Goal: Task Accomplishment & Management: Manage account settings

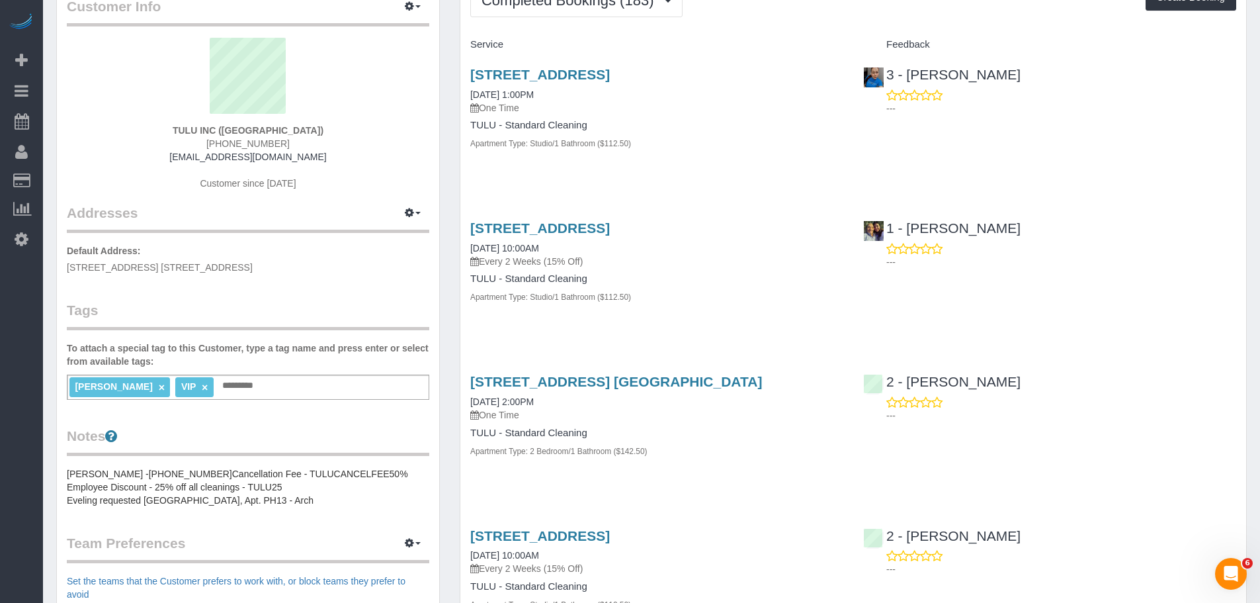
scroll to position [66, 0]
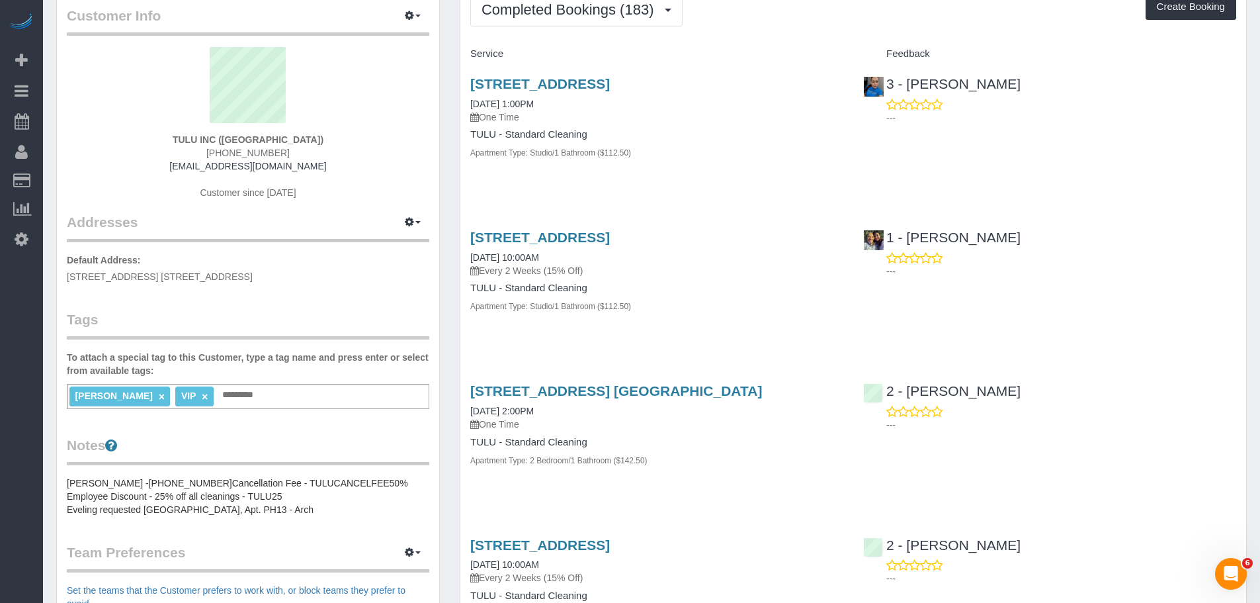
click at [771, 339] on div "[STREET_ADDRESS] [DATE] 10:00AM Every 2 Weeks (15% Off) TULU - Standard Cleanin…" at bounding box center [656, 278] width 393 height 120
click at [597, 21] on button "Completed Bookings (183)" at bounding box center [576, 10] width 212 height 34
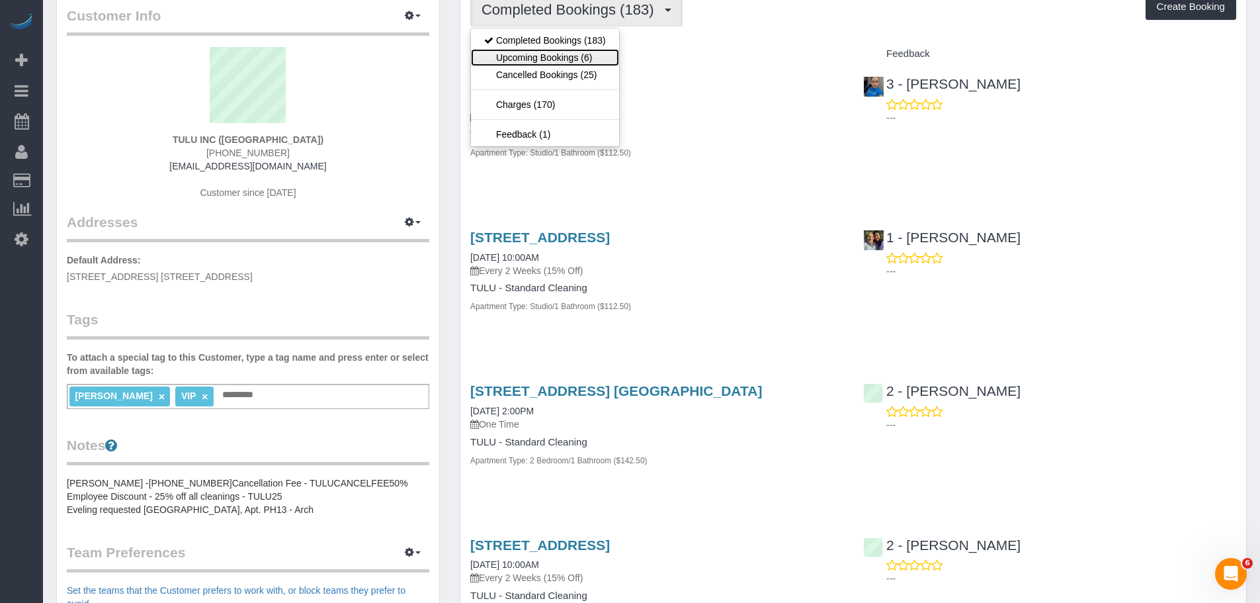
drag, startPoint x: 591, startPoint y: 64, endPoint x: 601, endPoint y: 61, distance: 9.8
click at [591, 64] on link "Upcoming Bookings (6)" at bounding box center [545, 57] width 148 height 17
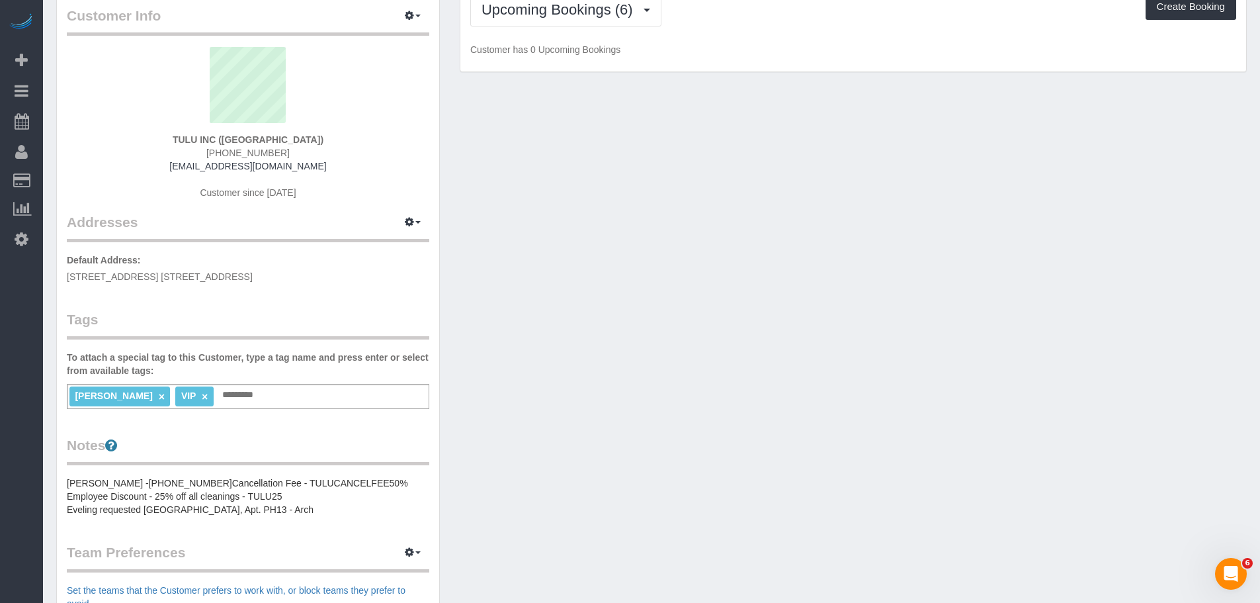
click at [767, 51] on p "Customer has 0 Upcoming Bookings" at bounding box center [853, 49] width 766 height 13
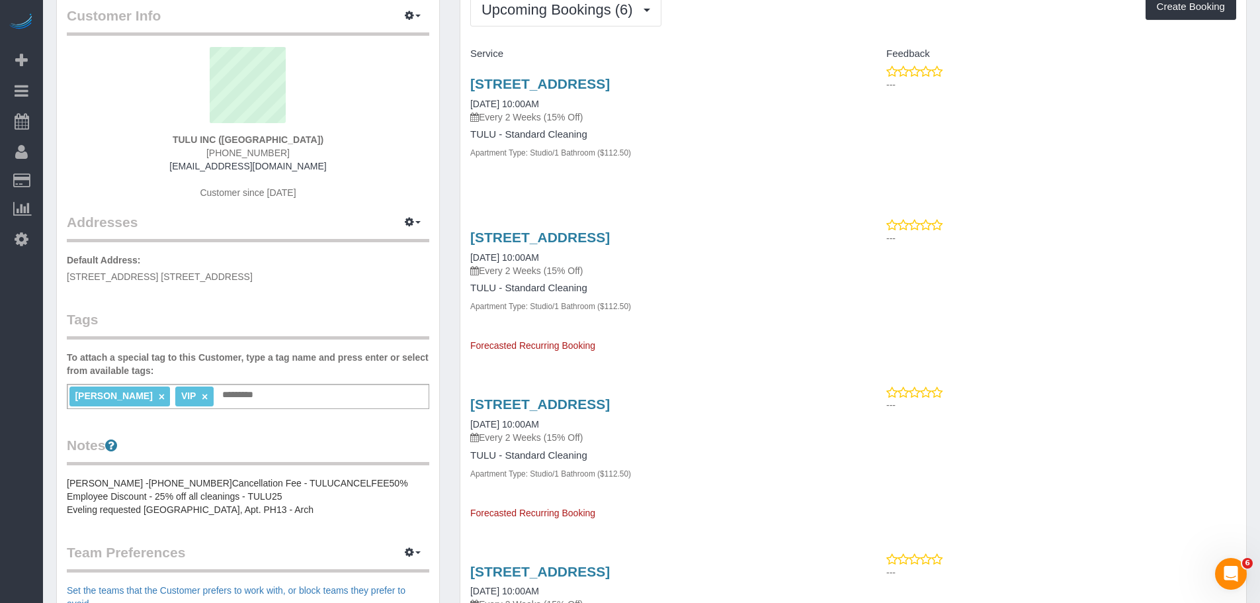
click at [793, 171] on div "260 Gold Street, Apt. 425, Brooklyn, NY 11201 10/18/2025 10:00AM Every 2 Weeks …" at bounding box center [656, 125] width 393 height 120
click at [609, 83] on link "[STREET_ADDRESS]" at bounding box center [540, 83] width 140 height 15
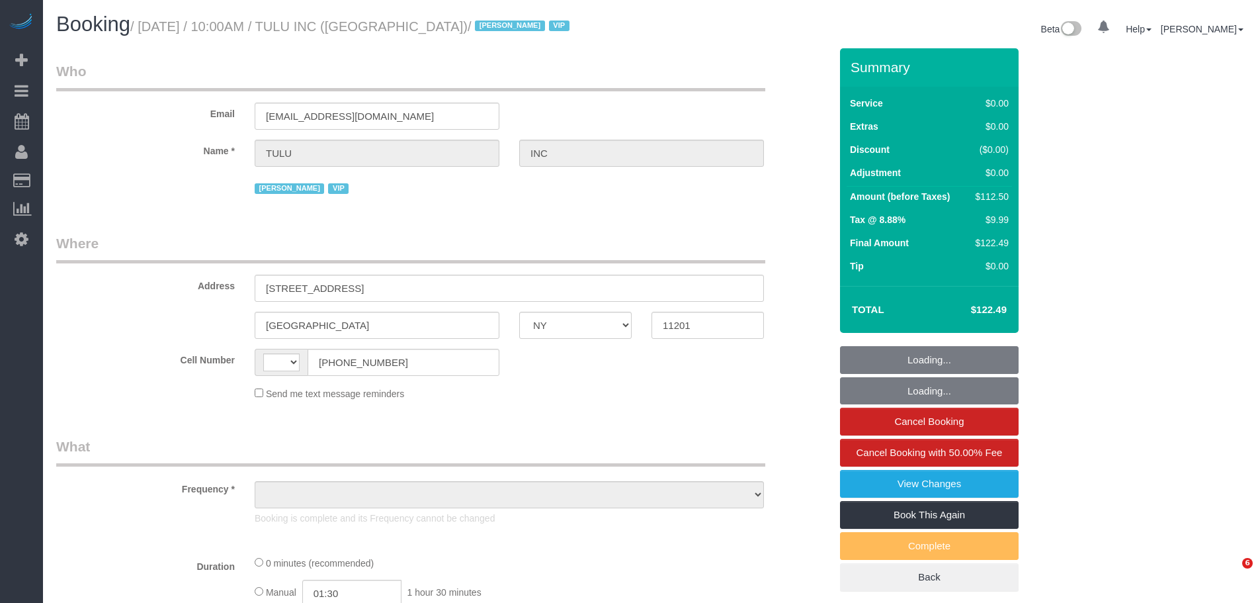
select select "NY"
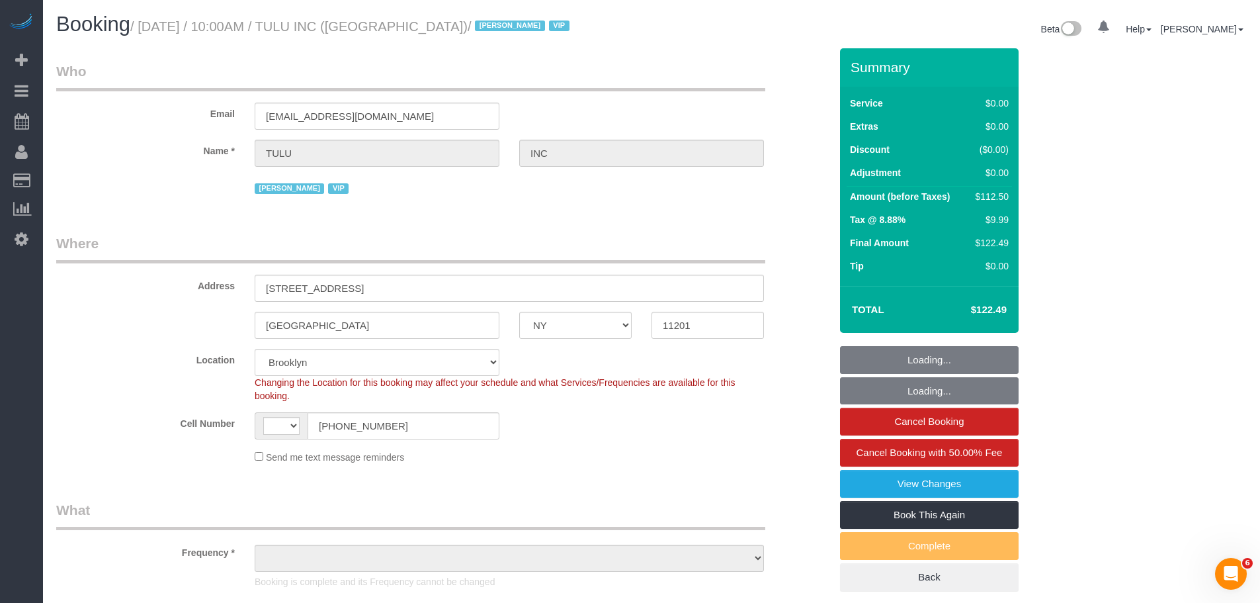
select select "string:US"
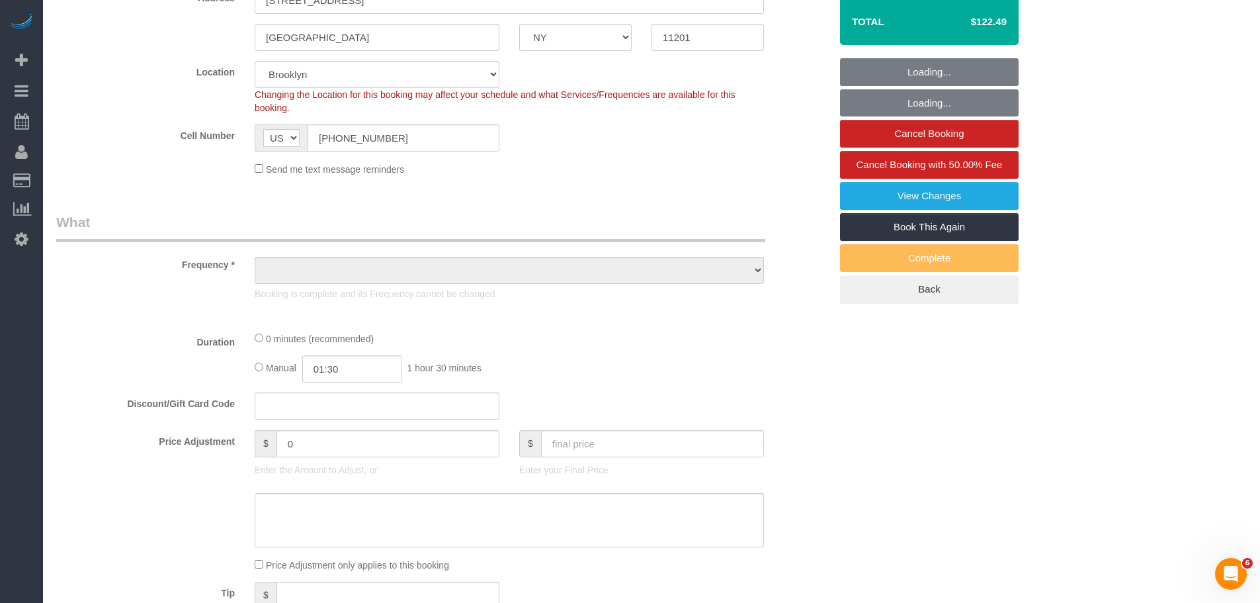
select select "object:814"
select select "spot1"
select select "number:89"
select select "number:90"
select select "number:15"
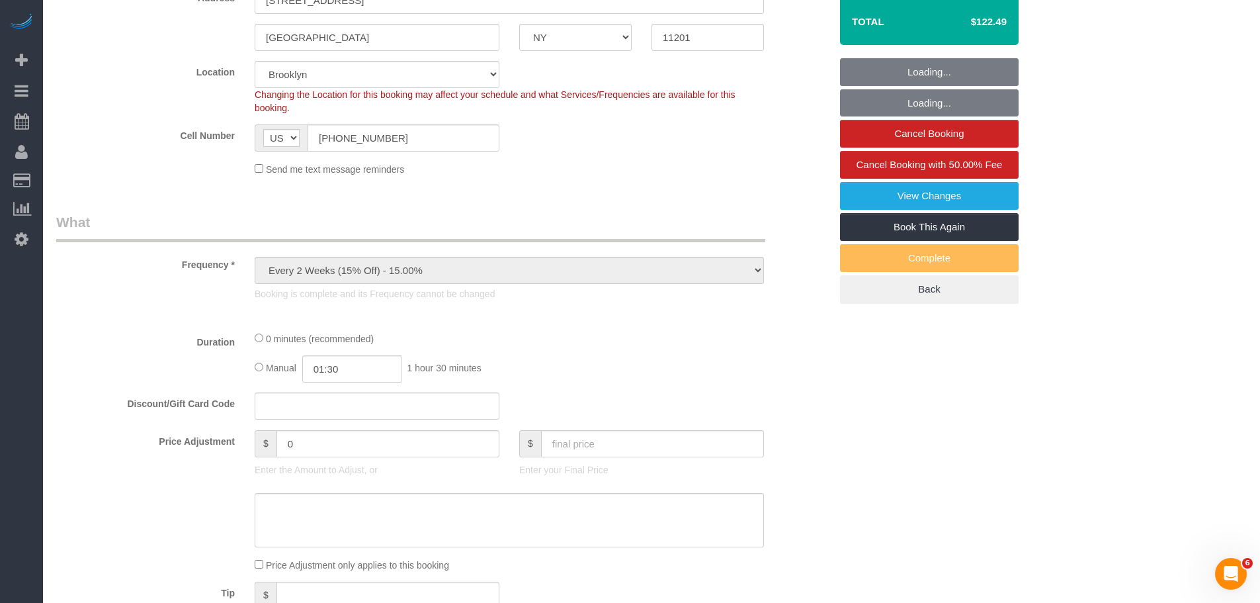
select select "number:5"
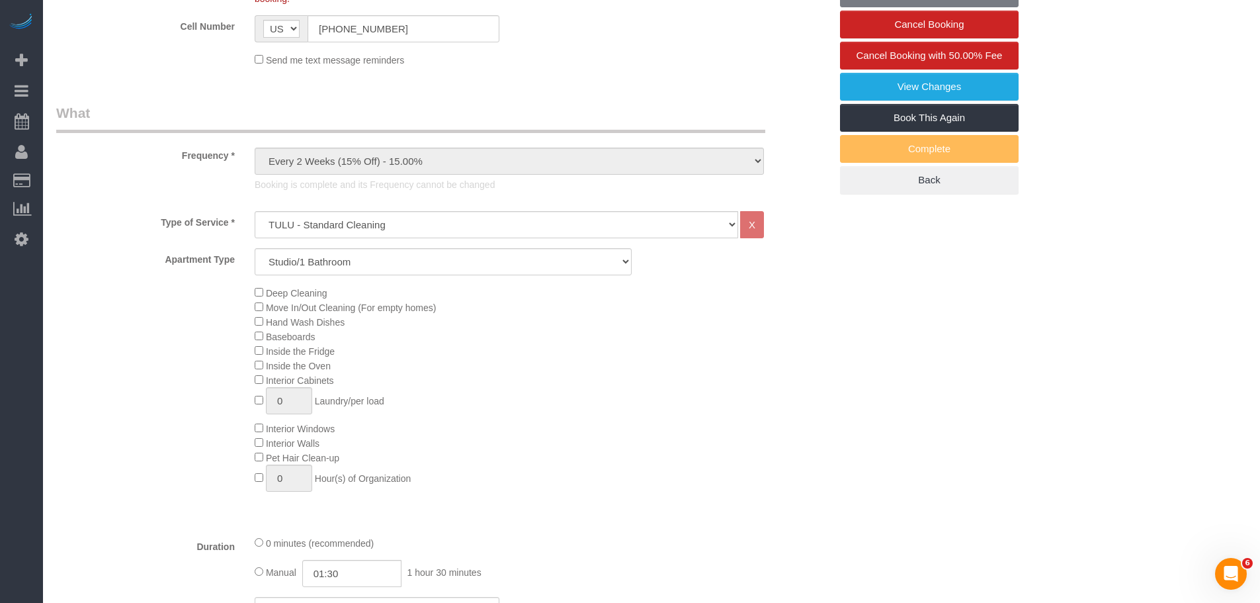
select select "object:1419"
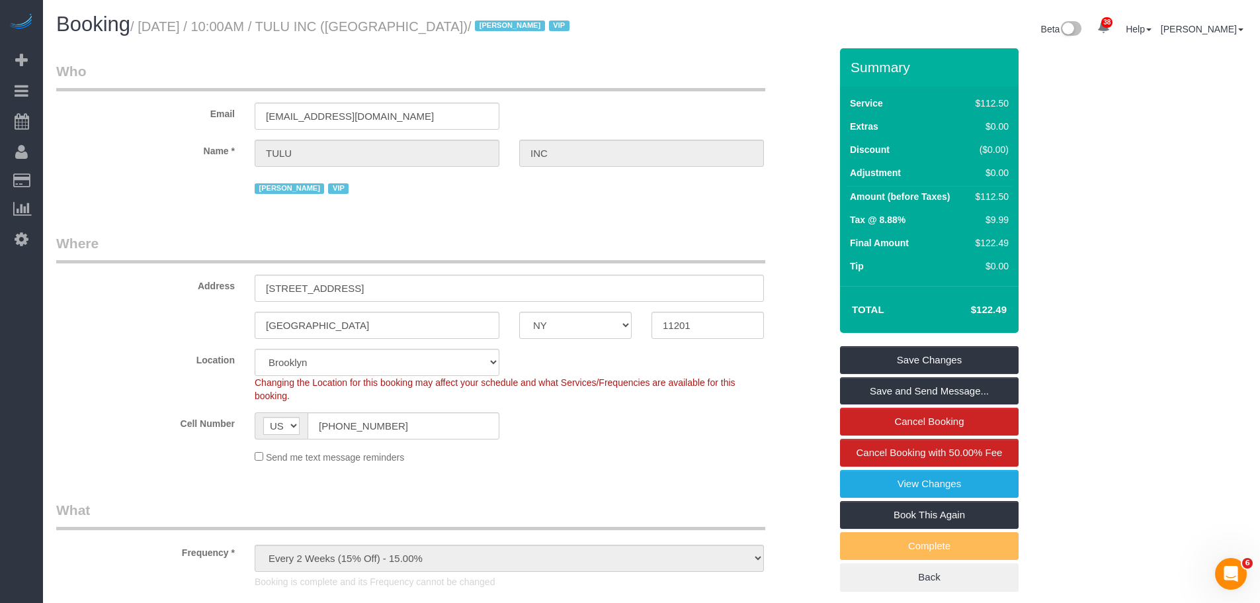
click at [681, 62] on legend "Who" at bounding box center [410, 77] width 709 height 30
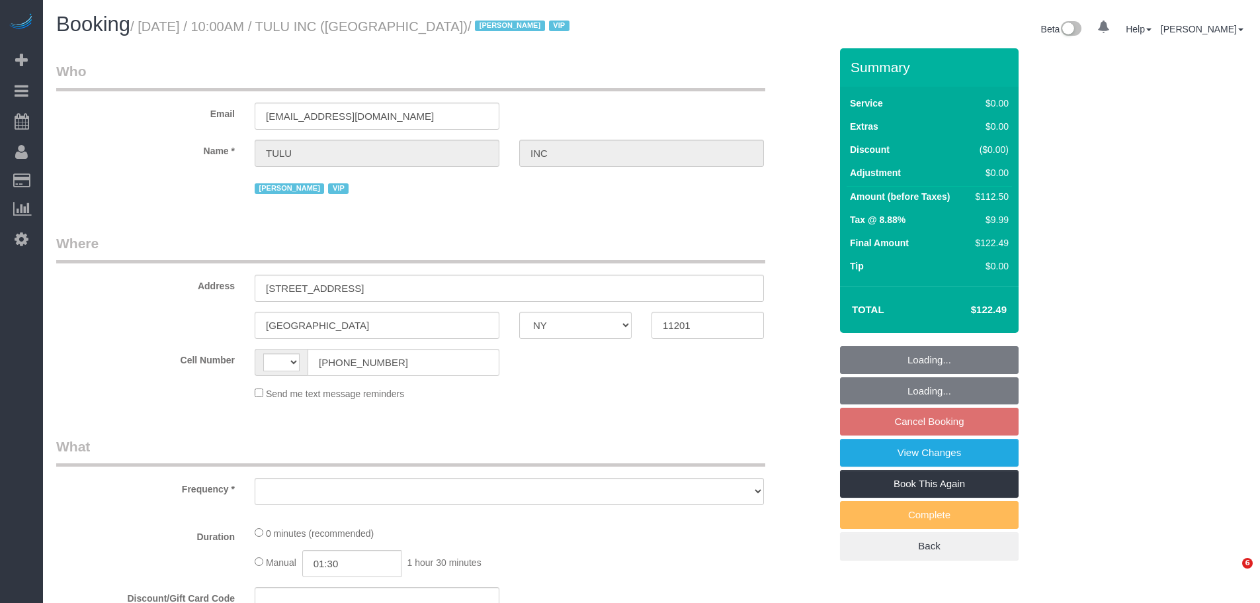
select select "NY"
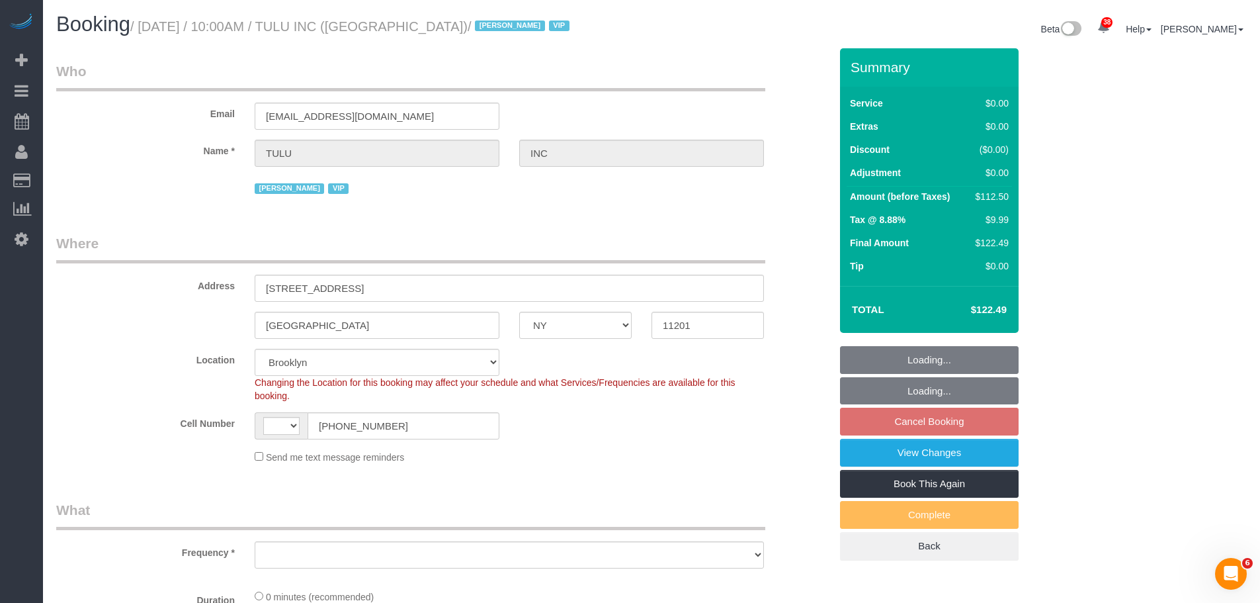
select select "string:US"
select select "object:1029"
select select "number:89"
select select "number:90"
select select "number:15"
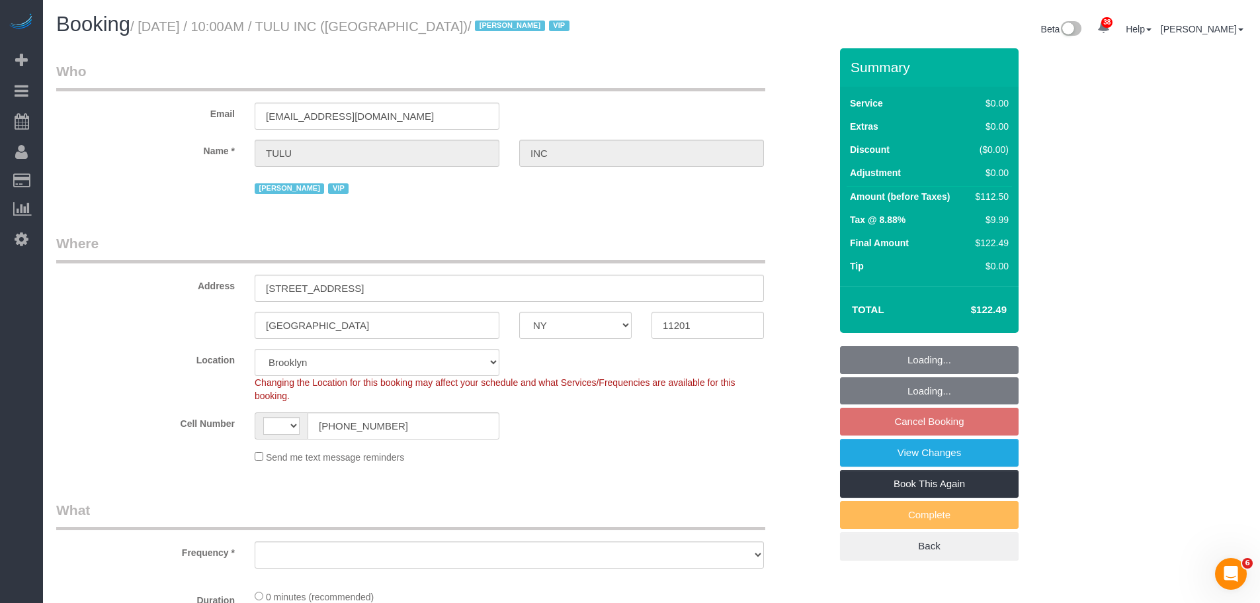
select select "number:5"
select select "spot3"
select select "object:1421"
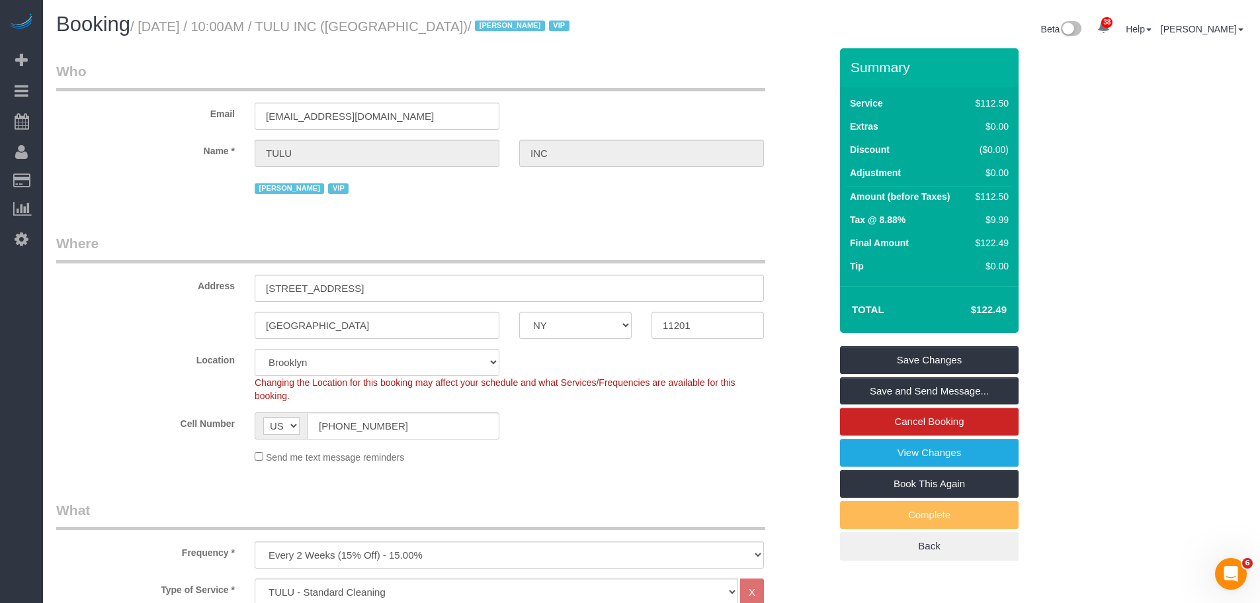
drag, startPoint x: 595, startPoint y: 232, endPoint x: 598, endPoint y: 260, distance: 28.0
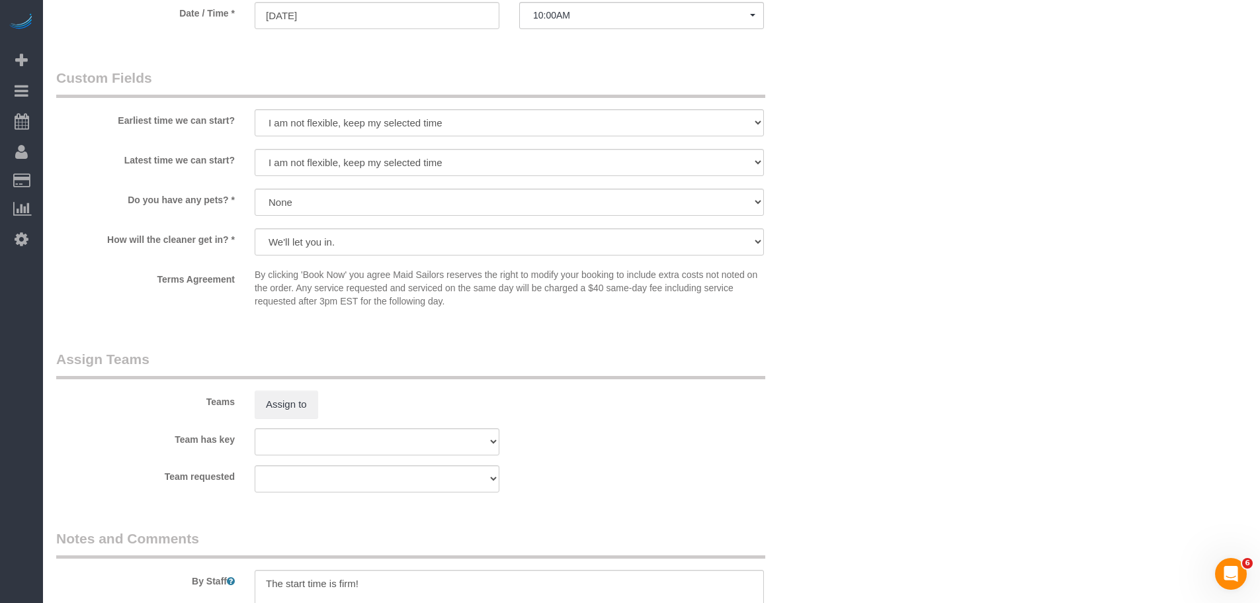
scroll to position [1651, 0]
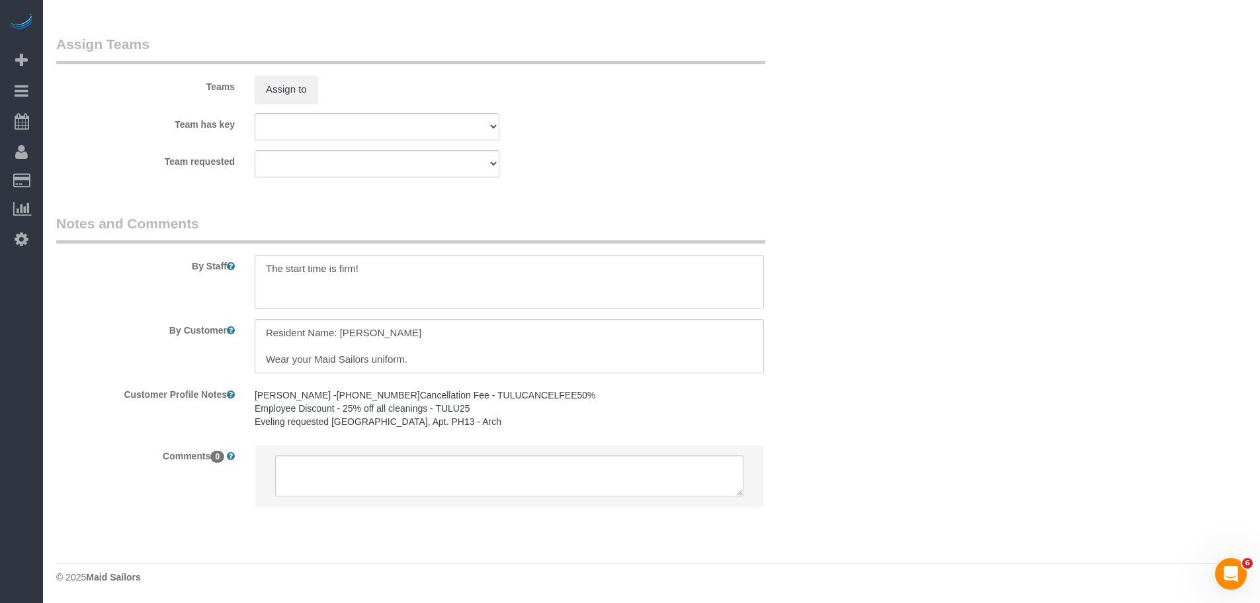
click at [689, 214] on legend "Notes and Comments" at bounding box center [410, 229] width 709 height 30
click at [433, 329] on textarea at bounding box center [509, 346] width 509 height 54
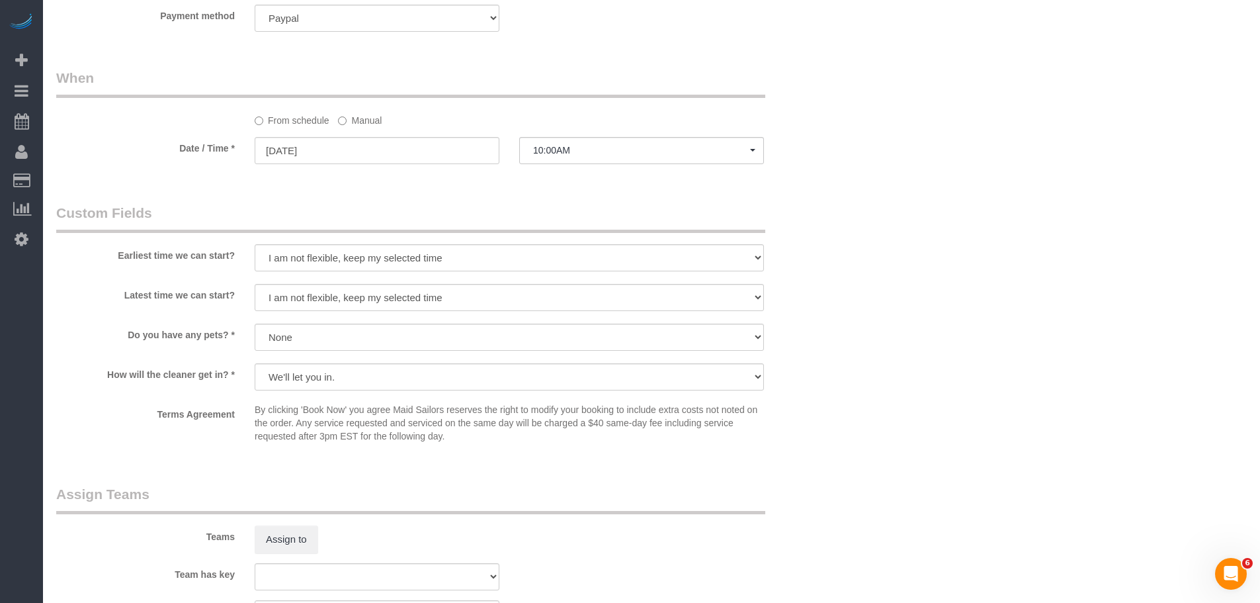
scroll to position [923, 0]
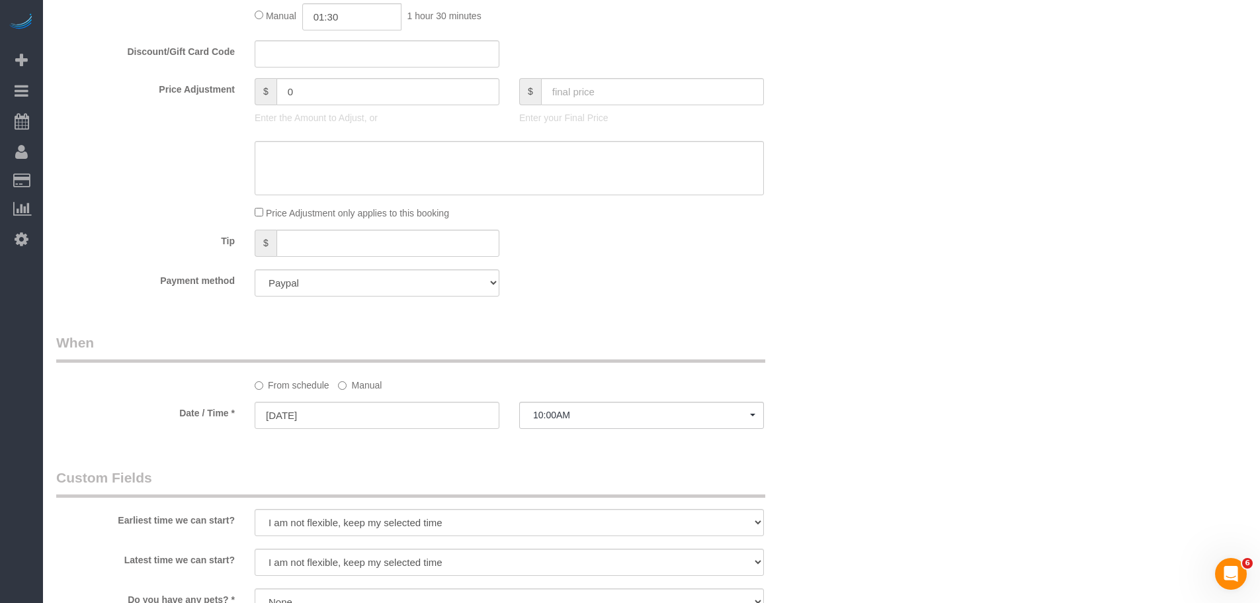
click at [351, 389] on label "Manual" at bounding box center [360, 383] width 44 height 18
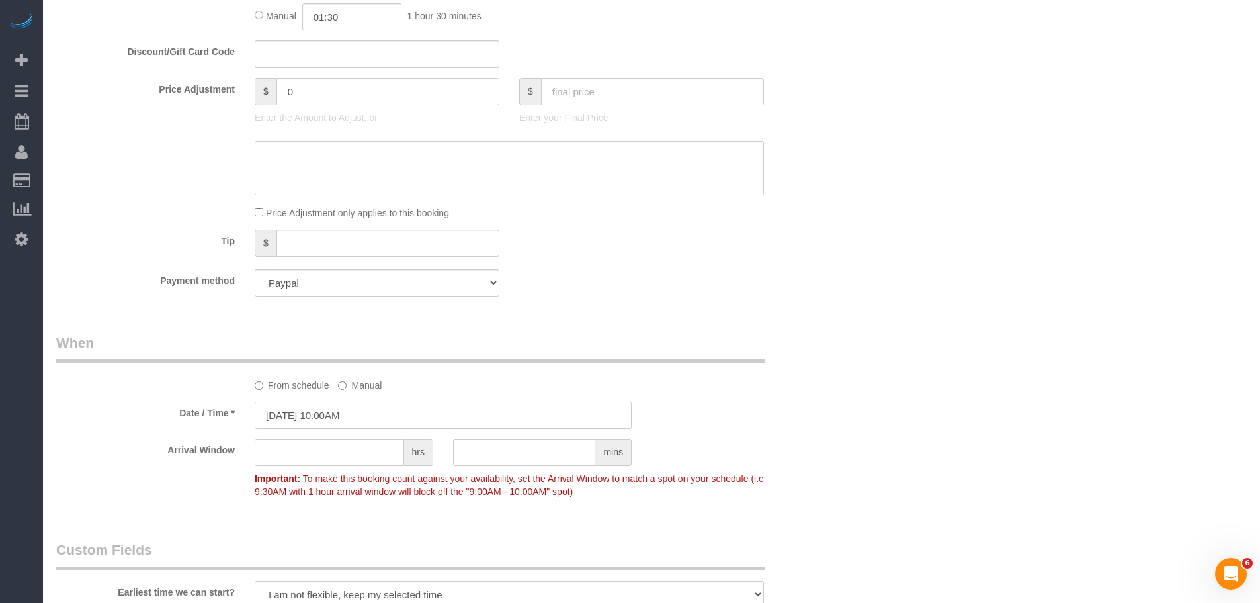
click at [350, 409] on input "10/18/2025 10:00AM" at bounding box center [443, 414] width 377 height 27
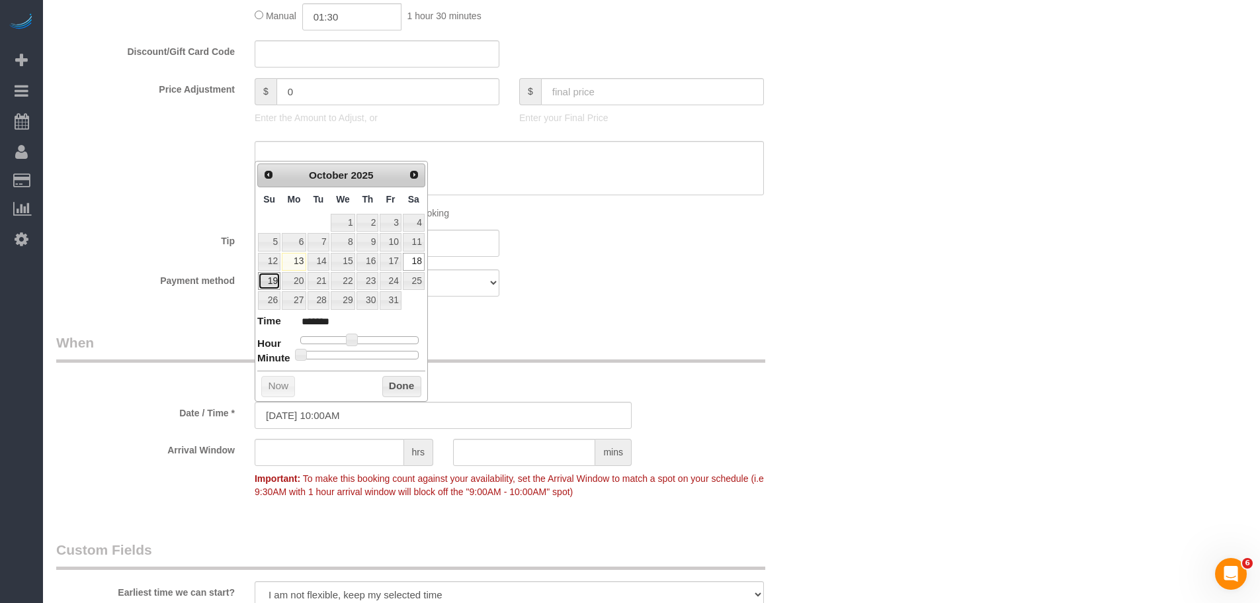
click at [268, 281] on link "19" at bounding box center [269, 281] width 22 height 18
type input "10/19/2025 3:00PM"
type input "******"
click at [380, 339] on div at bounding box center [359, 340] width 118 height 8
type input "10/19/2025 2:00PM"
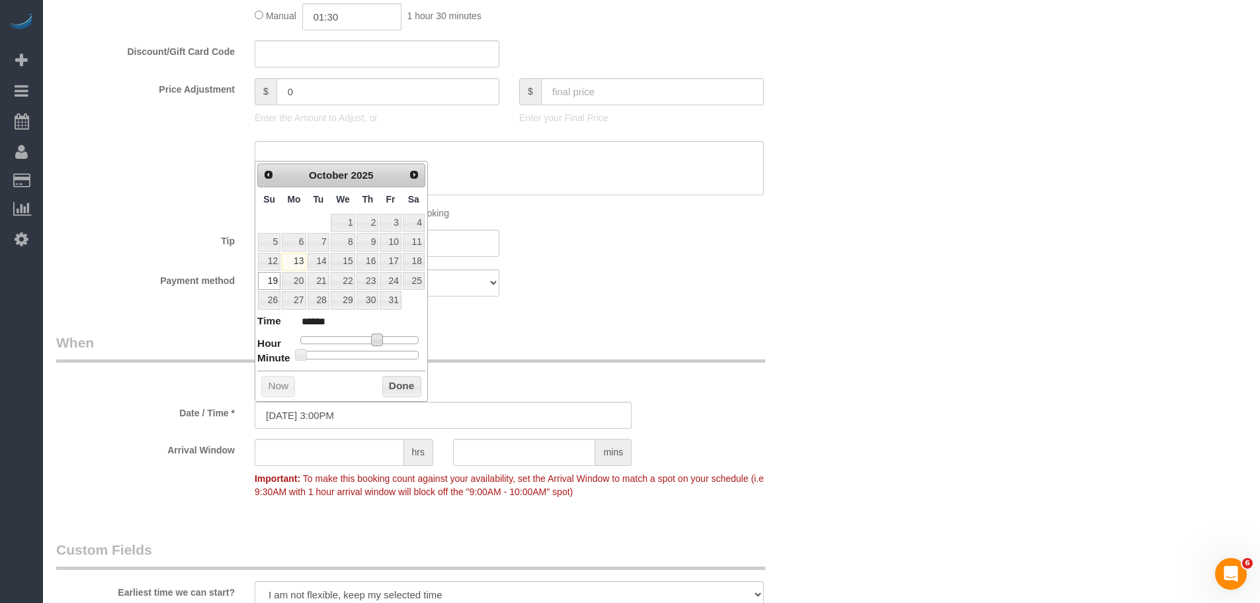
type input "******"
type input "10/19/2025 1:00PM"
type input "******"
type input "10/19/2025 2:00PM"
type input "******"
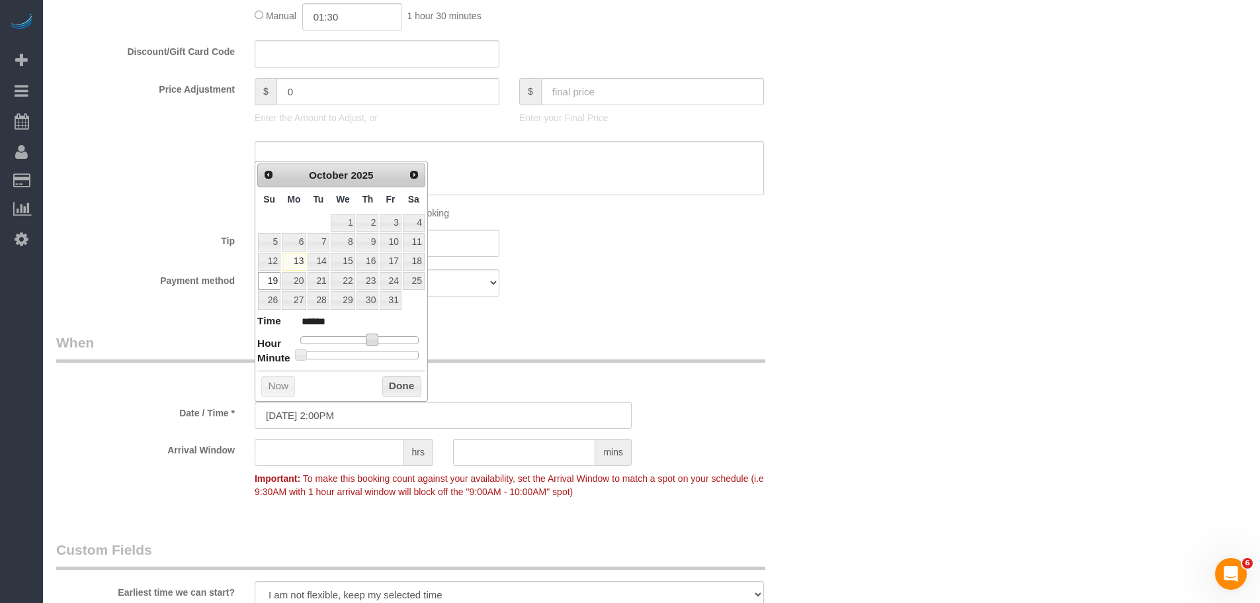
click at [389, 376] on button "Done" at bounding box center [401, 386] width 39 height 21
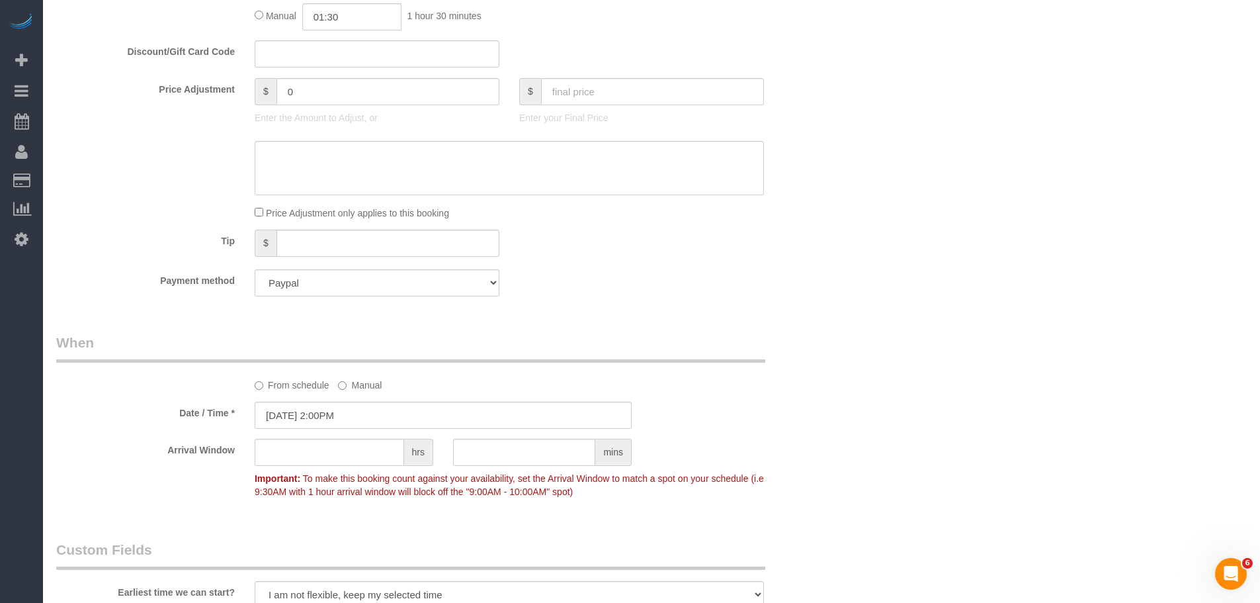
drag, startPoint x: 702, startPoint y: 327, endPoint x: 710, endPoint y: 327, distance: 7.3
click at [703, 327] on div "Who Email support+nyc@tulu.io Name * TULU INC Jacky Xu VIP Where Address 260 Go…" at bounding box center [443, 234] width 794 height 2218
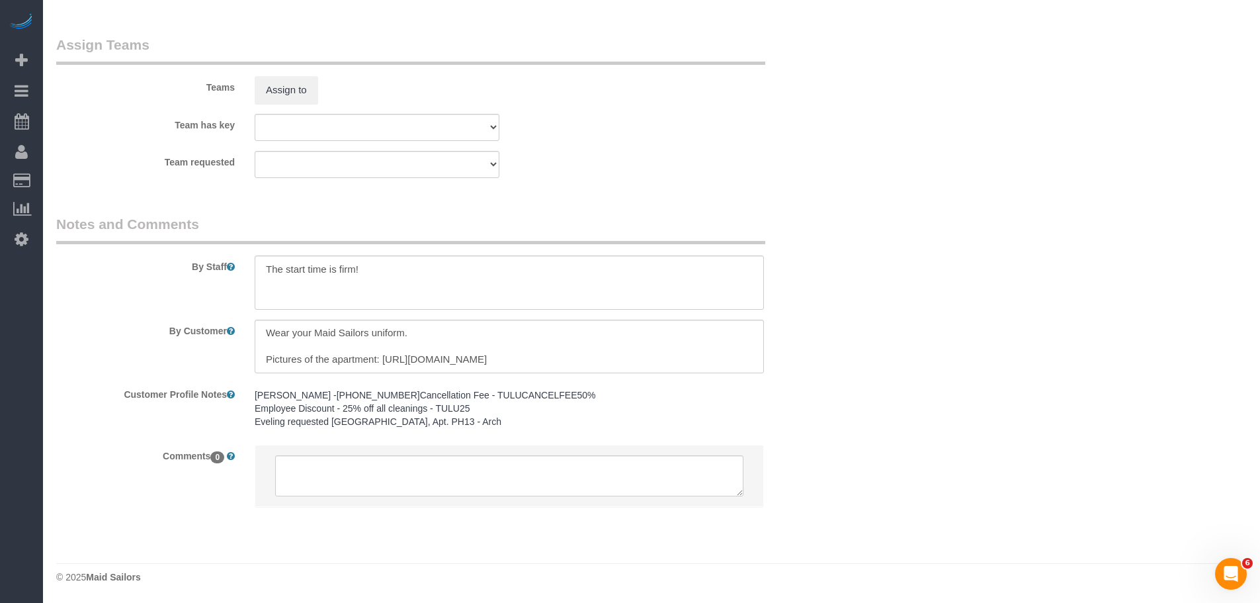
scroll to position [0, 0]
click at [479, 256] on textarea at bounding box center [509, 282] width 509 height 54
type textarea "The start time is firm! Make sure to thoroughly clea"
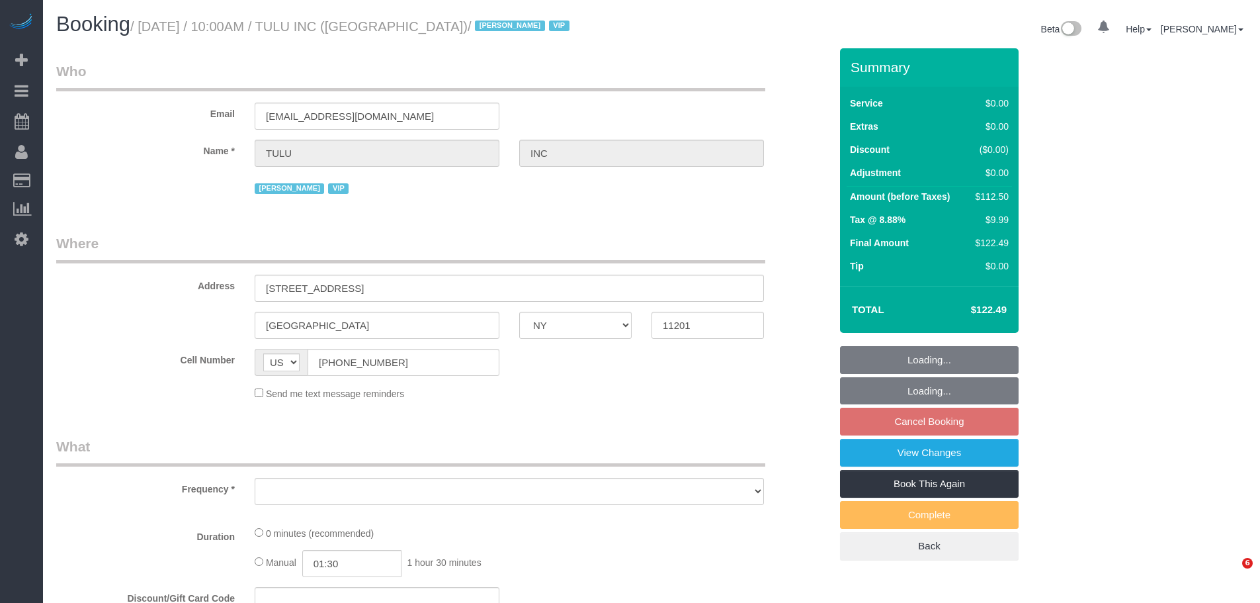
select select "NY"
select select "number:89"
select select "number:90"
select select "number:15"
select select "number:5"
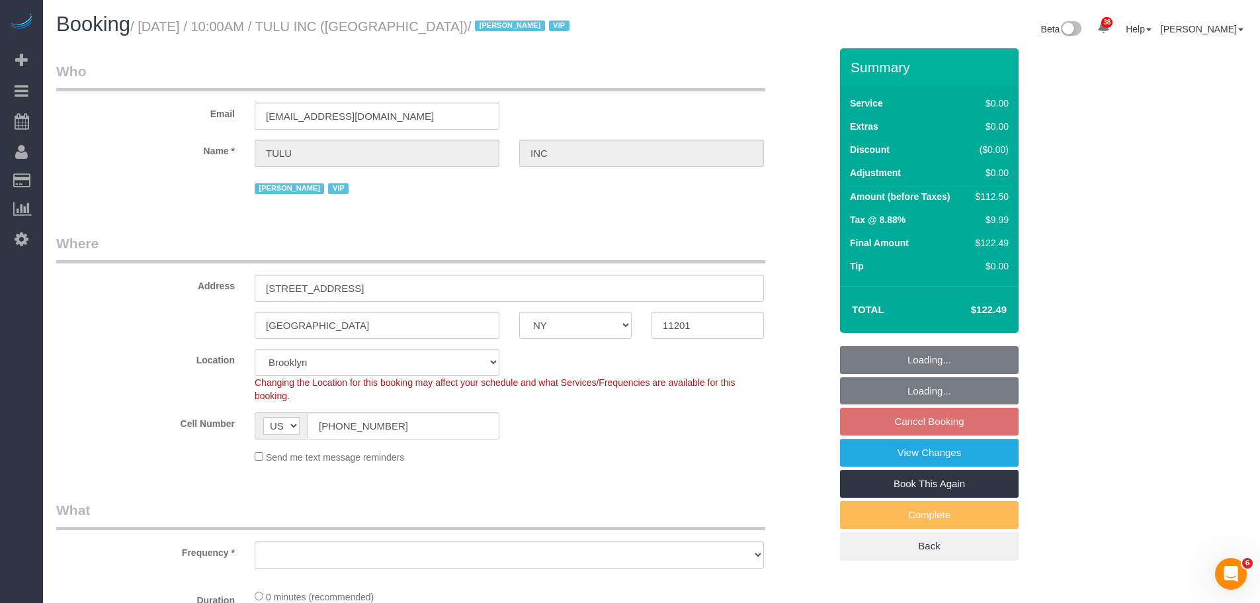
select select "object:944"
select select "spot3"
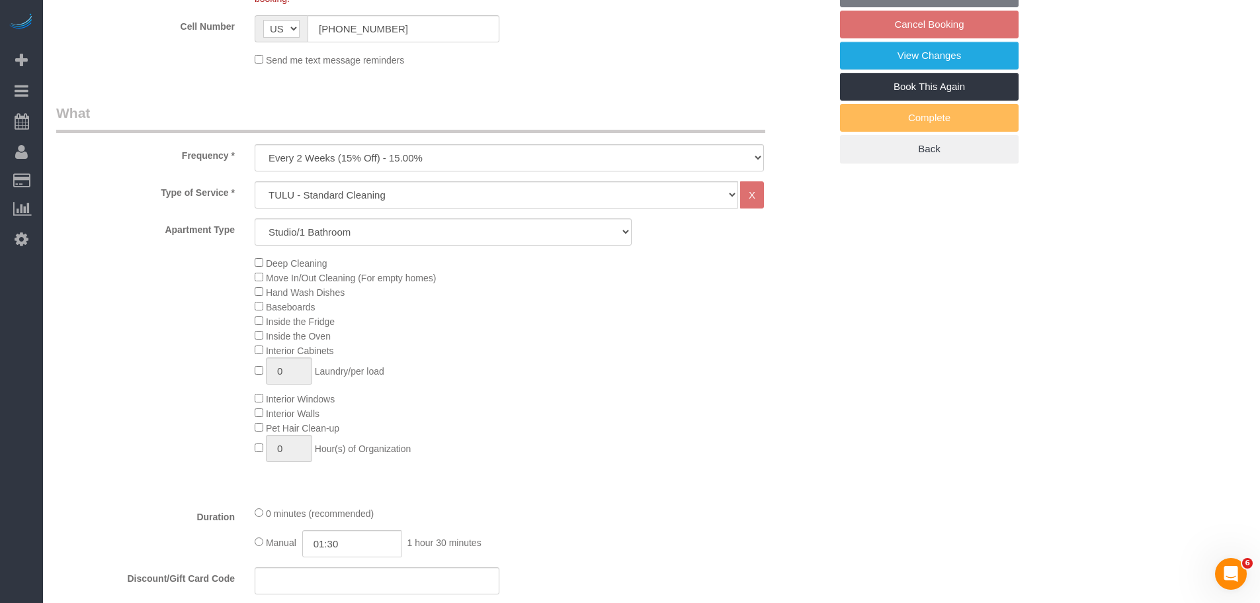
select select "object:1309"
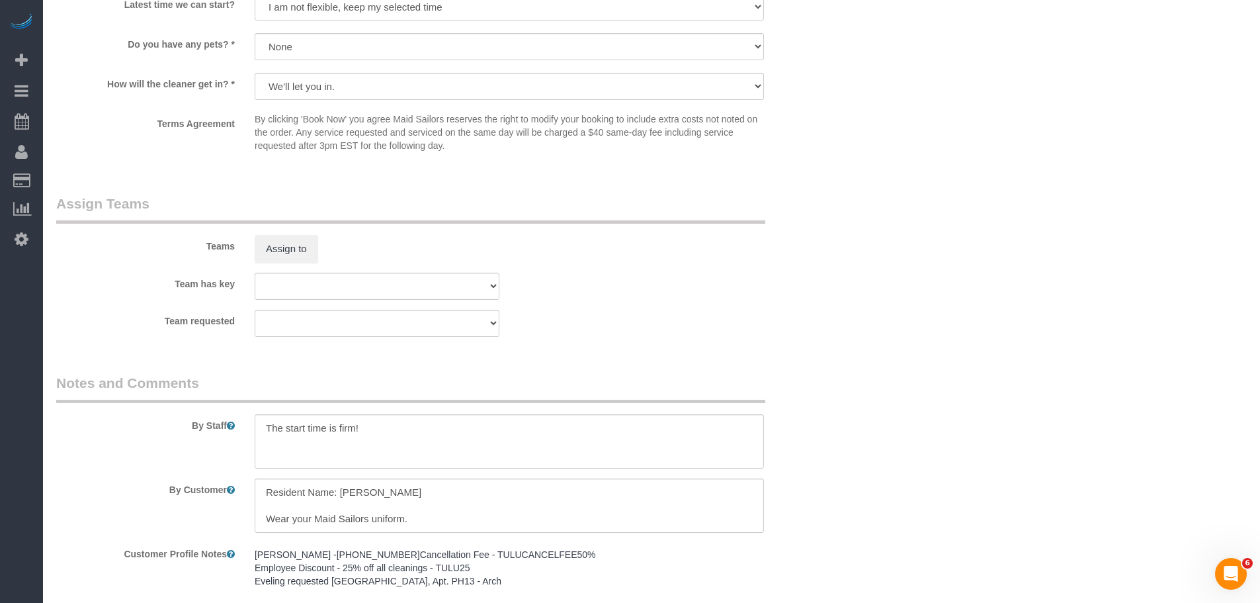
scroll to position [1587, 0]
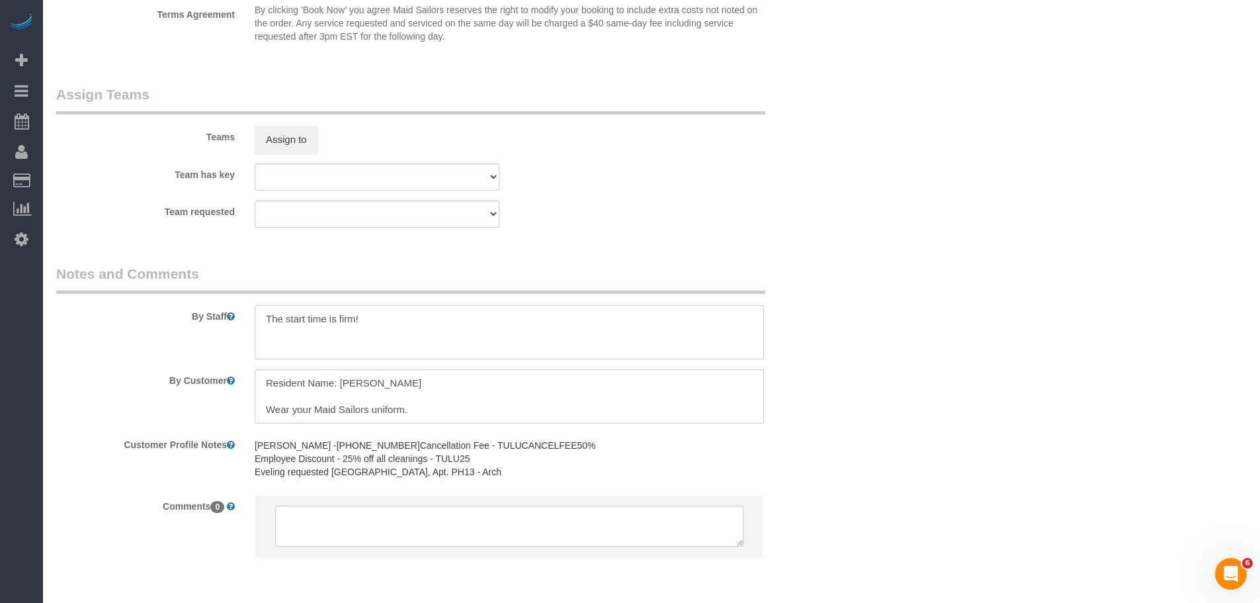
click at [440, 329] on textarea at bounding box center [509, 332] width 509 height 54
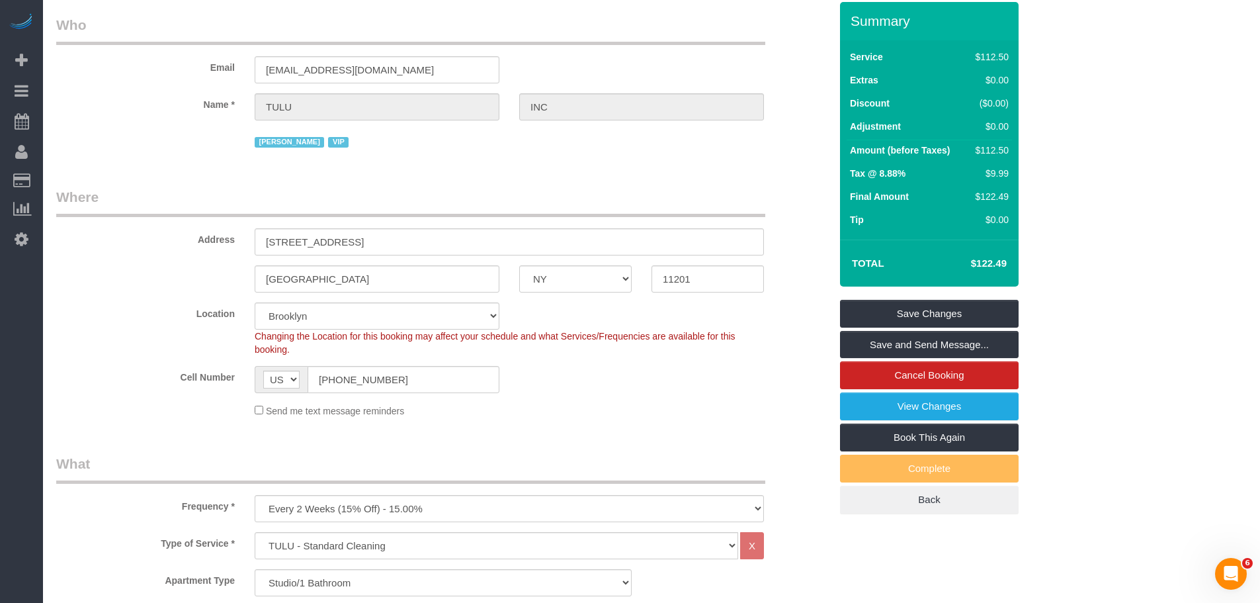
scroll to position [0, 0]
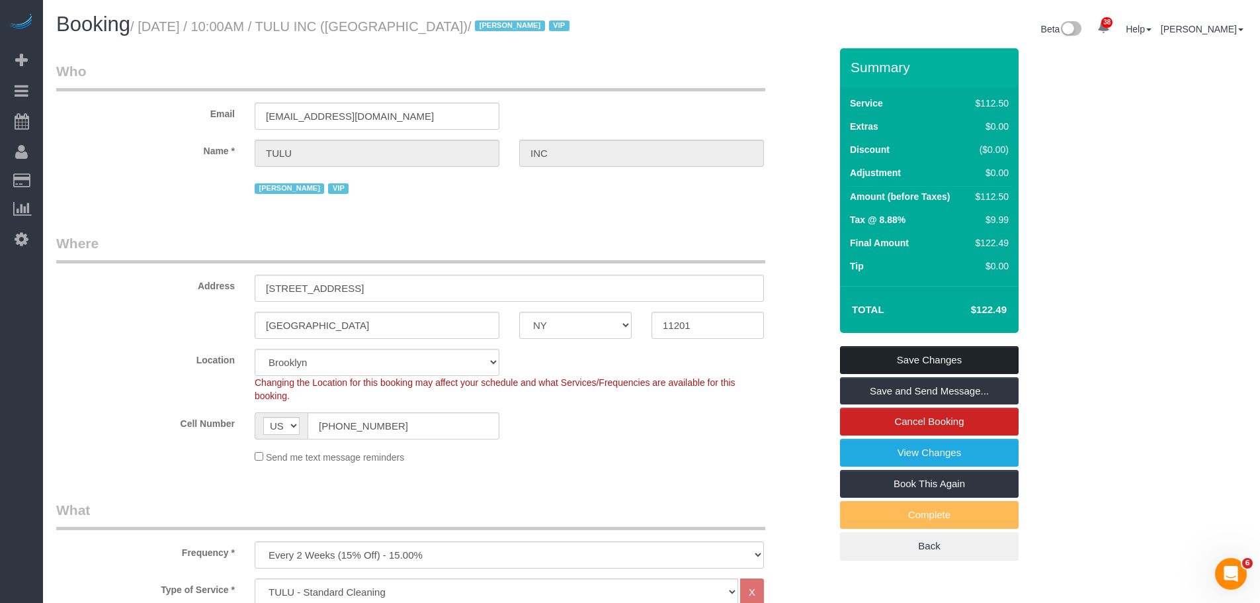
type textarea "The start time is firm! Make sure to thoroughly clean the apartment."
click at [932, 370] on link "Save Changes" at bounding box center [929, 360] width 179 height 28
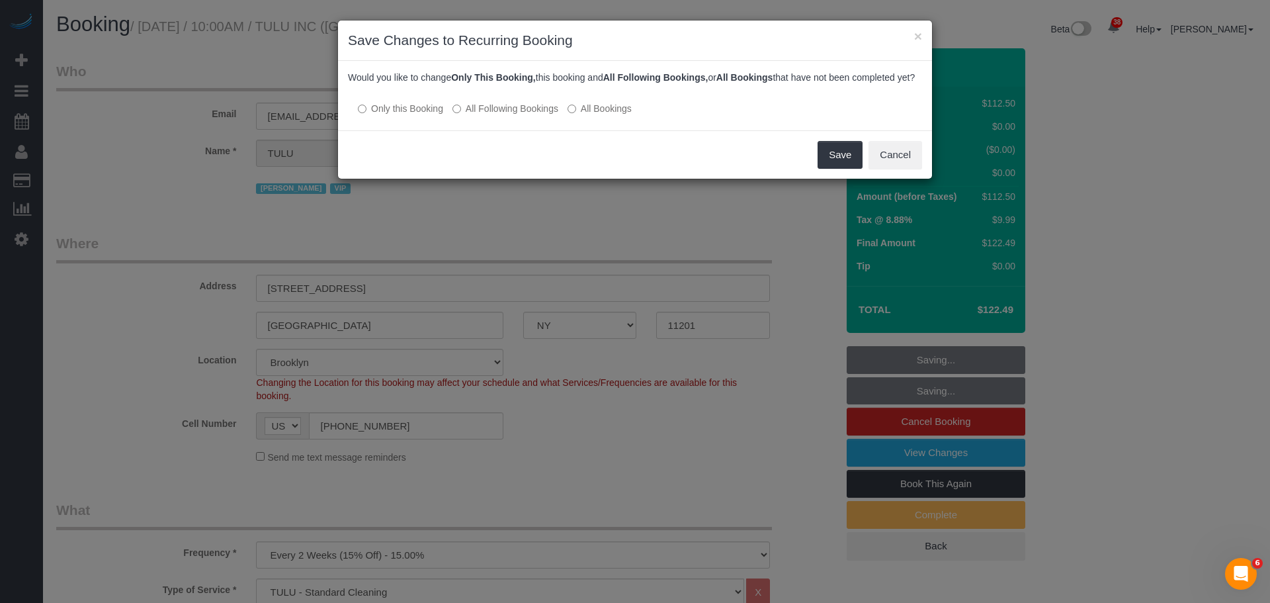
click at [515, 115] on label "All Following Bookings" at bounding box center [505, 108] width 106 height 13
click at [839, 169] on button "Save" at bounding box center [839, 155] width 45 height 28
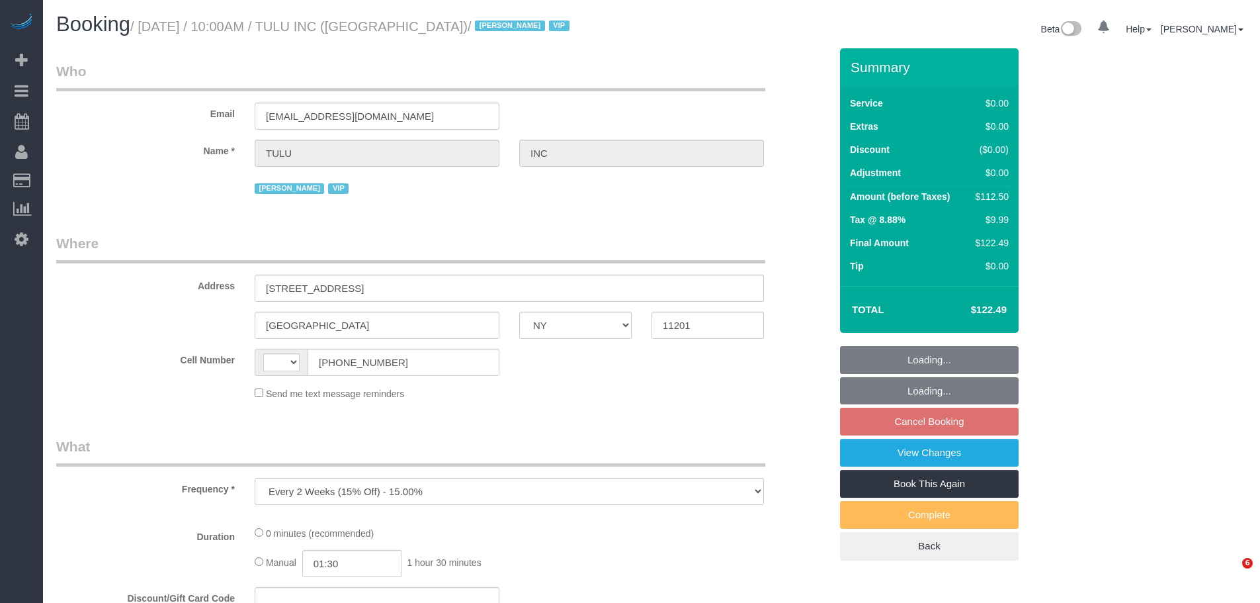
select select "NY"
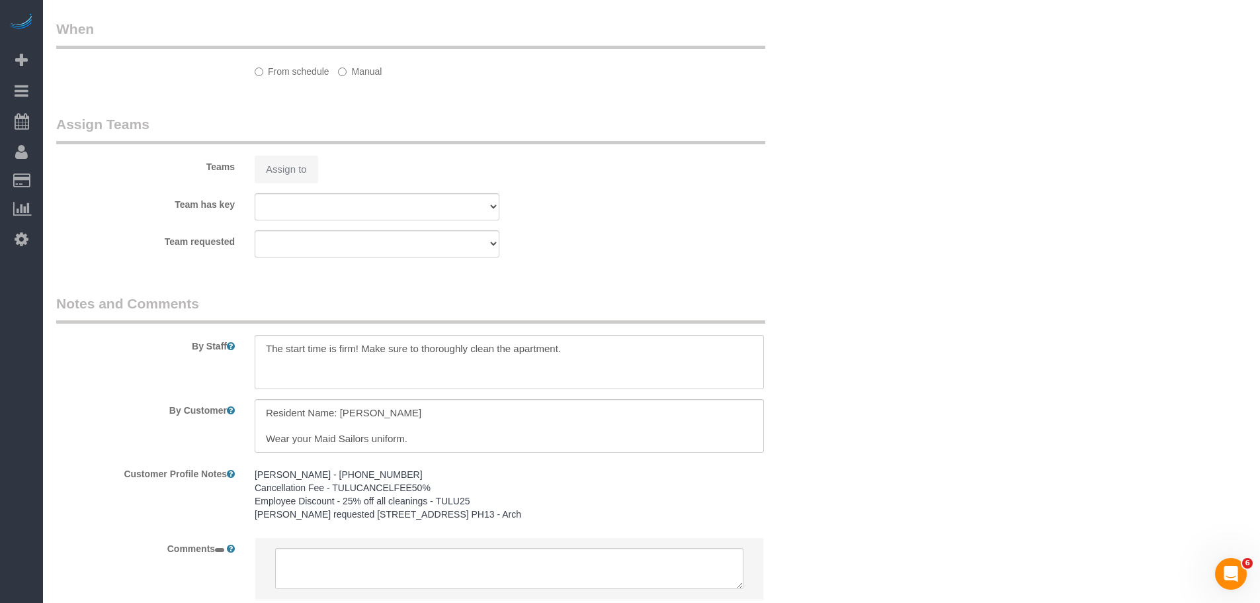
select select "object:556"
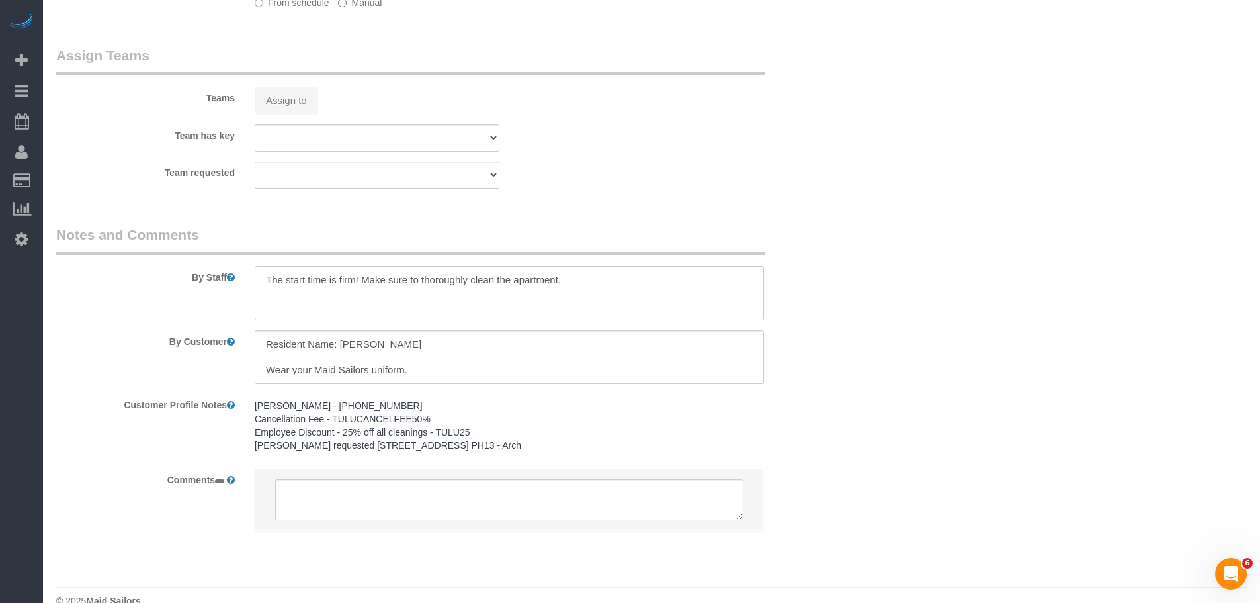
select select "string:US"
select select "spot3"
select select "number:89"
select select "number:90"
select select "number:15"
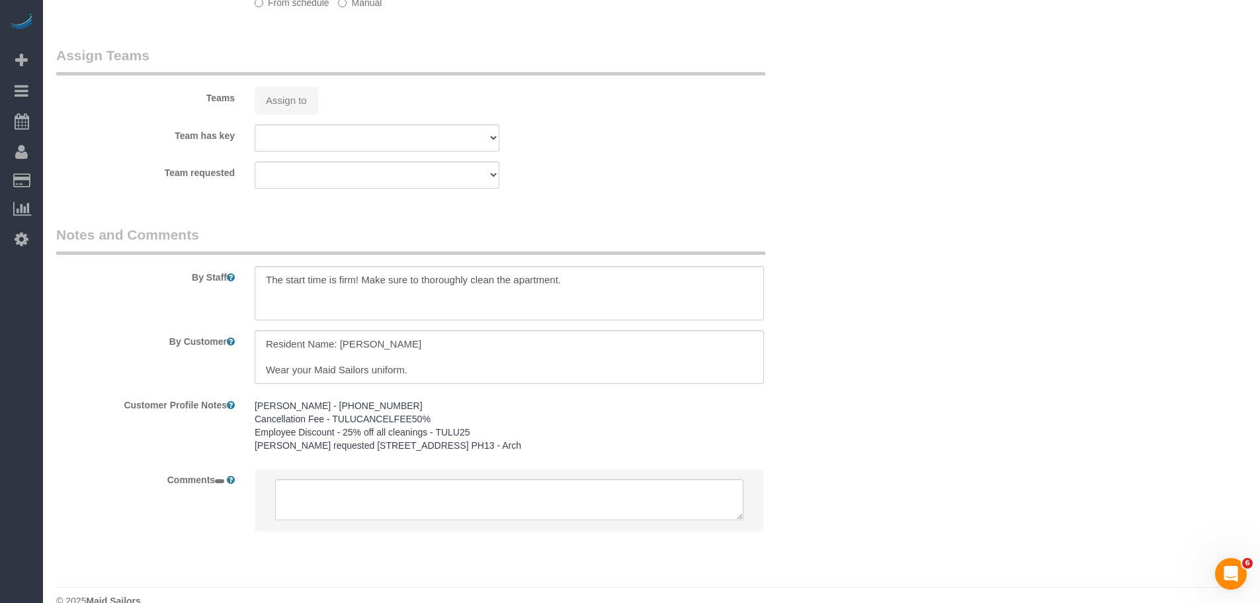
select select "number:5"
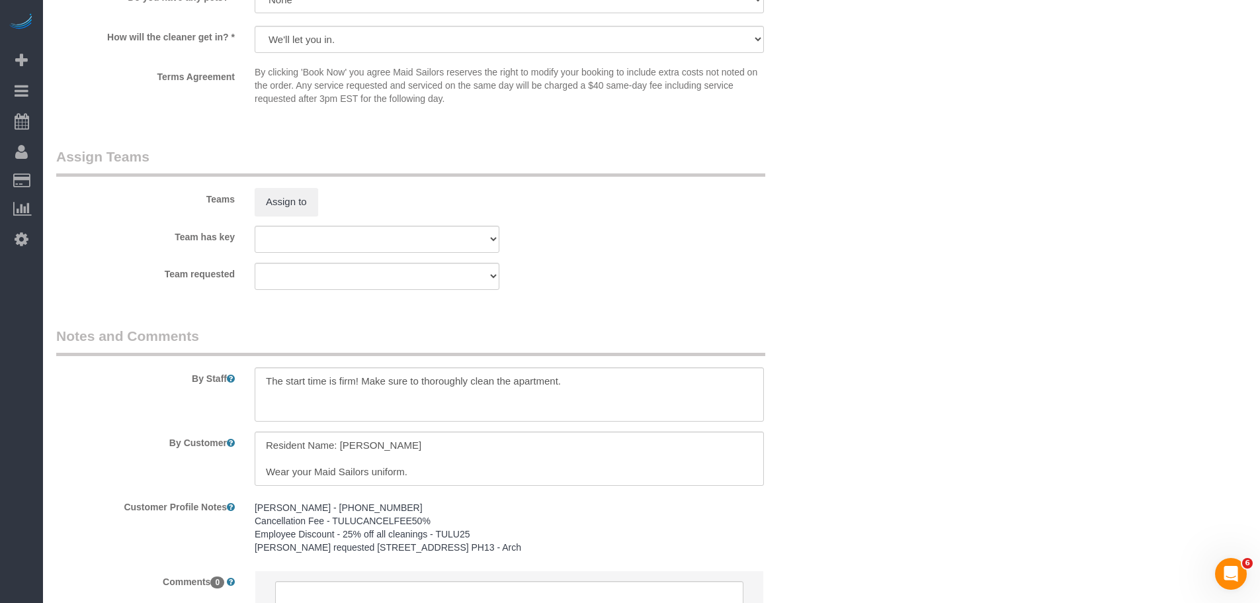
scroll to position [1528, 0]
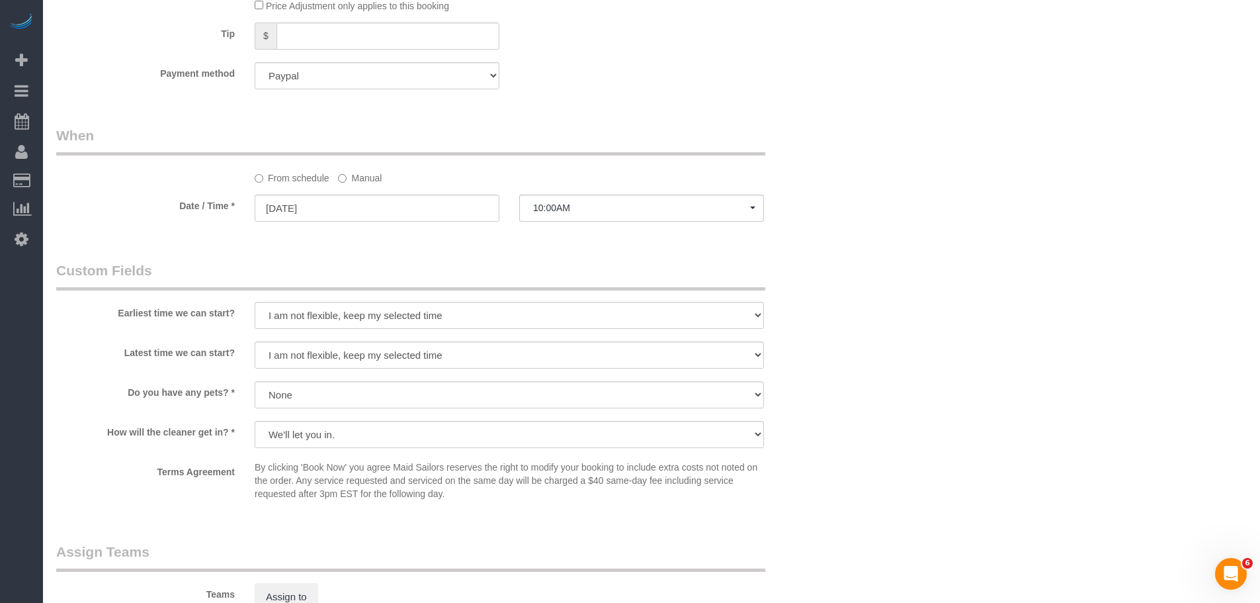
scroll to position [999, 0]
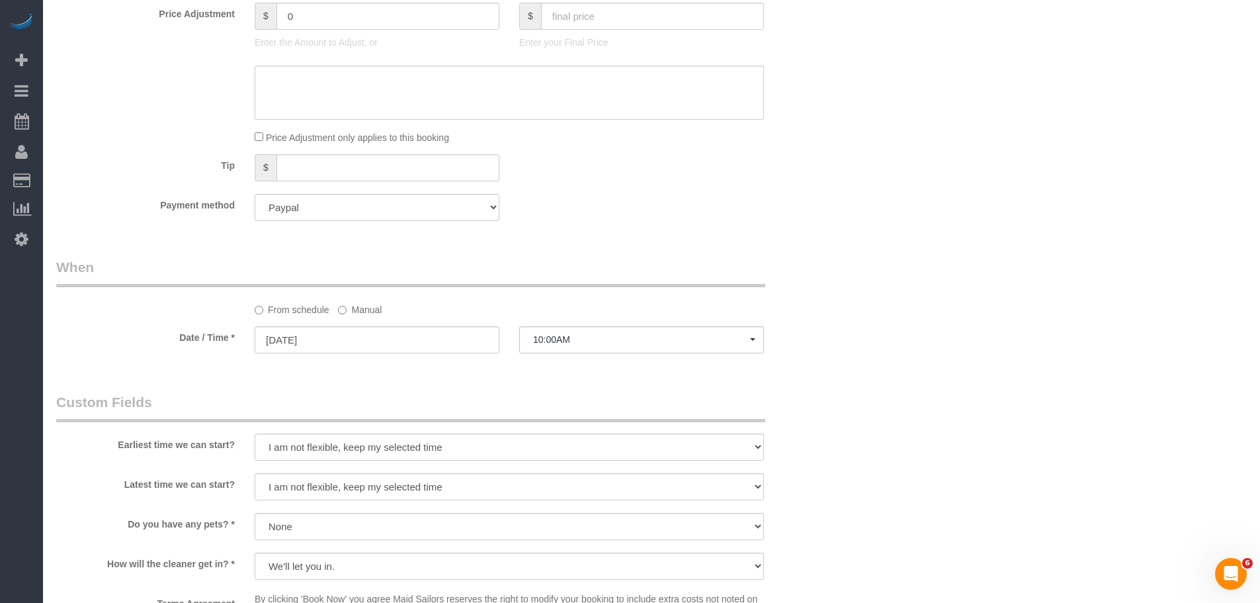
click at [367, 310] on label "Manual" at bounding box center [360, 307] width 44 height 18
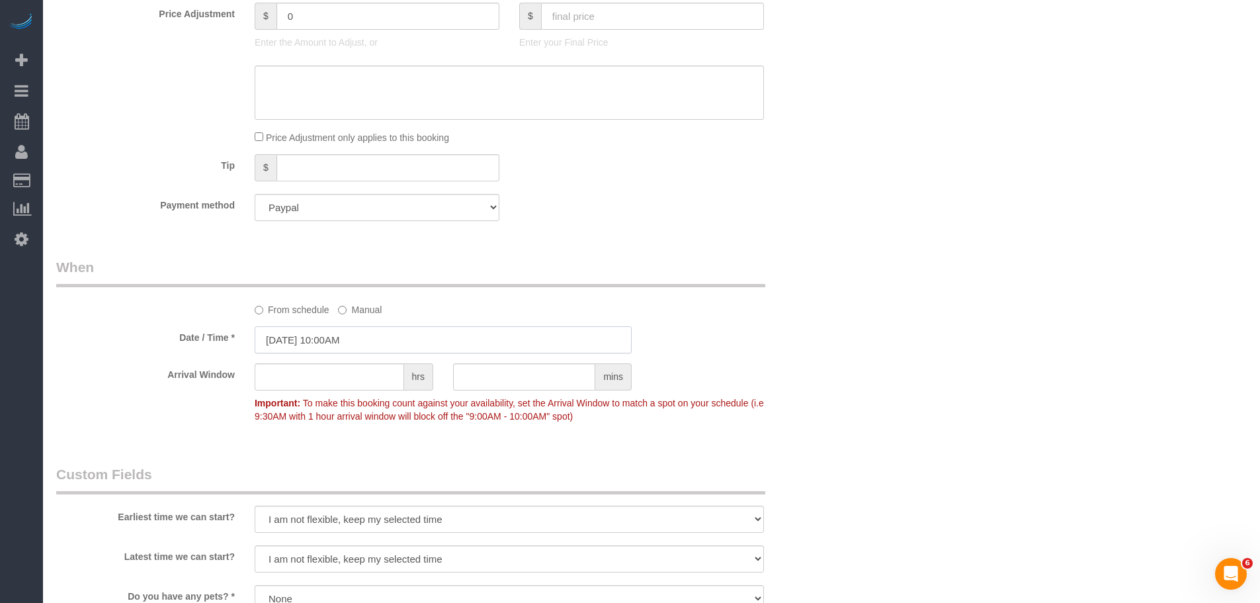
click at [356, 341] on input "10/18/2025 10:00AM" at bounding box center [443, 339] width 377 height 27
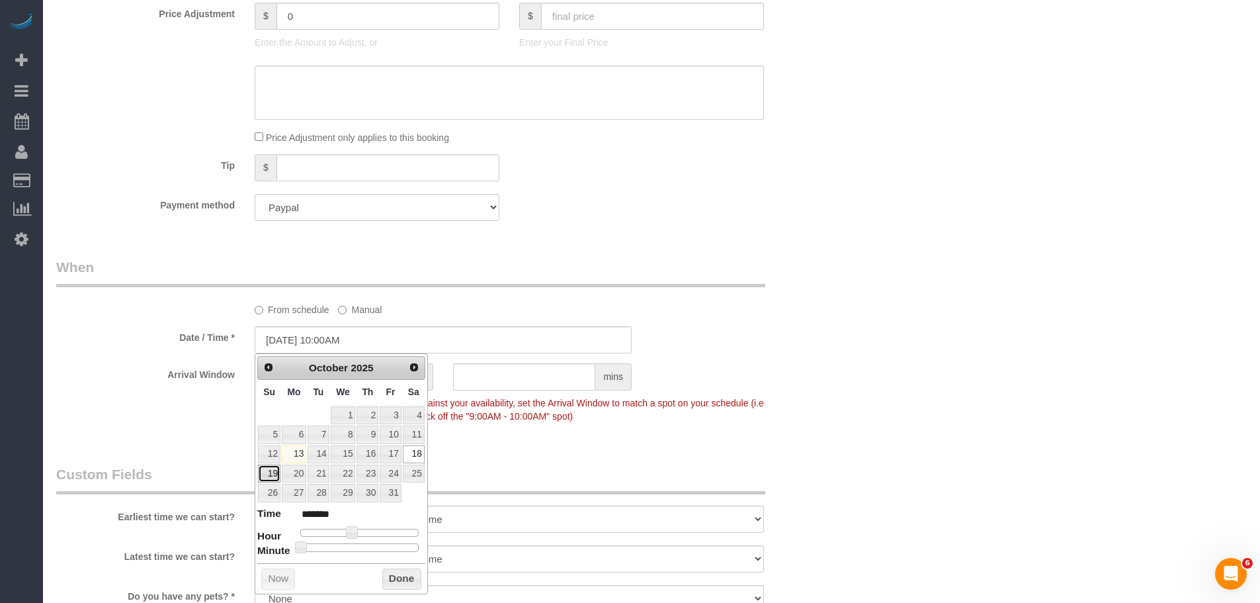
click at [266, 475] on link "19" at bounding box center [269, 473] width 22 height 18
click at [353, 535] on span at bounding box center [352, 532] width 12 height 12
type input "10/19/2025 11:00AM"
type input "*******"
type input "10/19/2025 12:00PM"
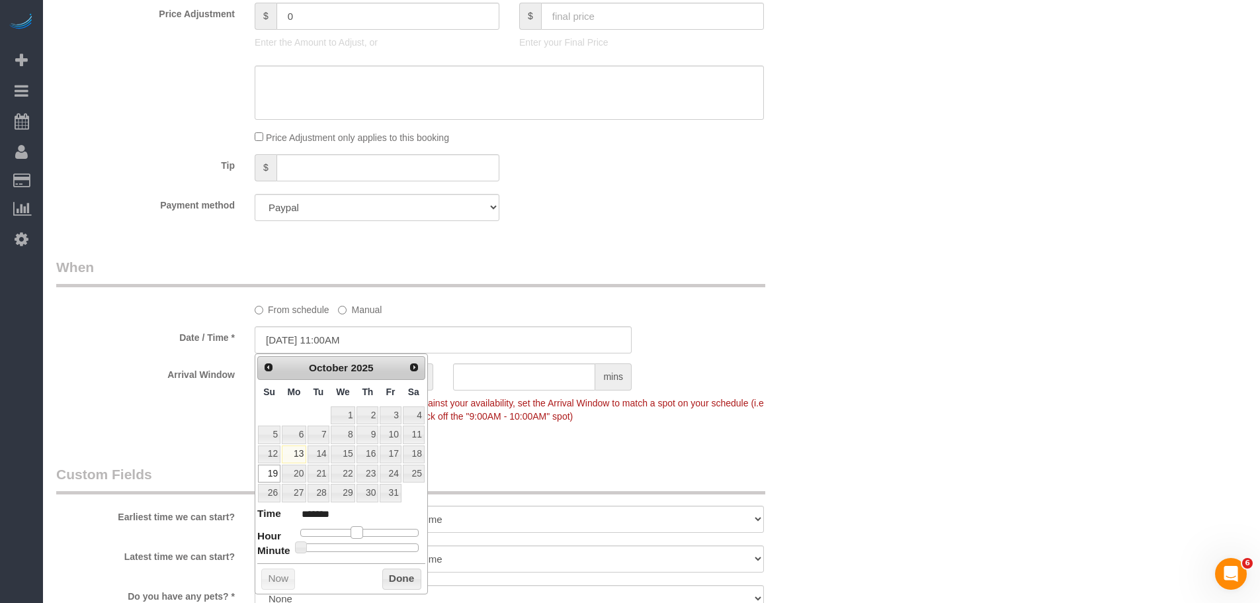
type input "*******"
type input "10/19/2025 1:00PM"
type input "******"
type input "10/19/2025 2:00PM"
type input "******"
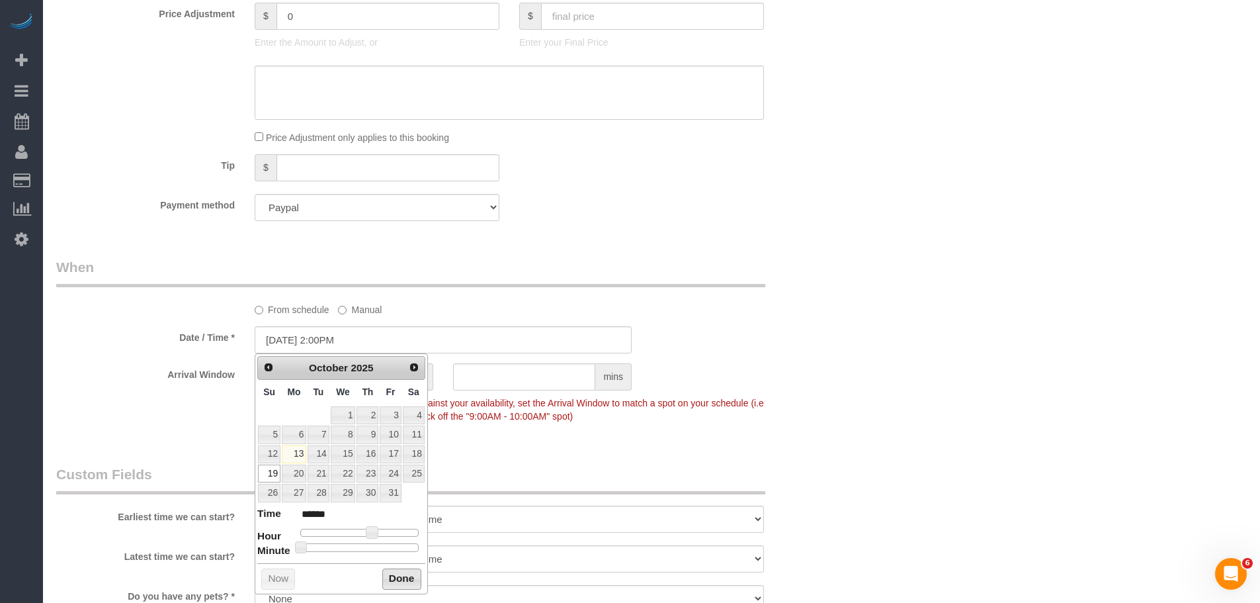
click at [400, 581] on button "Done" at bounding box center [401, 578] width 39 height 21
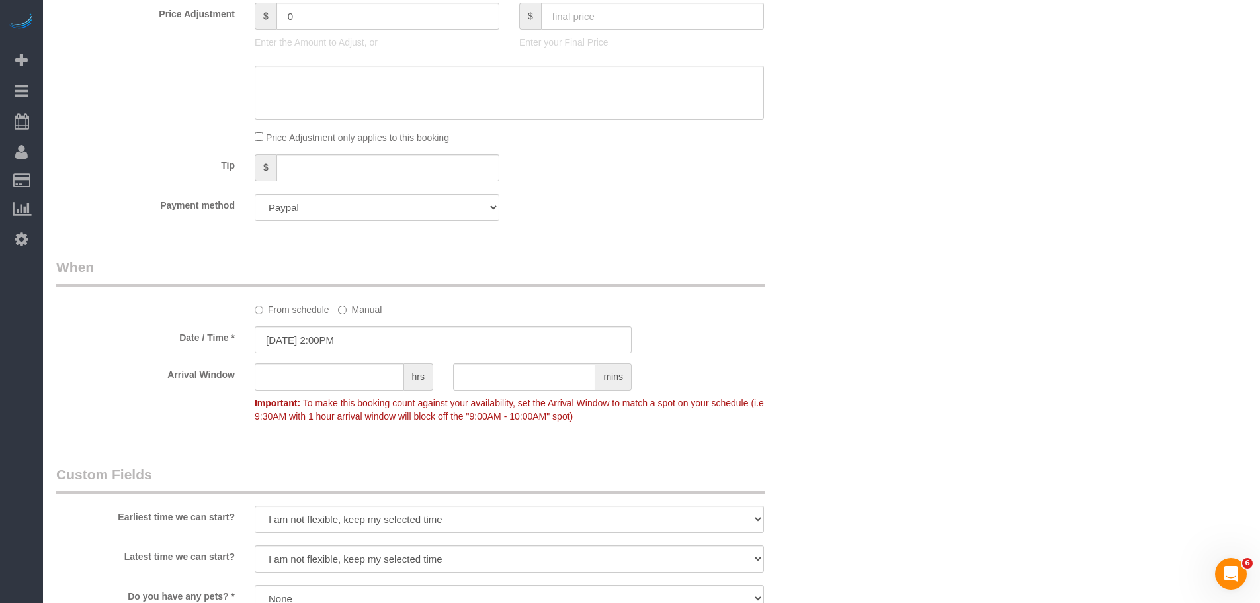
click at [870, 334] on div "Who Email support+nyc@tulu.io Name * TULU INC Jacky Xu VIP Where Address 260 Go…" at bounding box center [651, 159] width 1191 height 2218
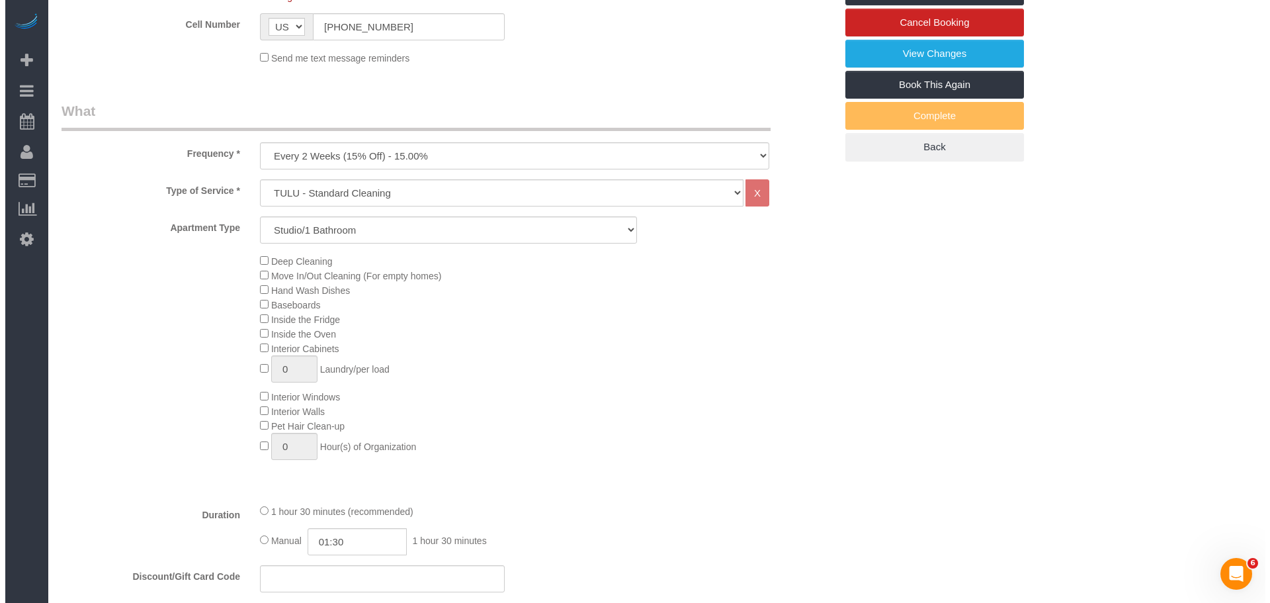
scroll to position [139, 0]
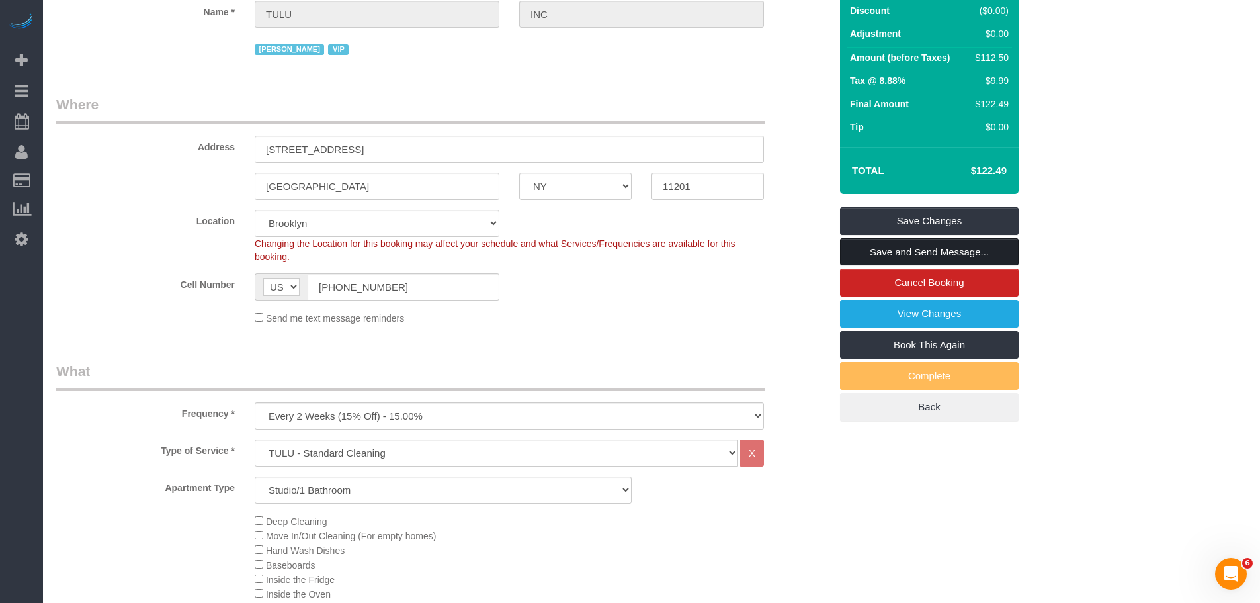
click at [947, 245] on link "Save and Send Message..." at bounding box center [929, 252] width 179 height 28
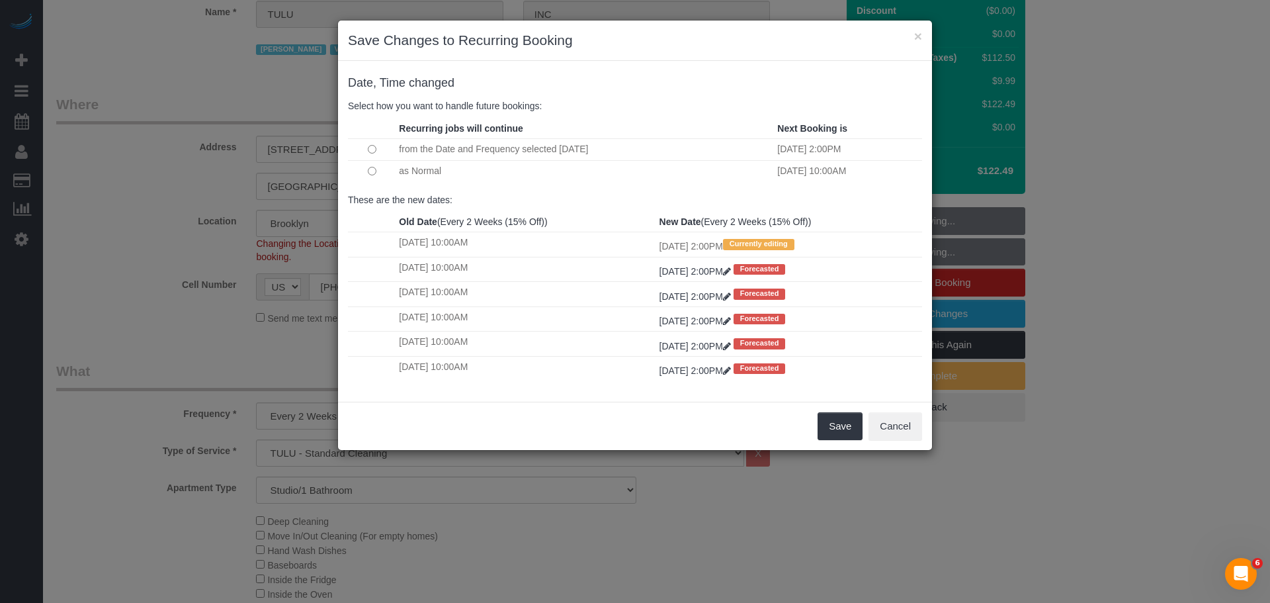
click at [372, 165] on td at bounding box center [372, 171] width 48 height 22
click at [833, 425] on button "Save" at bounding box center [839, 426] width 45 height 28
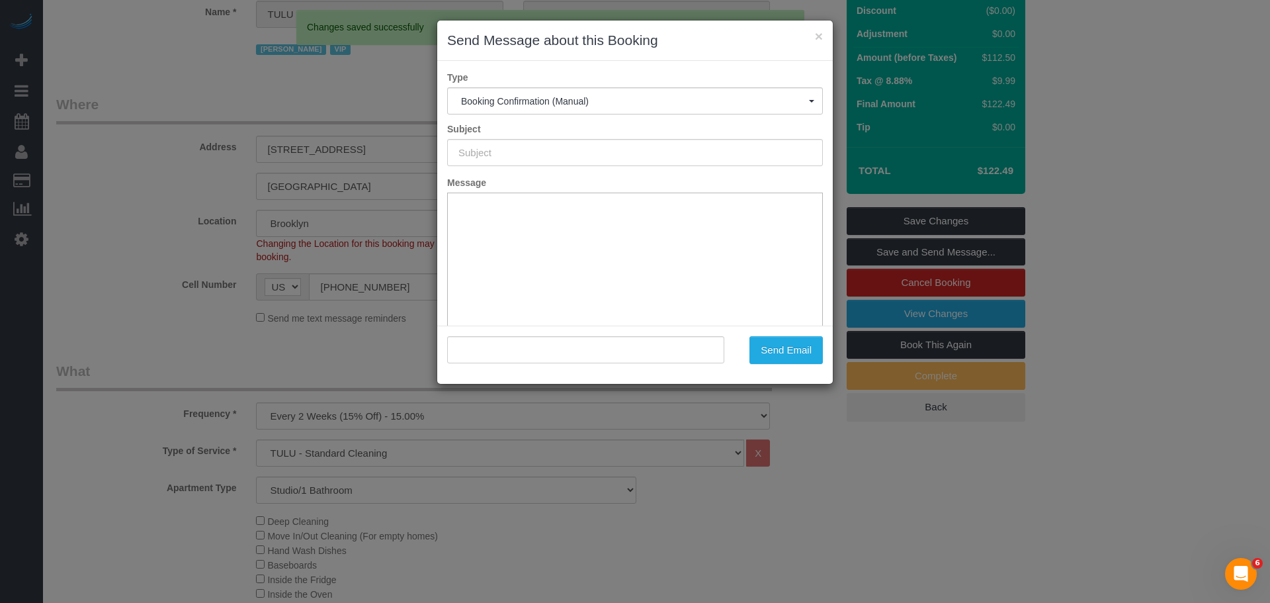
type input "Cleaning Confirmed for 10/19/2025 at 2:00pm"
type input ""TULU INC" <support+nyc@tulu.io>"
drag, startPoint x: 728, startPoint y: 148, endPoint x: 301, endPoint y: 164, distance: 427.6
click at [292, 167] on div "× Send Message about this Booking Type Booking Confirmation (Manual) Booking Co…" at bounding box center [635, 301] width 1270 height 603
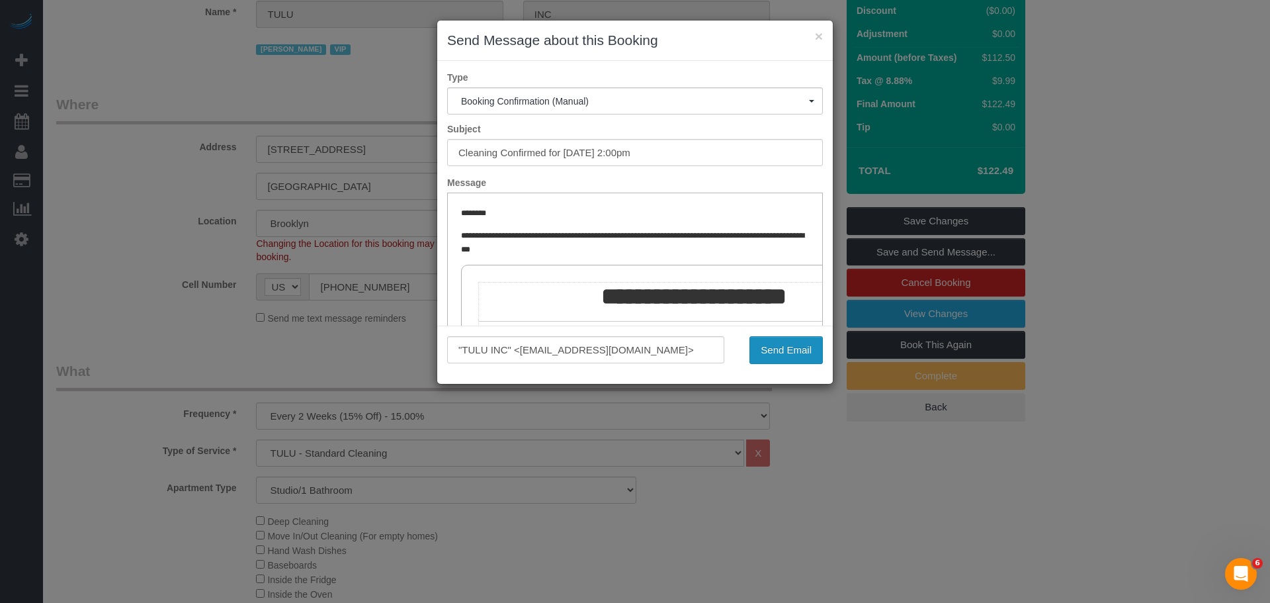
click at [767, 355] on button "Send Email" at bounding box center [785, 350] width 73 height 28
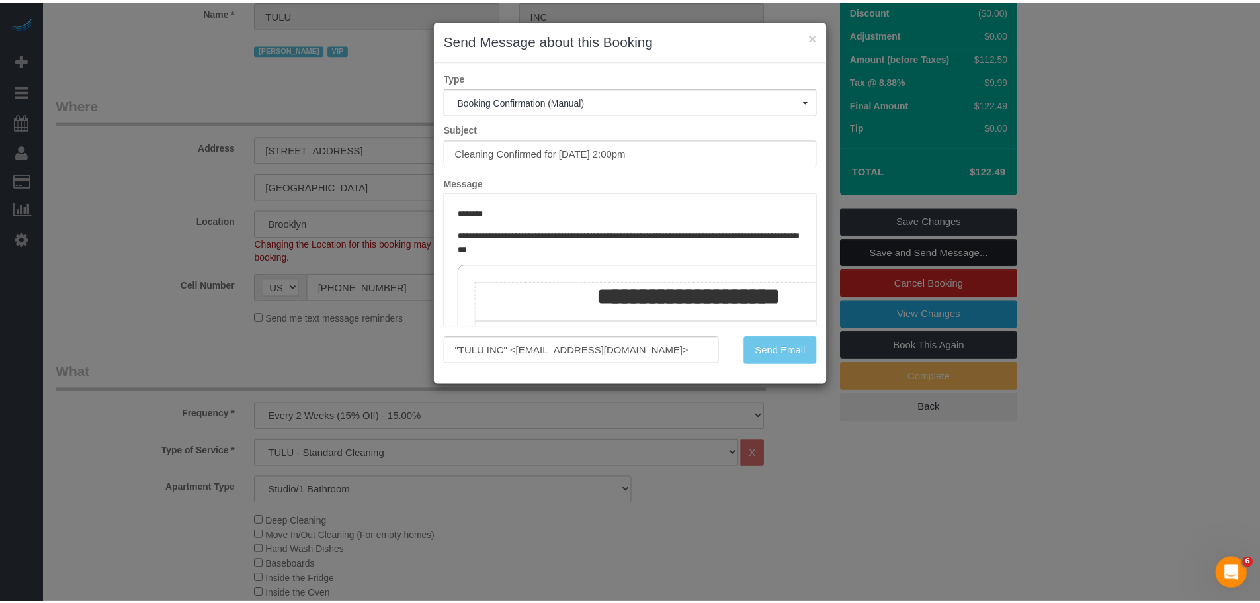
scroll to position [187, 0]
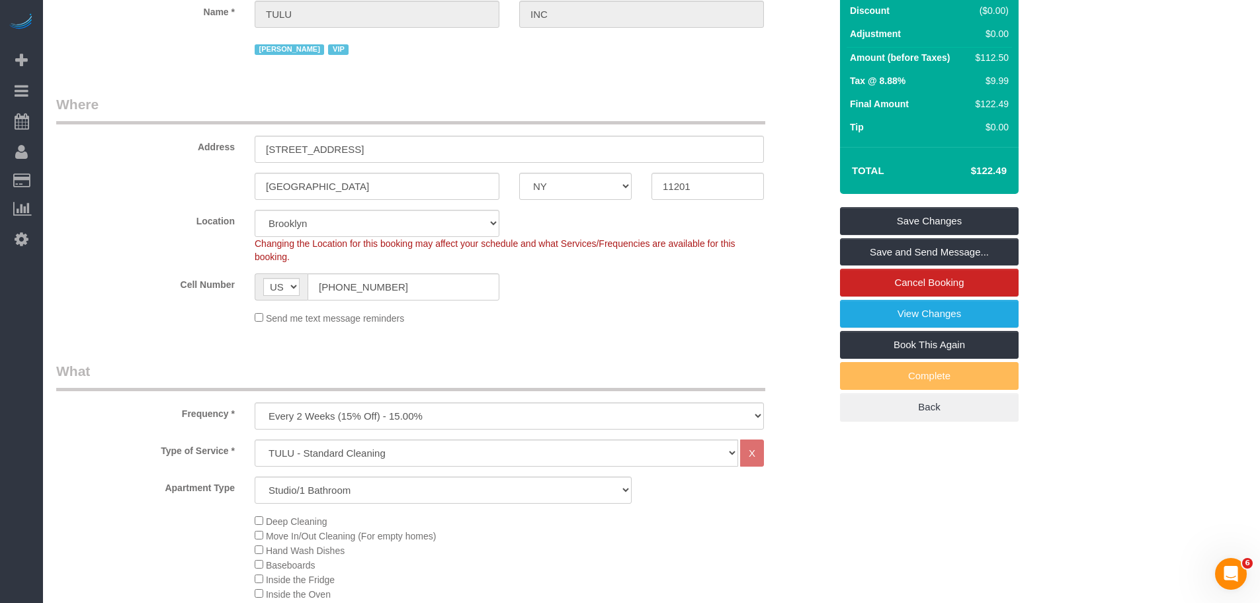
click at [694, 281] on div "Cell Number AF AL DZ AD AO AI AQ AG AR AM AW AU AT AZ BS BH BD BB BY BE BZ BJ B…" at bounding box center [443, 286] width 794 height 27
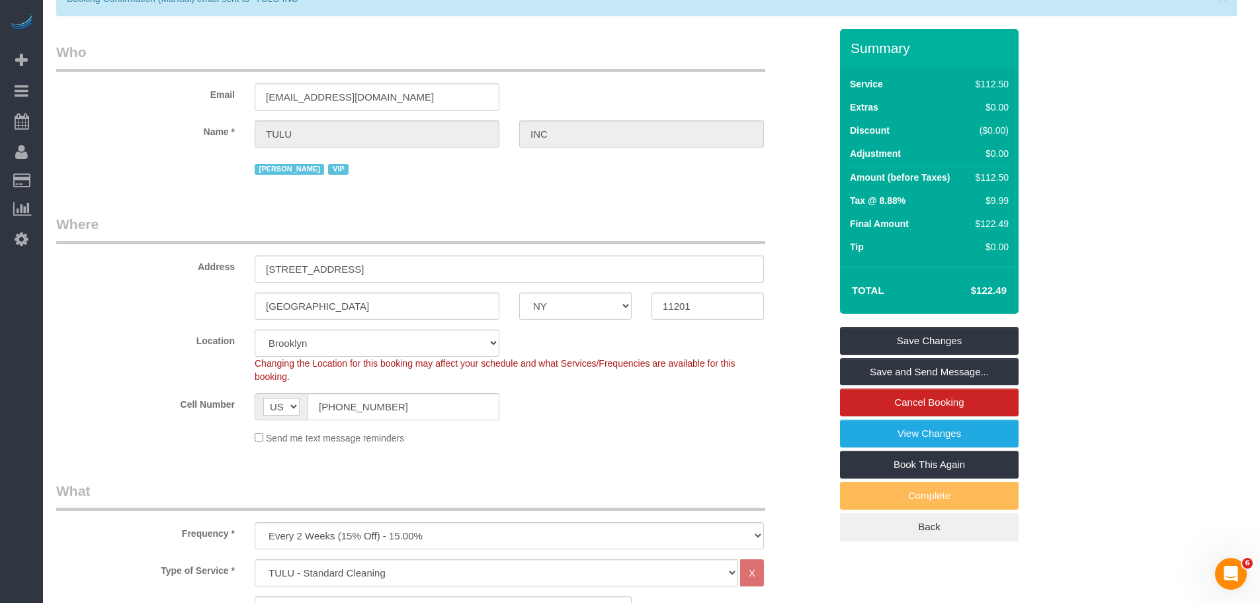
scroll to position [0, 0]
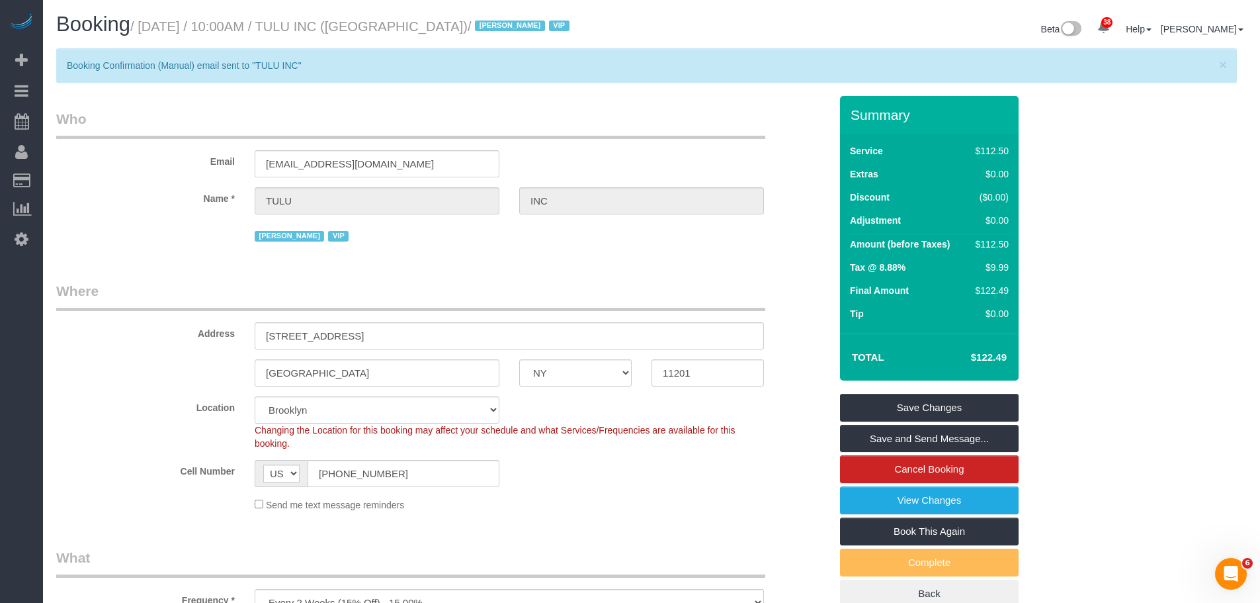
click at [606, 124] on legend "Who" at bounding box center [410, 124] width 709 height 30
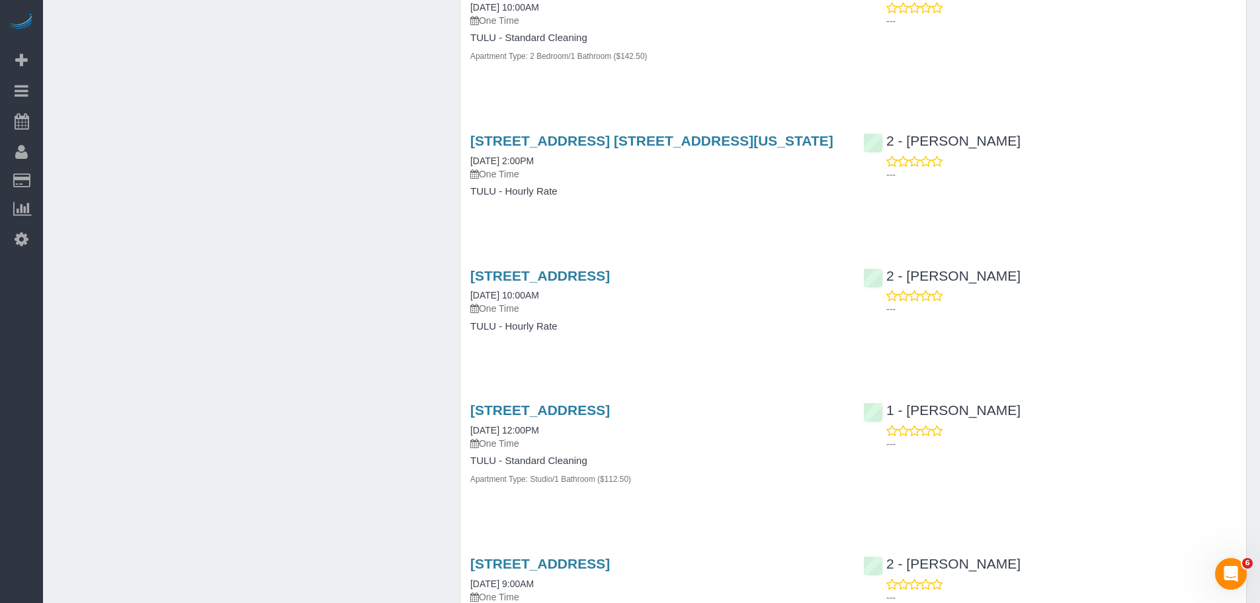
scroll to position [1323, 0]
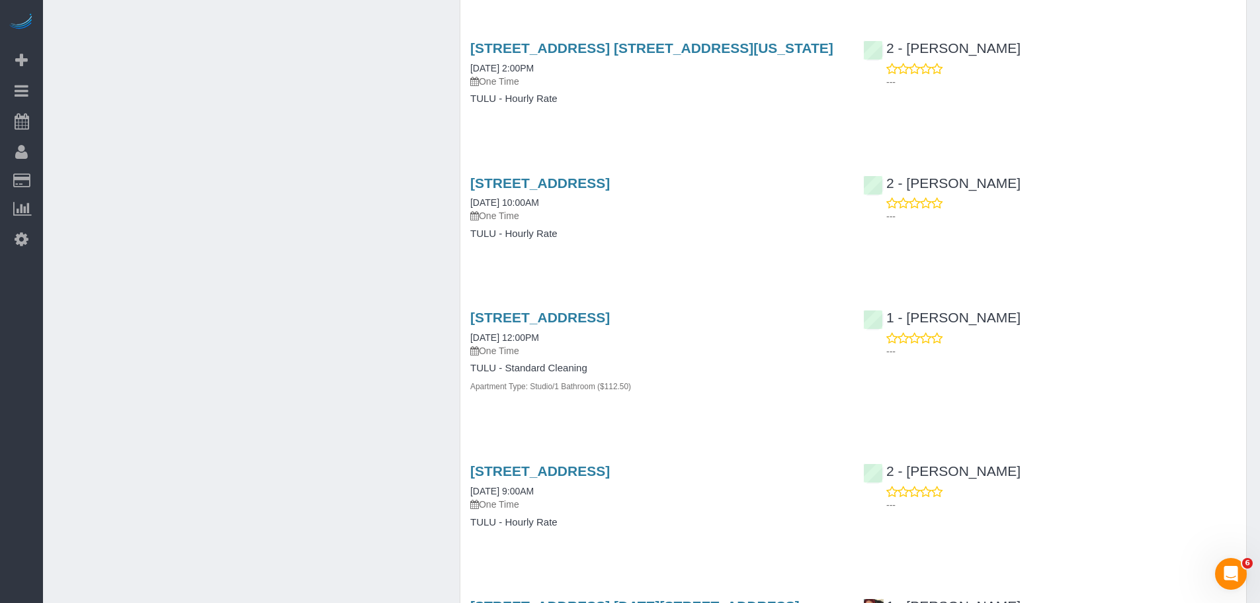
click at [688, 266] on div "[STREET_ADDRESS] [DATE] 10:00AM One Time TULU - Hourly Rate" at bounding box center [656, 215] width 393 height 102
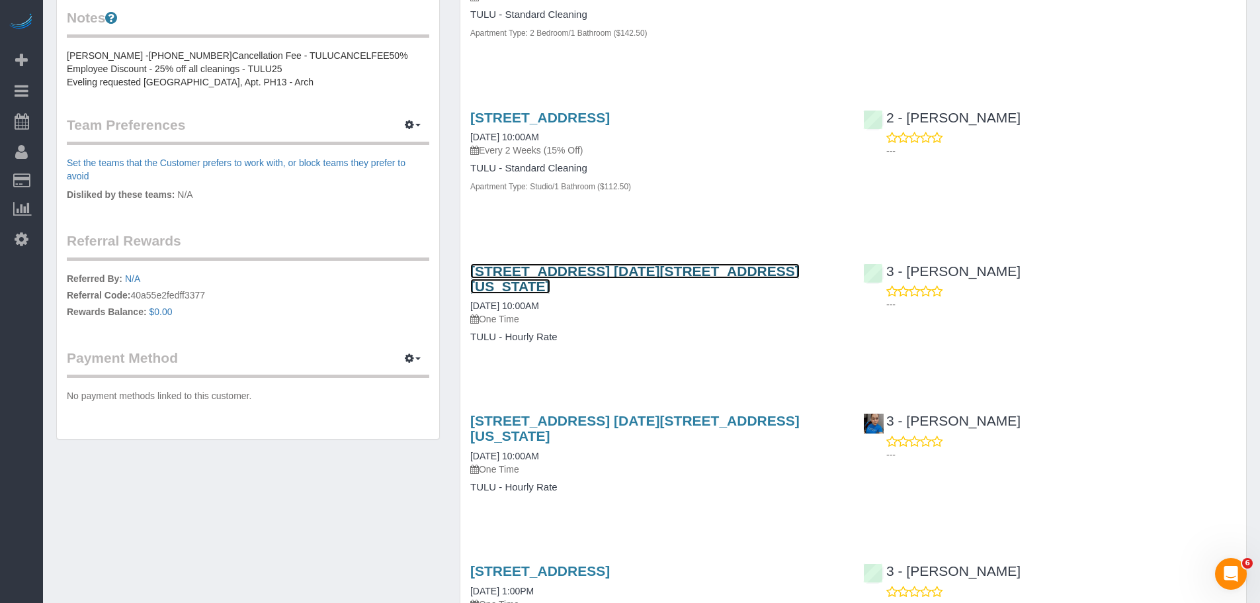
click at [579, 294] on link "[STREET_ADDRESS] [DATE][STREET_ADDRESS][US_STATE]" at bounding box center [634, 278] width 329 height 30
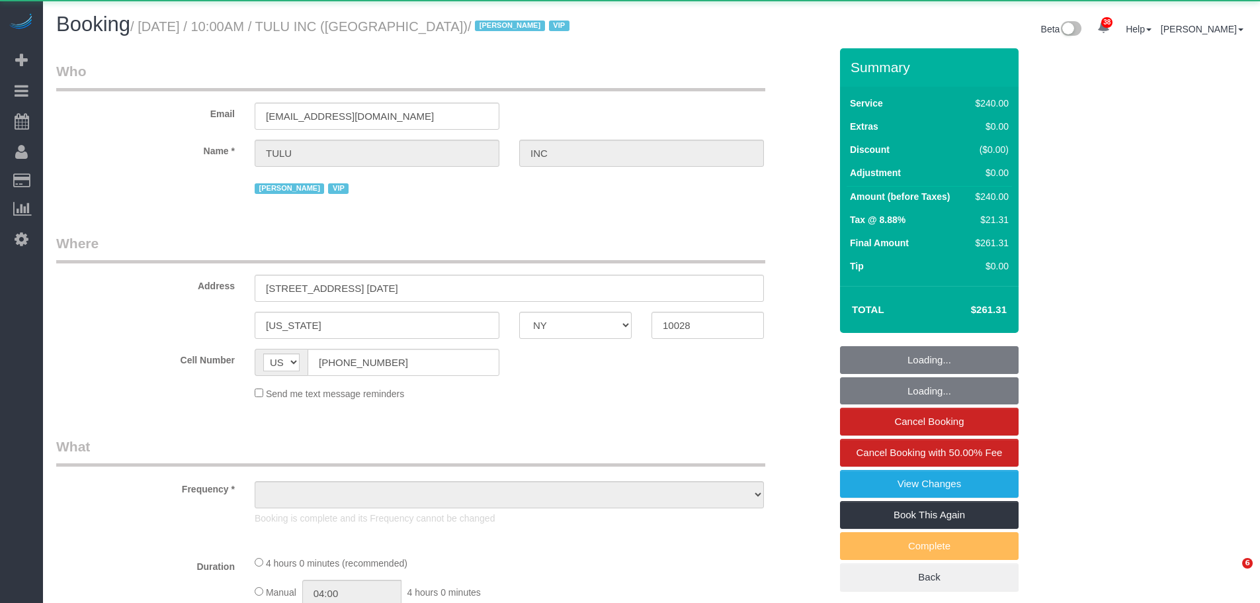
select select "NY"
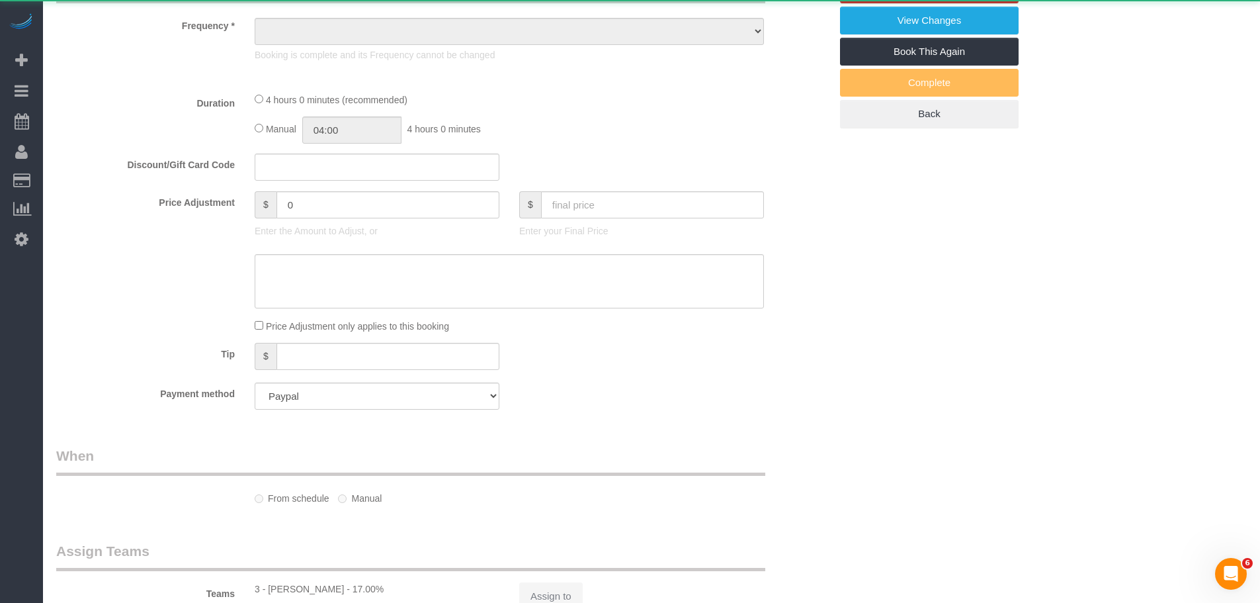
select select "object:812"
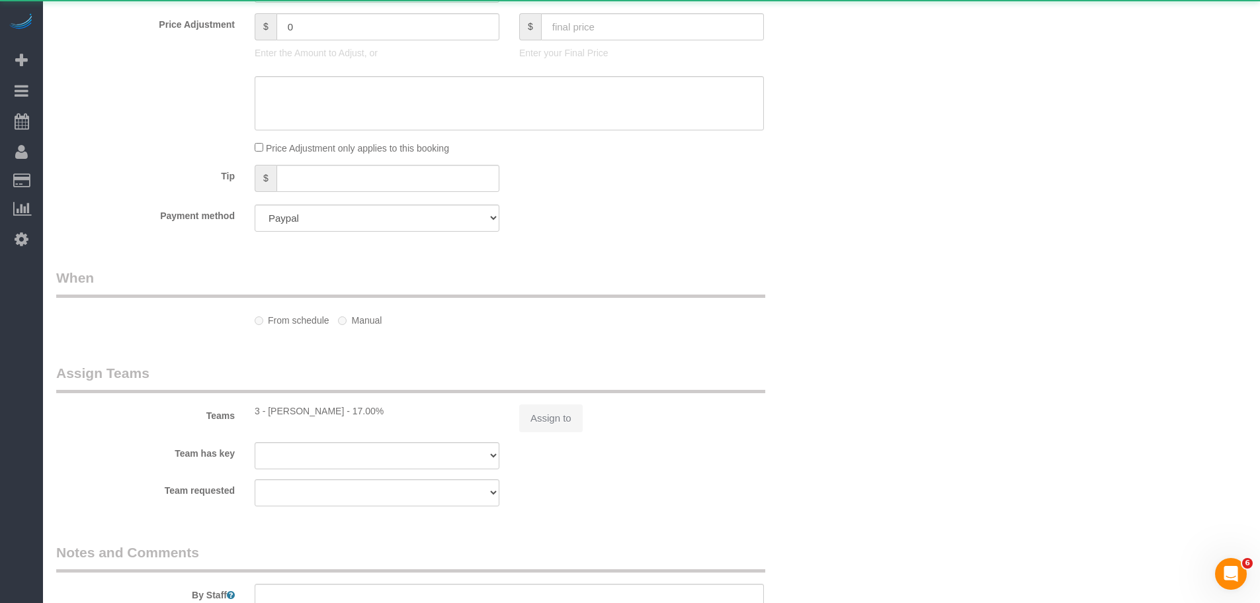
select select "number:89"
select select "number:90"
select select "number:15"
select select "number:5"
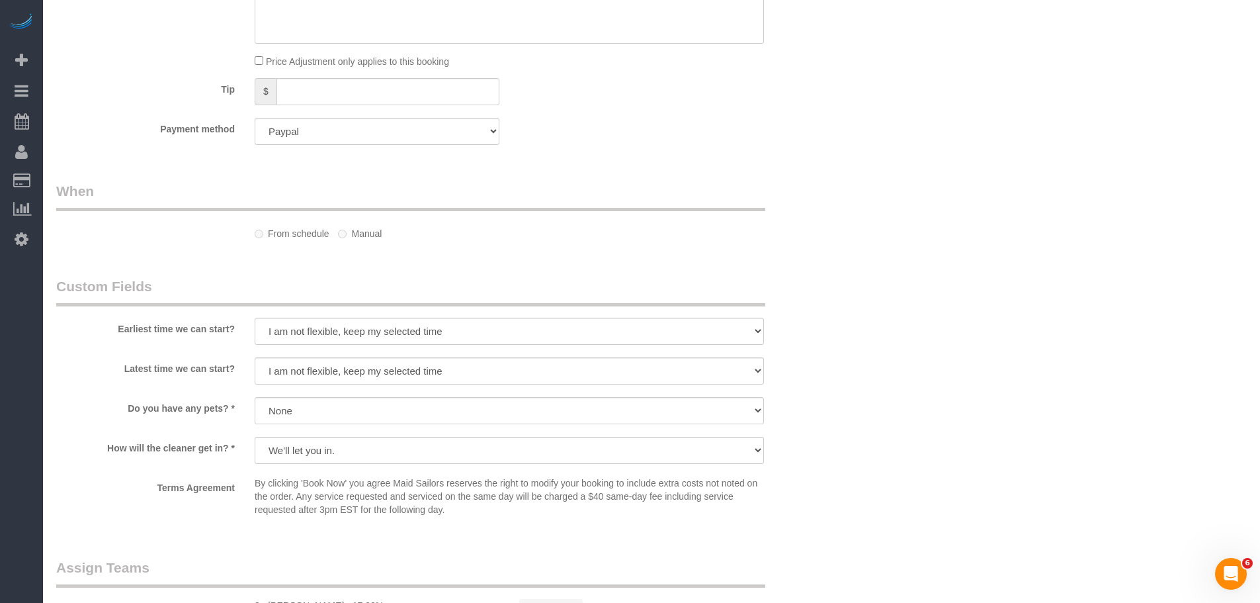
select select "spot1"
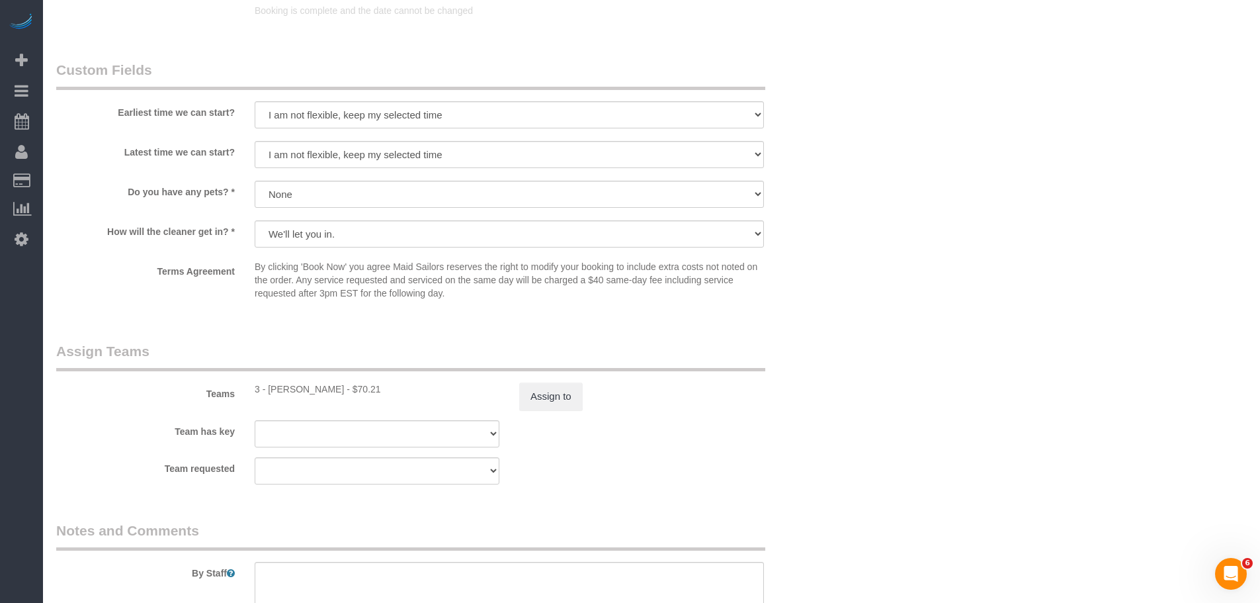
select select "240"
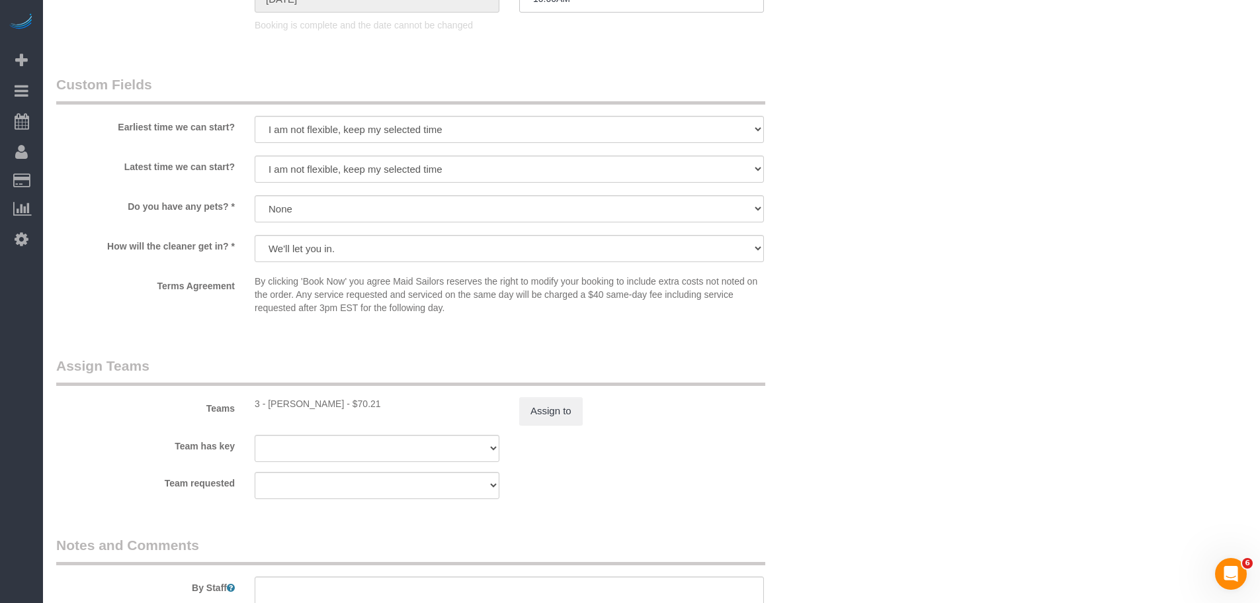
scroll to position [1355, 0]
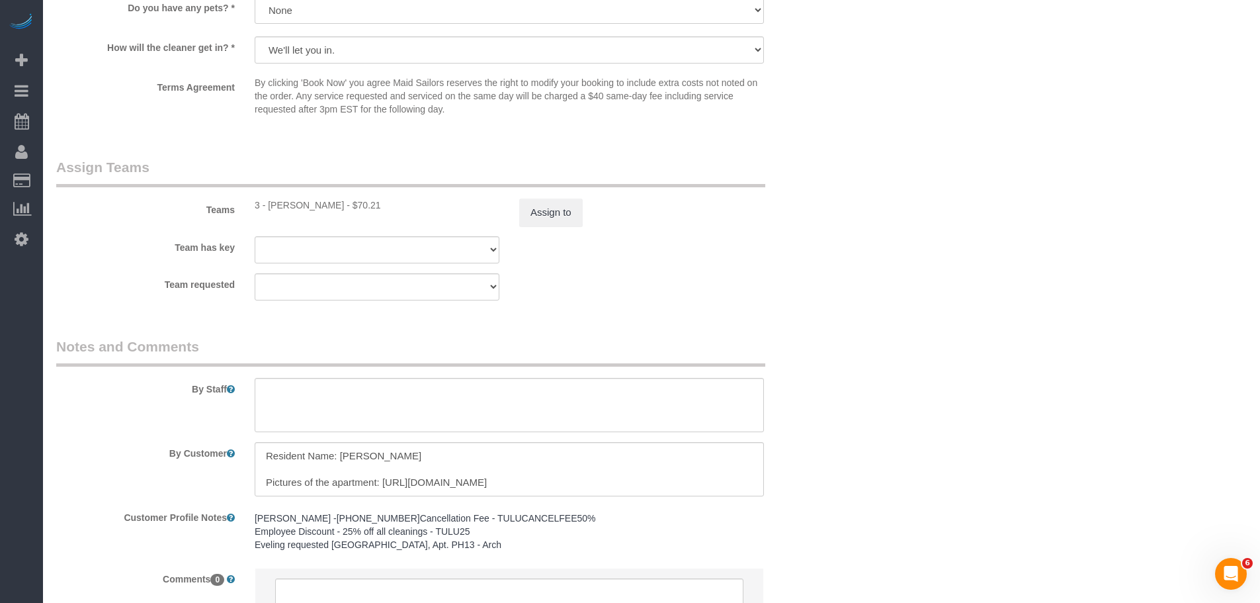
select select "object:1475"
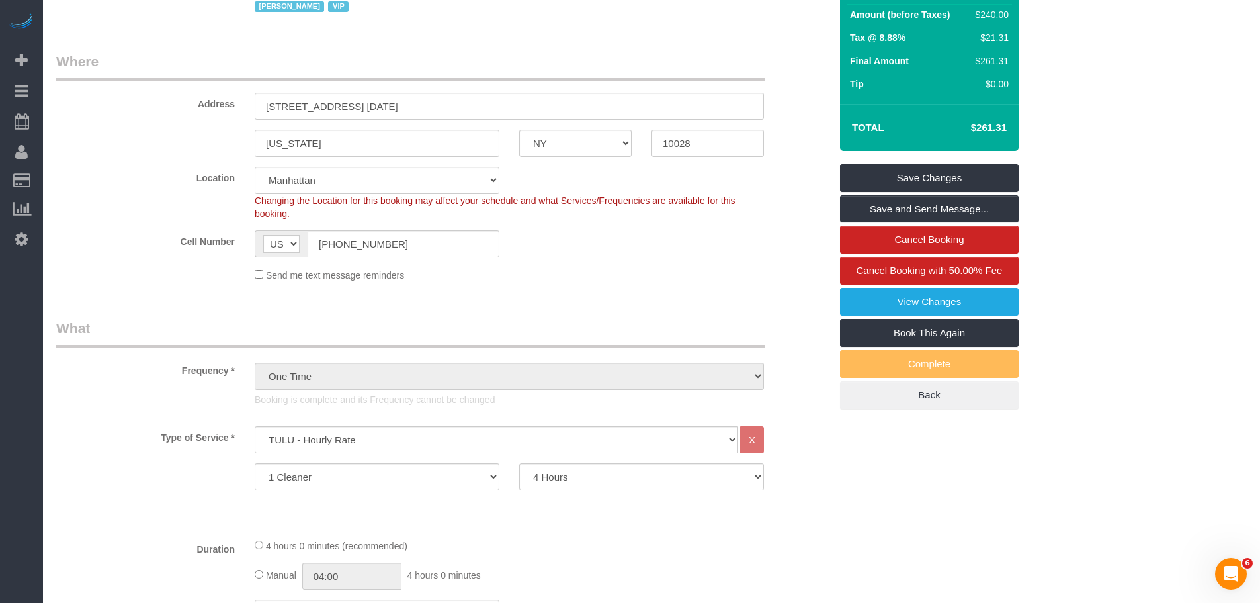
scroll to position [165, 0]
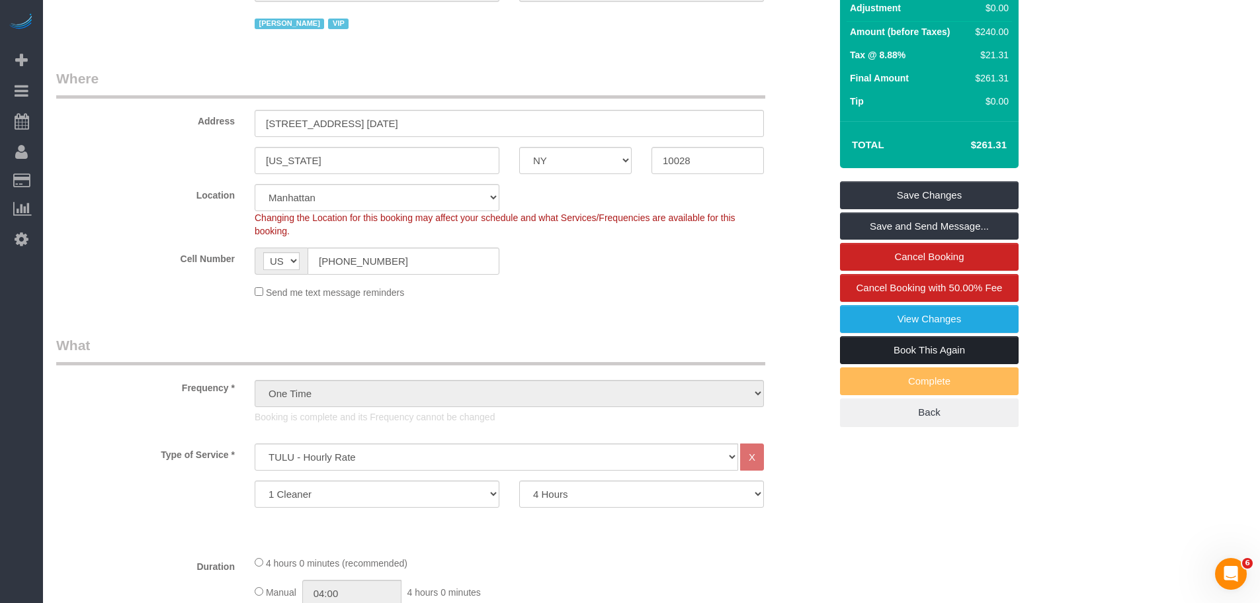
drag, startPoint x: 941, startPoint y: 350, endPoint x: 917, endPoint y: 341, distance: 25.9
click at [941, 350] on link "Book This Again" at bounding box center [929, 350] width 179 height 28
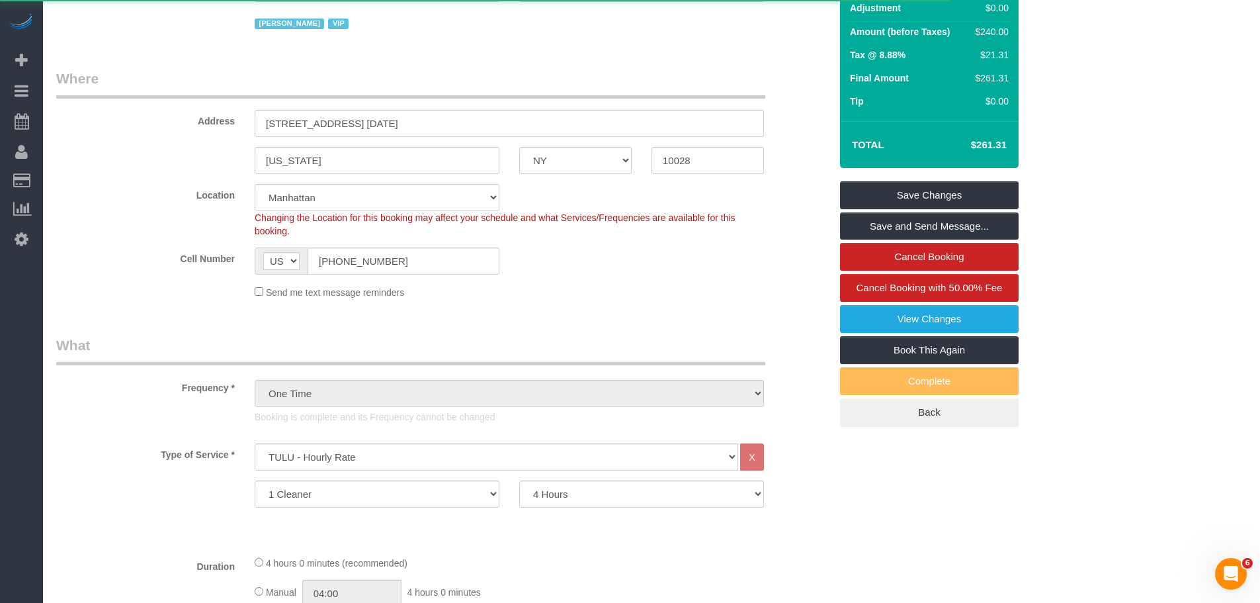
select select "NY"
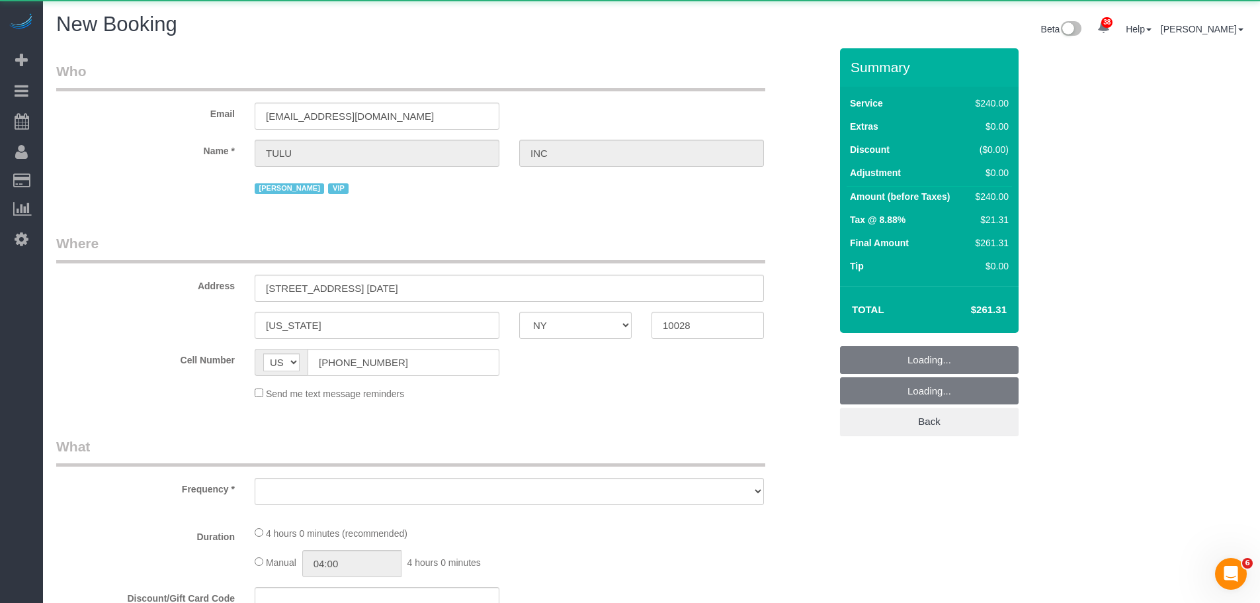
select select "string:stripe"
select select "object:2319"
select select "number:89"
select select "number:90"
select select "number:15"
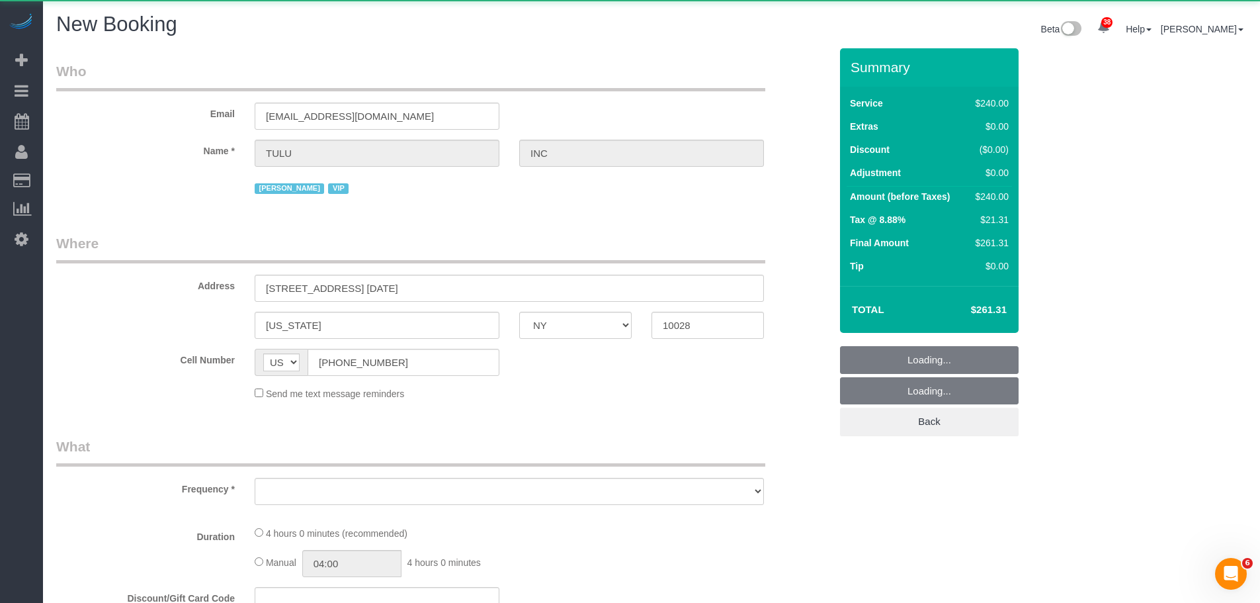
select select "number:5"
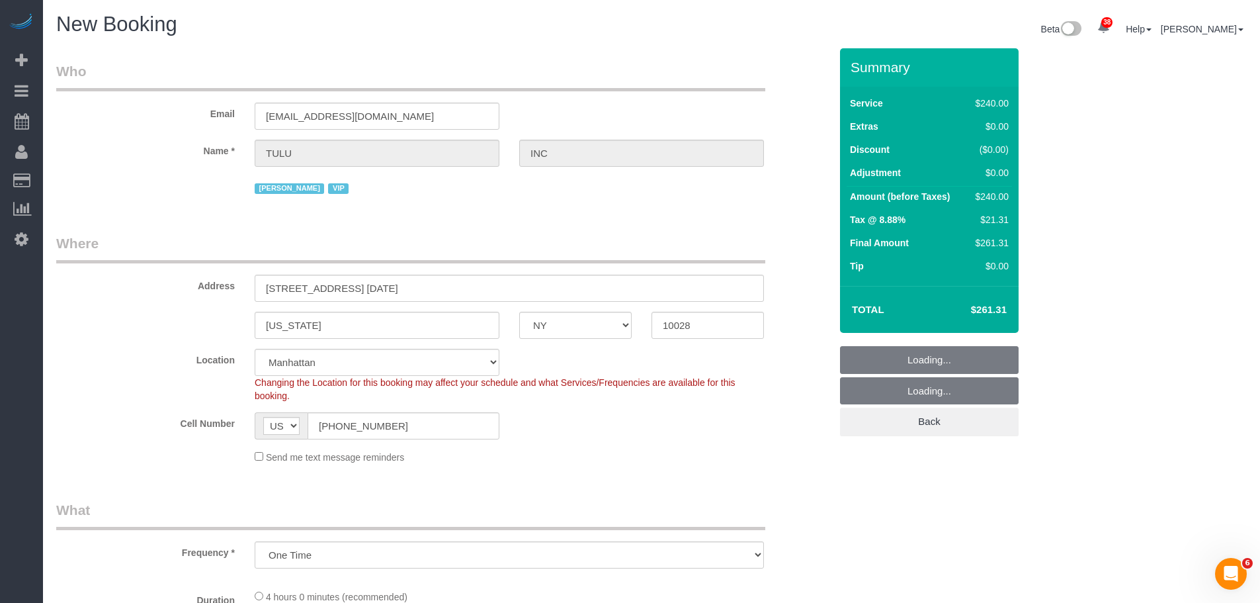
select select "object:2826"
select select "240"
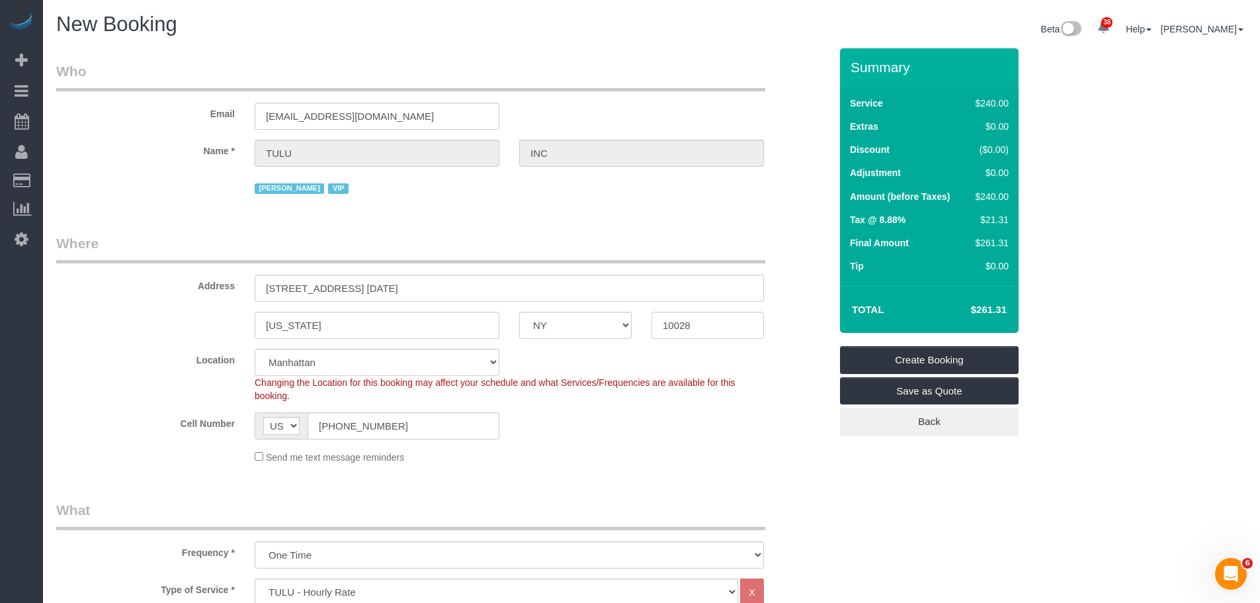
select select "object:2830"
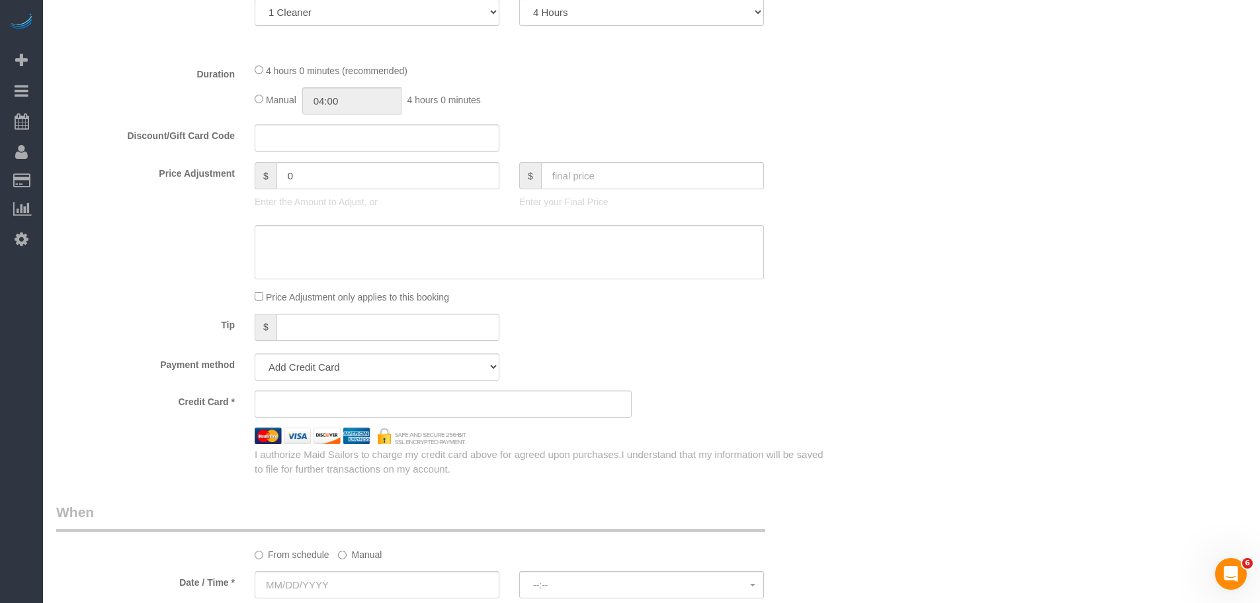
scroll to position [728, 0]
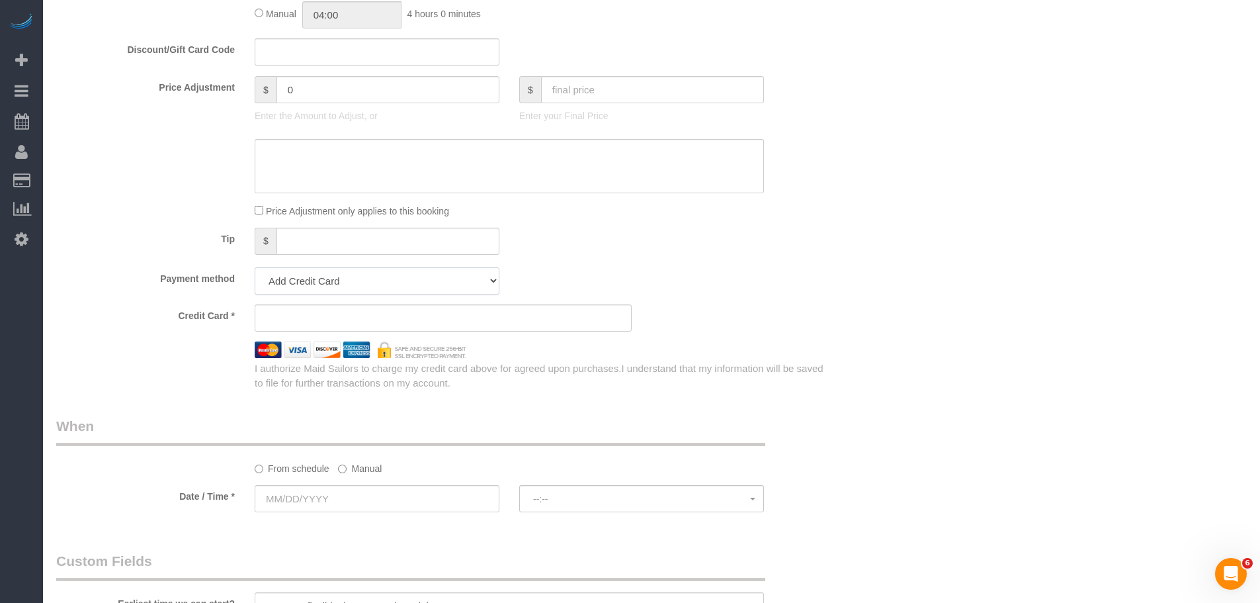
click at [436, 271] on select "Add Credit Card Cash Check Paypal" at bounding box center [377, 280] width 245 height 27
select select "string:paypal"
click at [255, 267] on select "Add Credit Card Cash Check Paypal" at bounding box center [377, 280] width 245 height 27
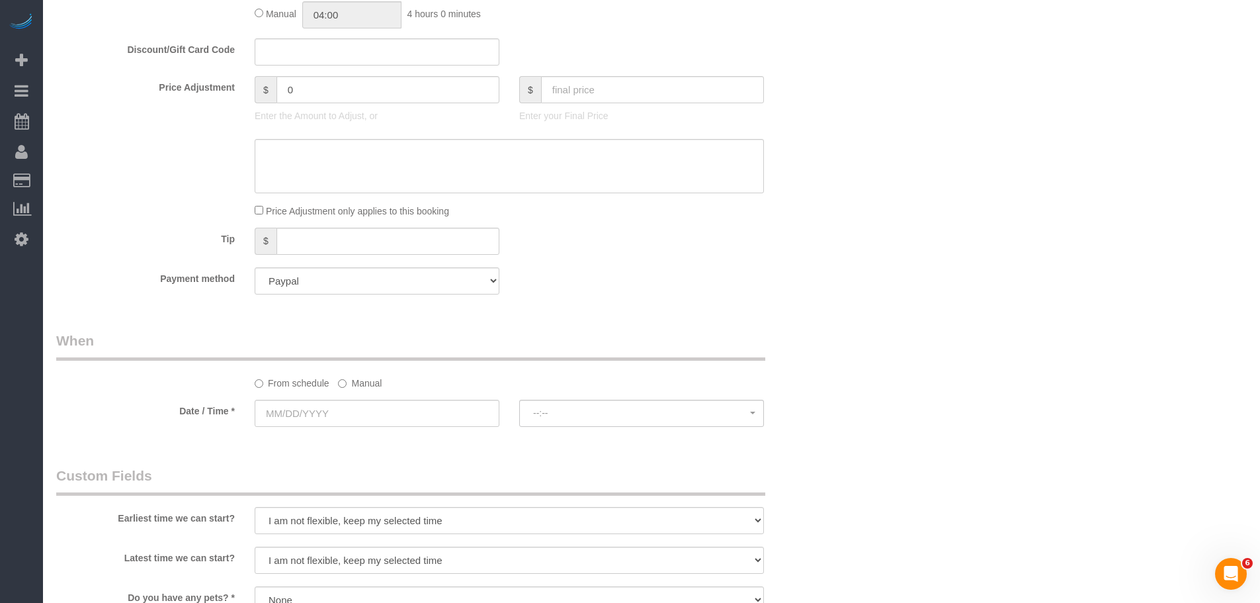
click at [778, 250] on div "Tip $" at bounding box center [443, 243] width 794 height 30
click at [364, 378] on label "Manual" at bounding box center [360, 381] width 44 height 18
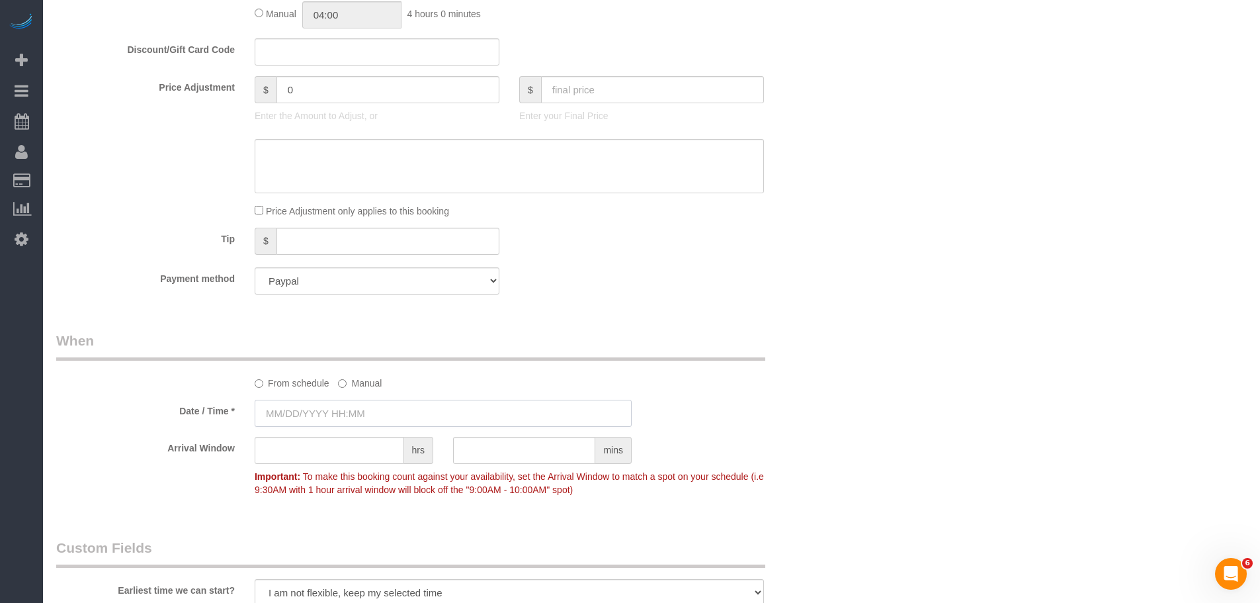
click at [359, 418] on input "text" at bounding box center [443, 412] width 377 height 27
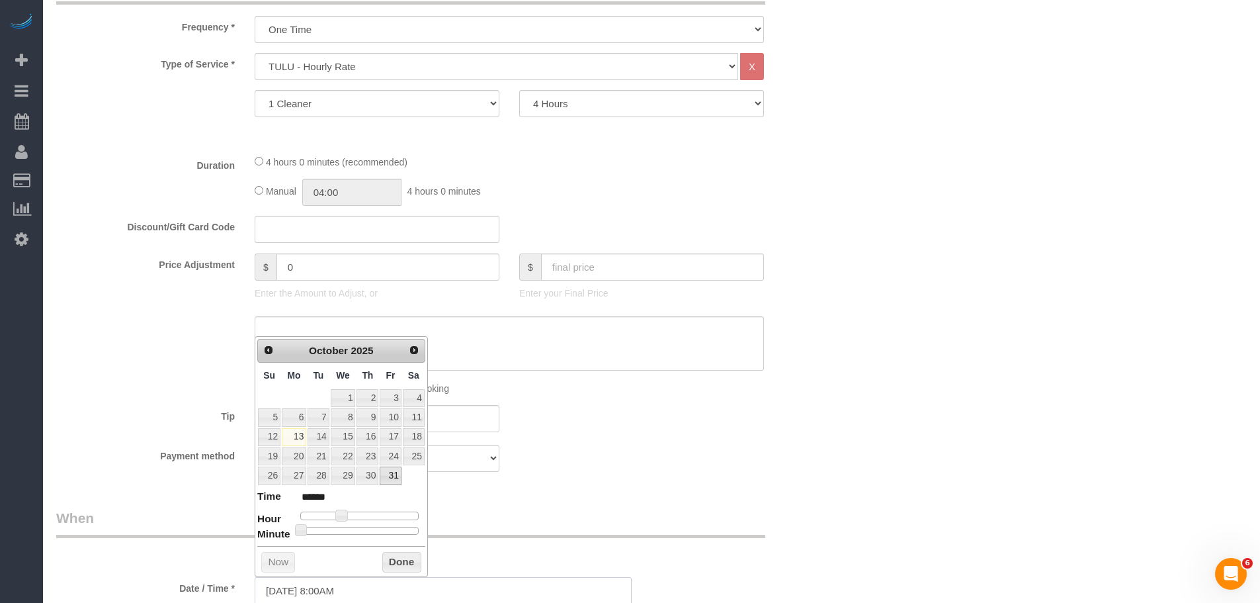
scroll to position [581, 0]
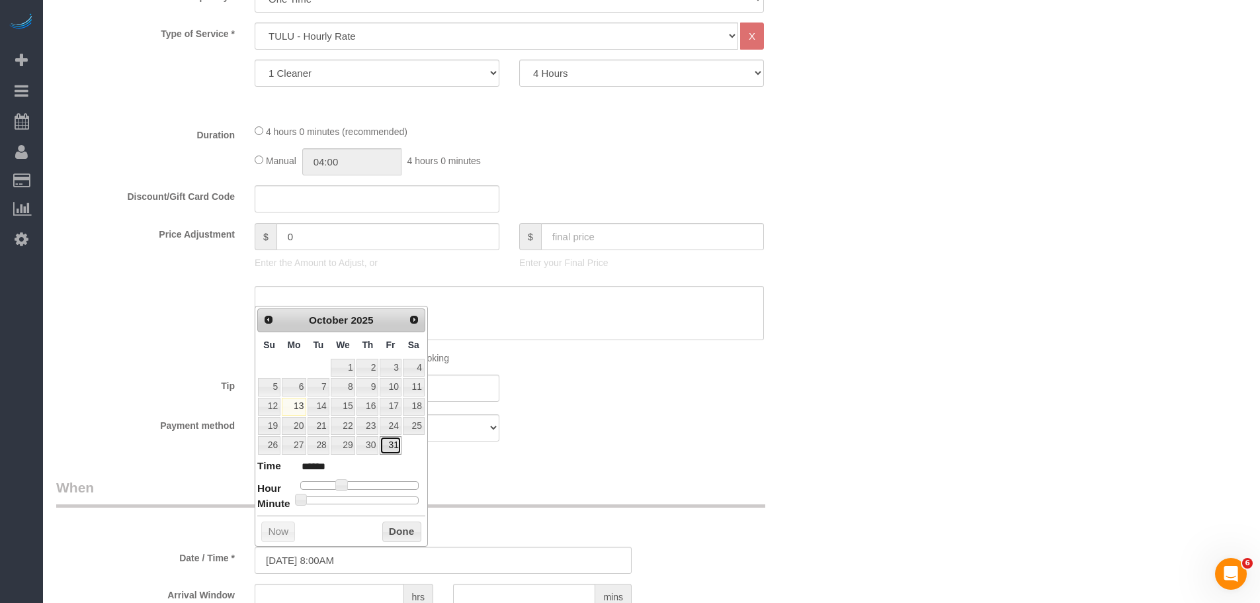
click at [385, 446] on link "31" at bounding box center [390, 445] width 21 height 18
click at [342, 489] on span at bounding box center [341, 485] width 12 height 12
type input "10/31/2025 9:00AM"
type input "******"
type input "10/31/2025 10:00AM"
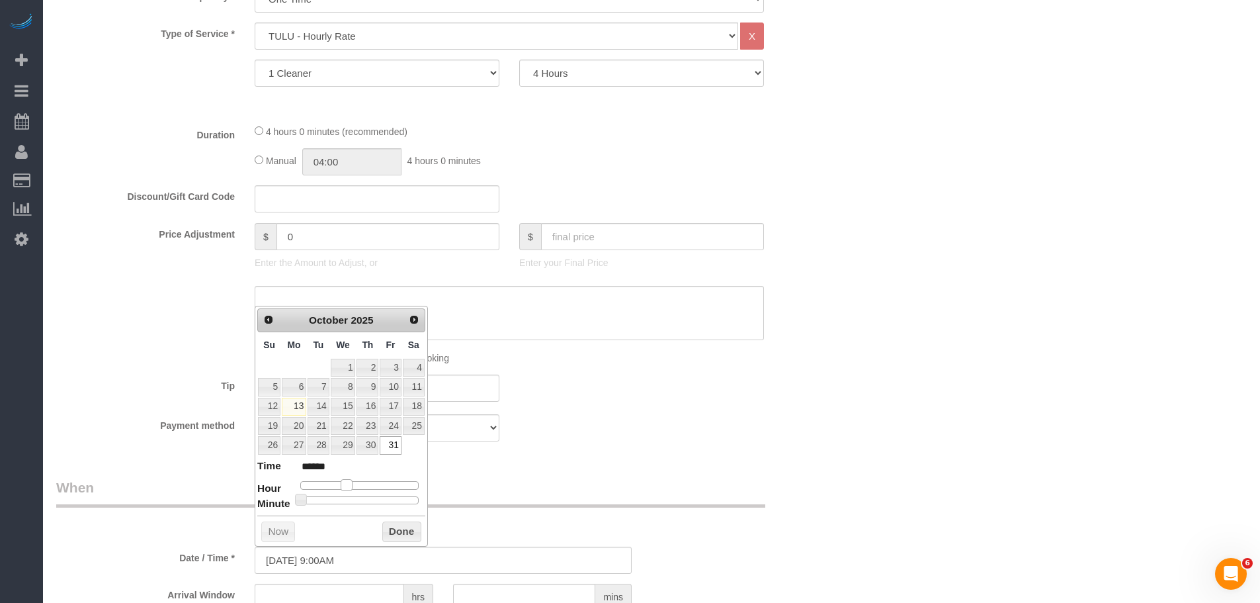
type input "*******"
drag, startPoint x: 398, startPoint y: 533, endPoint x: 489, endPoint y: 496, distance: 98.5
click at [399, 533] on button "Done" at bounding box center [401, 531] width 39 height 21
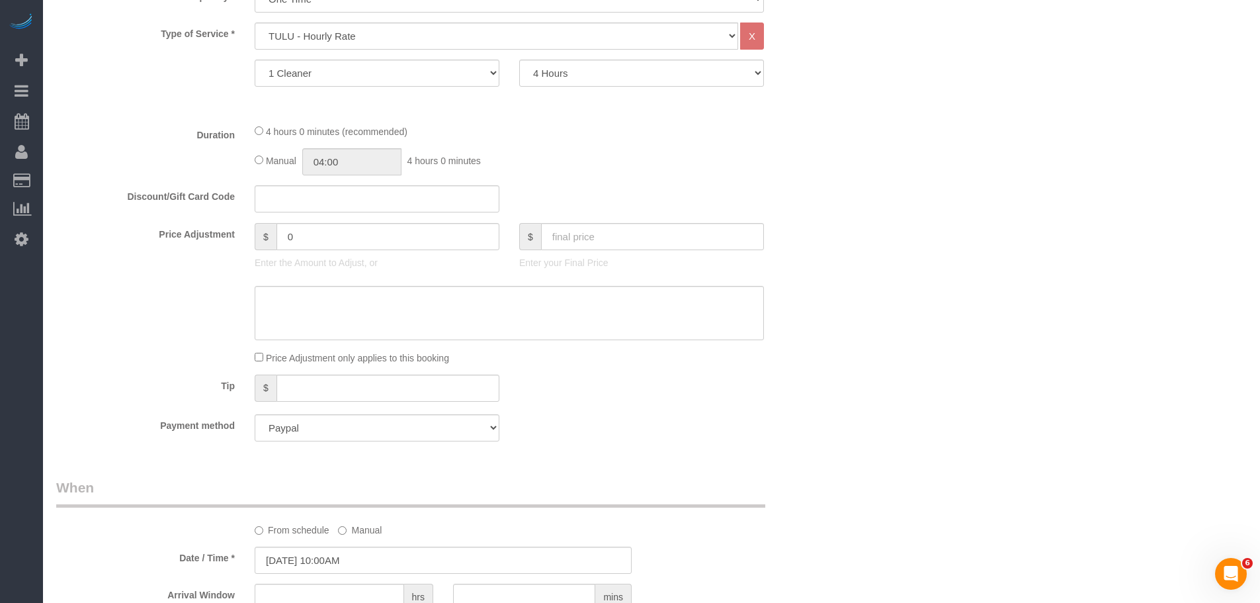
click at [805, 395] on div "Tip $" at bounding box center [443, 389] width 794 height 30
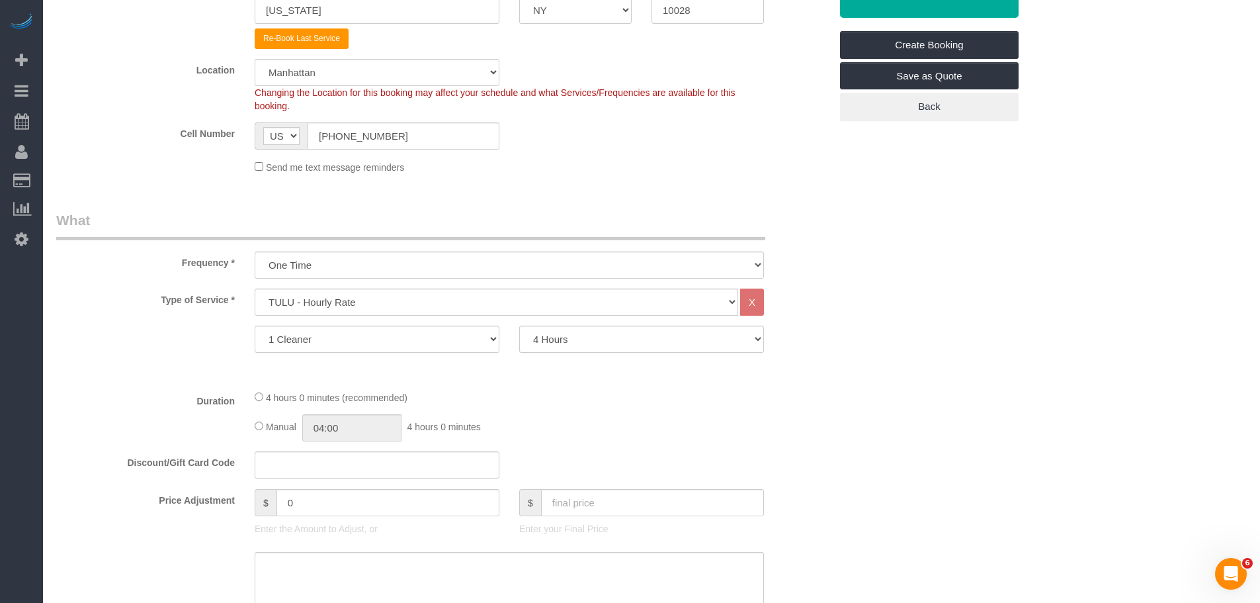
scroll to position [184, 0]
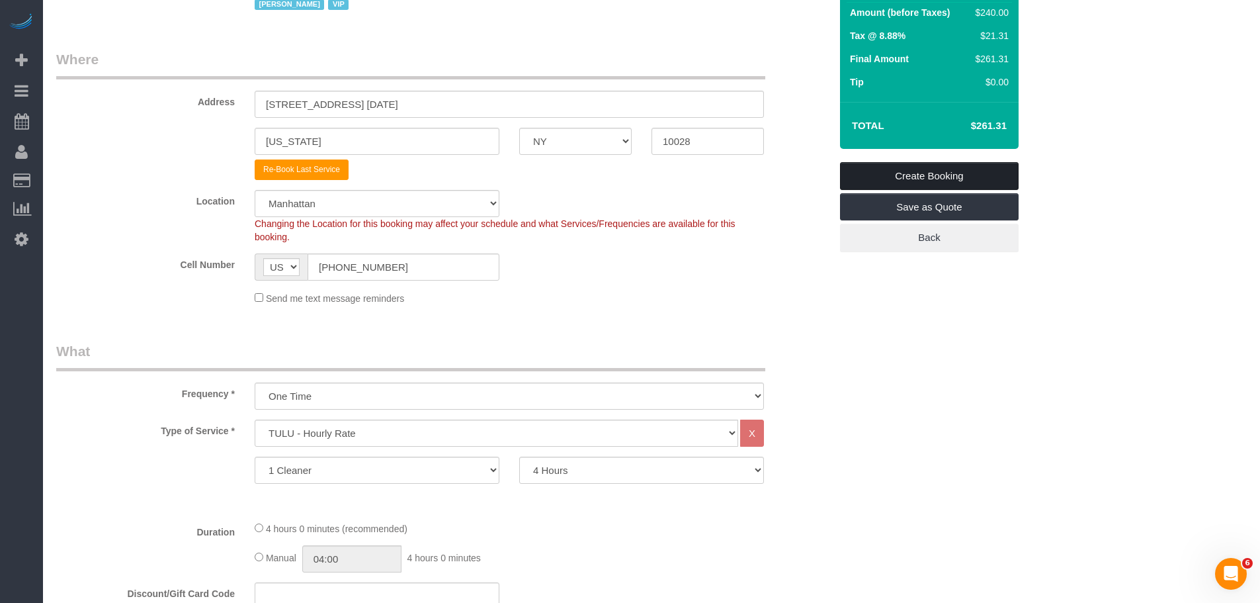
click at [974, 172] on link "Create Booking" at bounding box center [929, 176] width 179 height 28
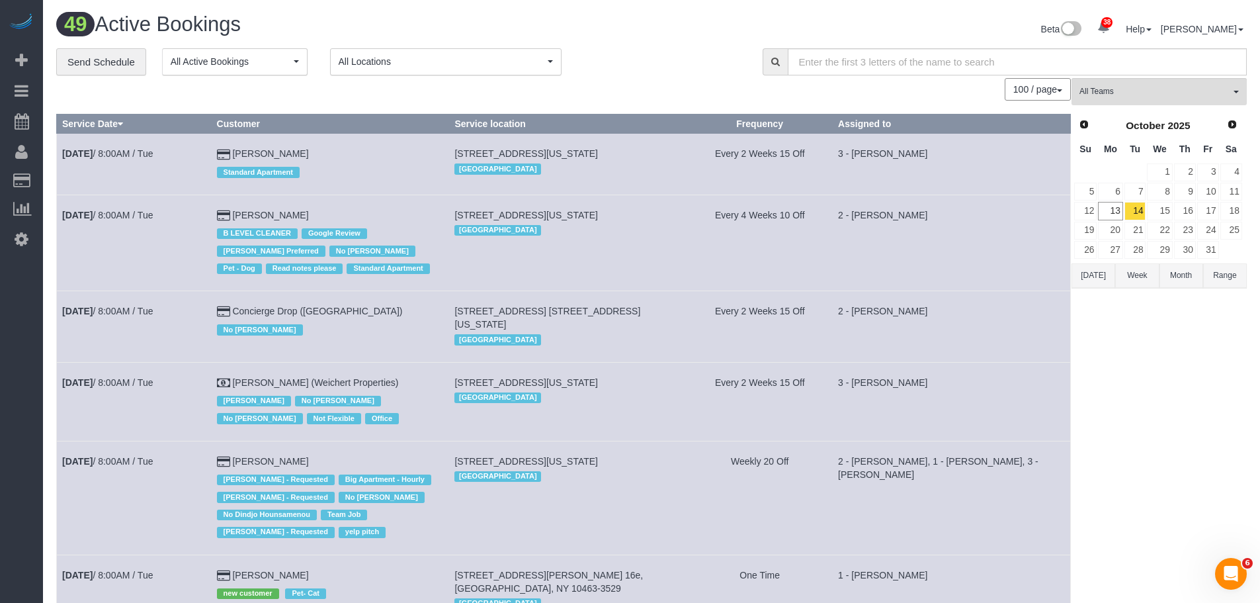
drag, startPoint x: 582, startPoint y: 31, endPoint x: 567, endPoint y: 29, distance: 15.3
click at [582, 31] on h1 "49 Active Bookings" at bounding box center [348, 24] width 585 height 22
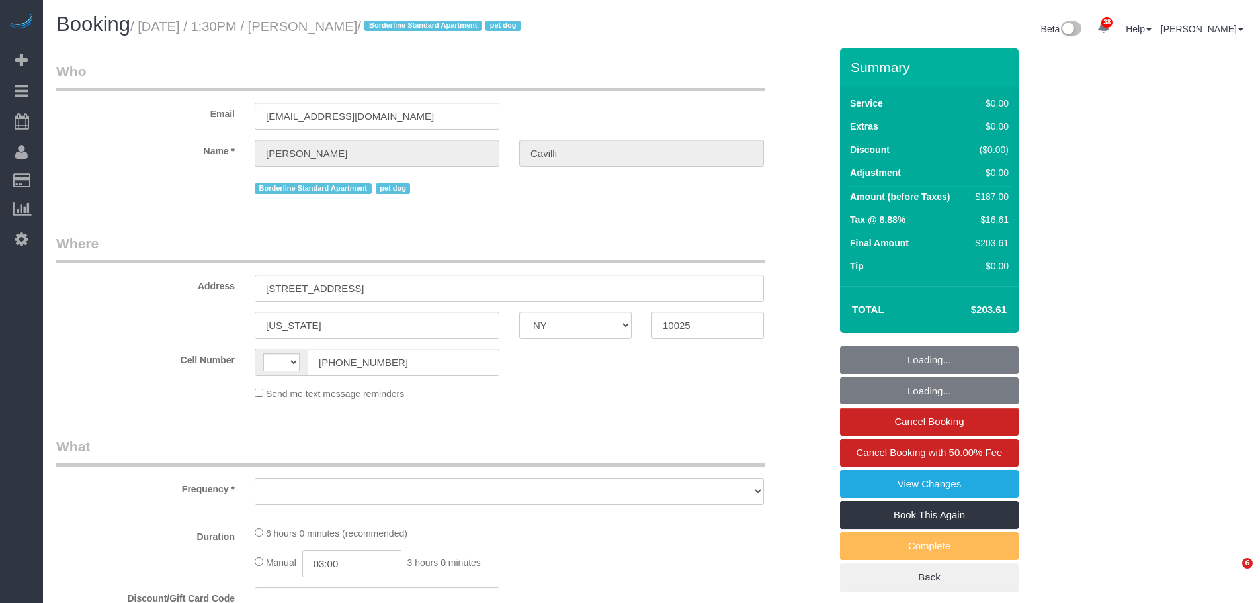
select select "NY"
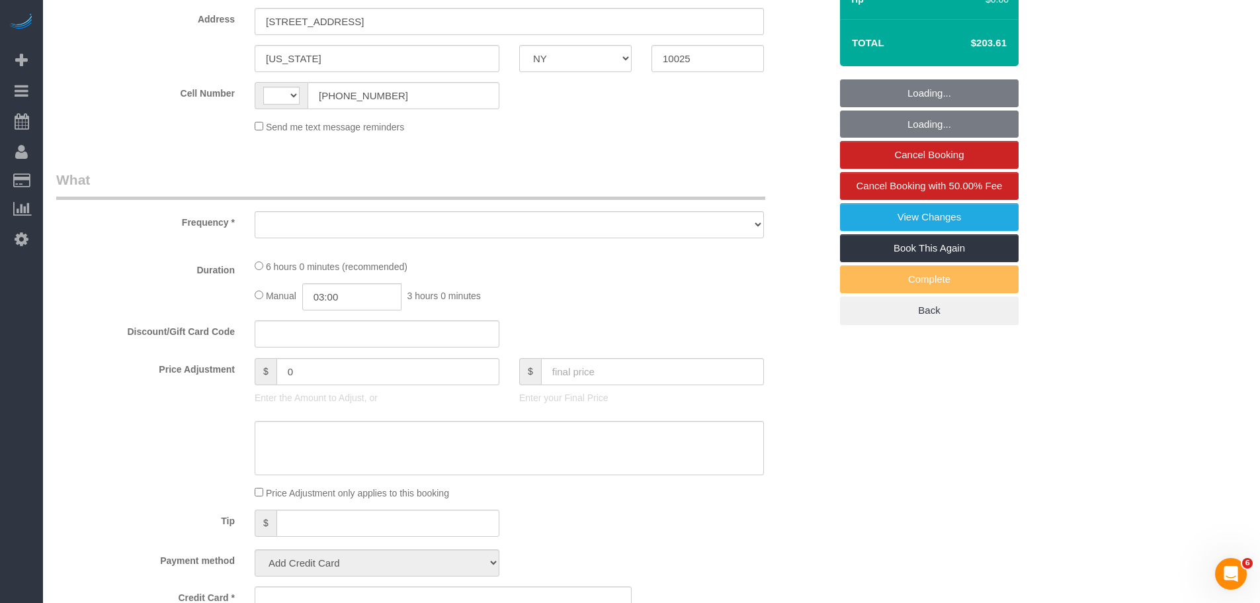
select select "string:[GEOGRAPHIC_DATA]"
select select "string:stripe-pm_1RY8gG4VGloSiKo7or0hj2s2"
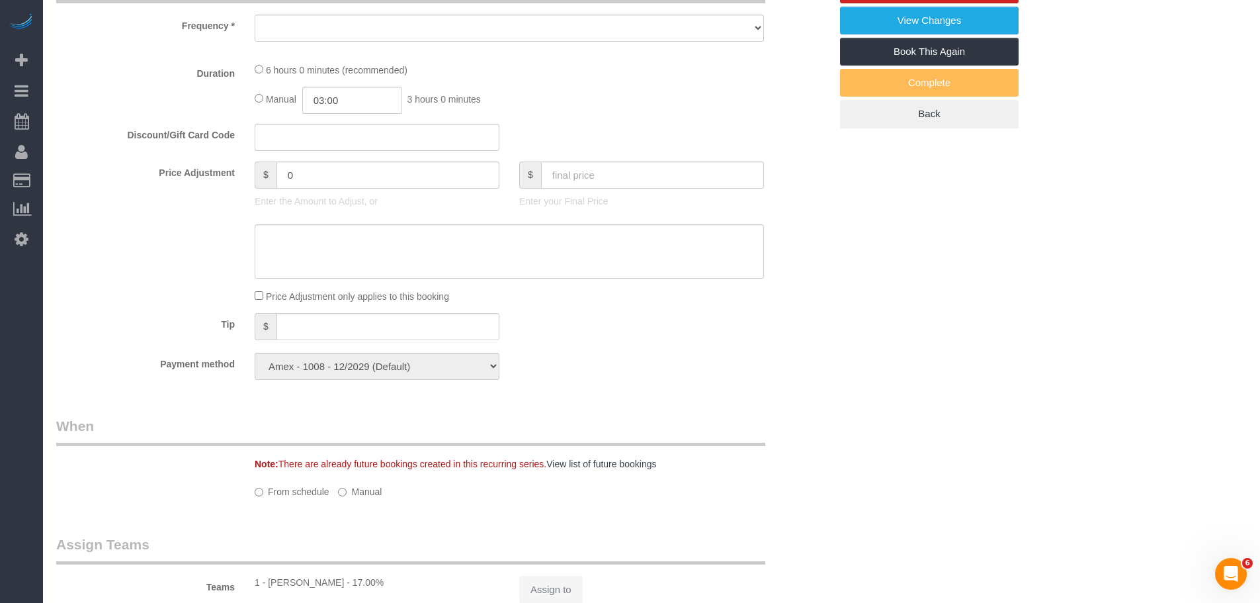
select select "object:827"
select select "number:89"
select select "number:90"
select select "number:13"
select select "number:5"
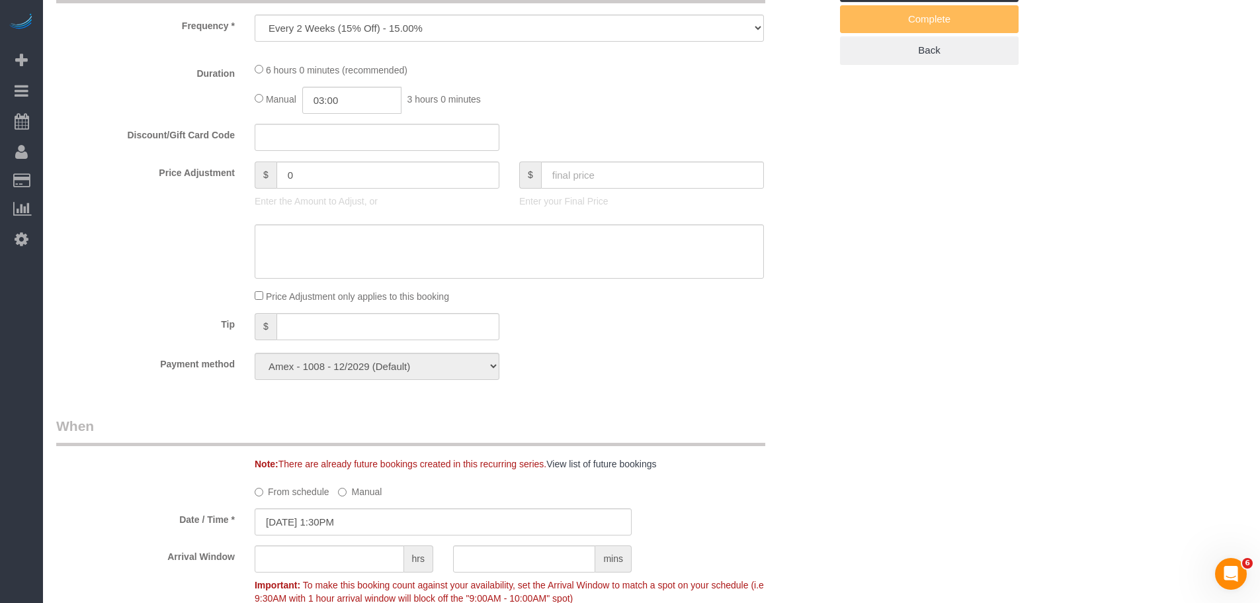
select select "2"
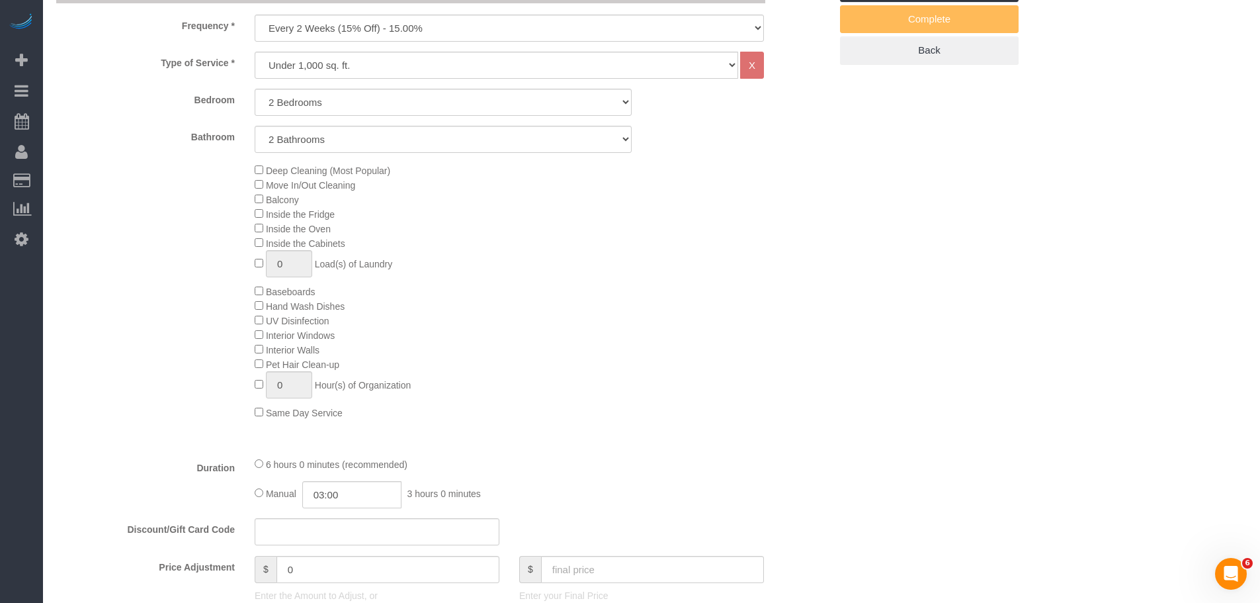
select select "object:1532"
select select "2"
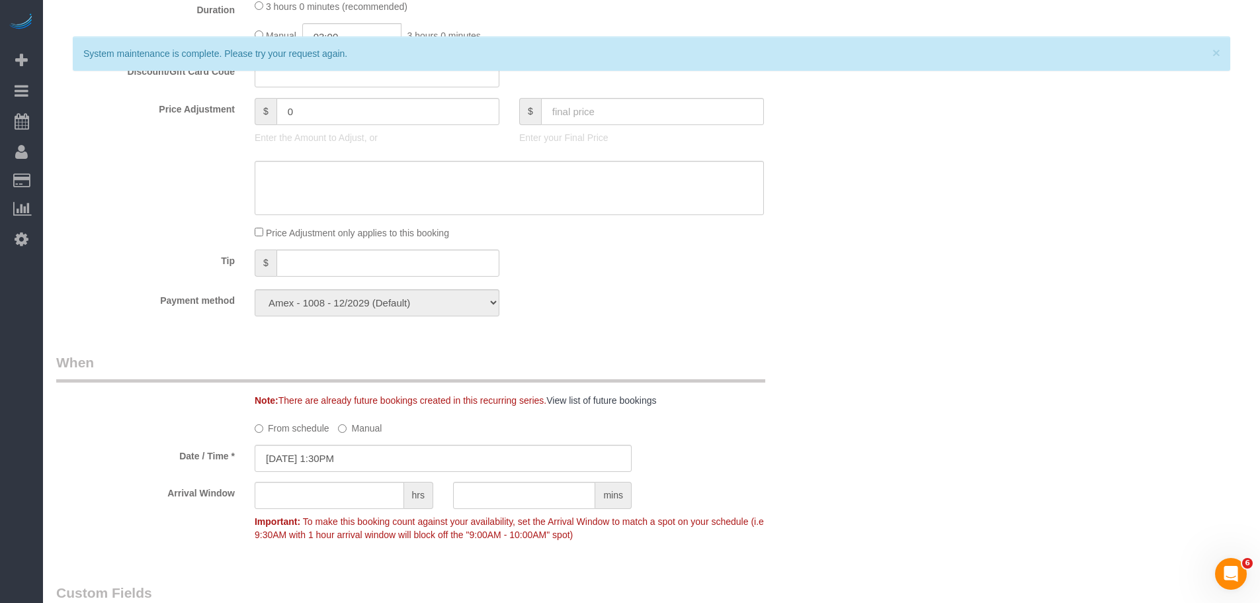
scroll to position [593, 0]
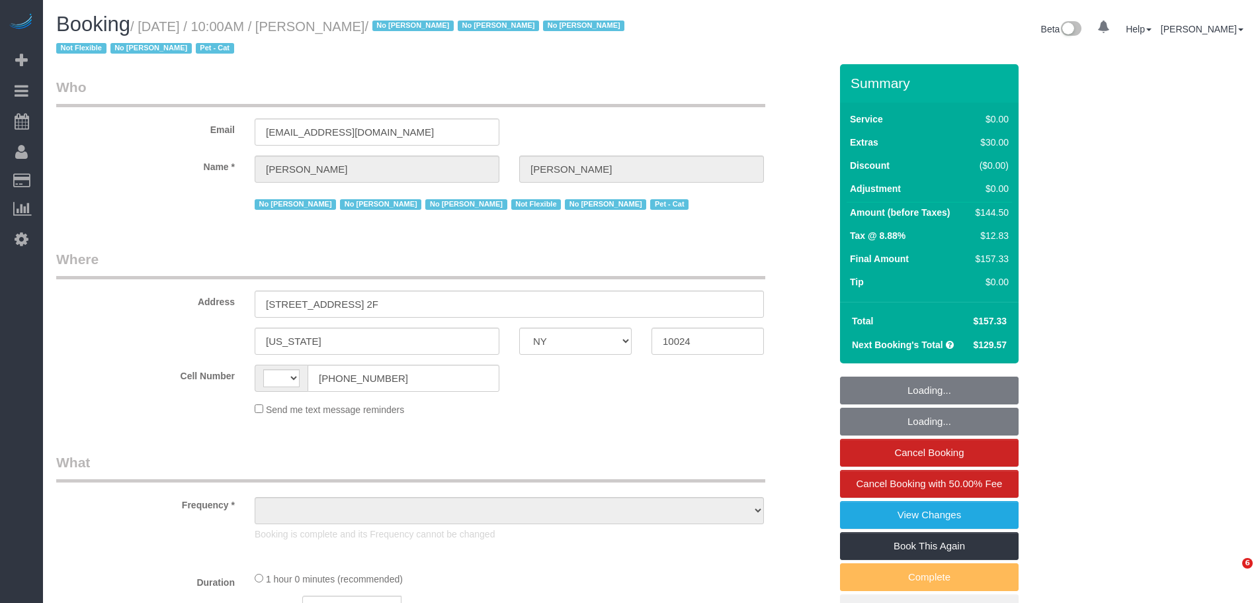
select select "NY"
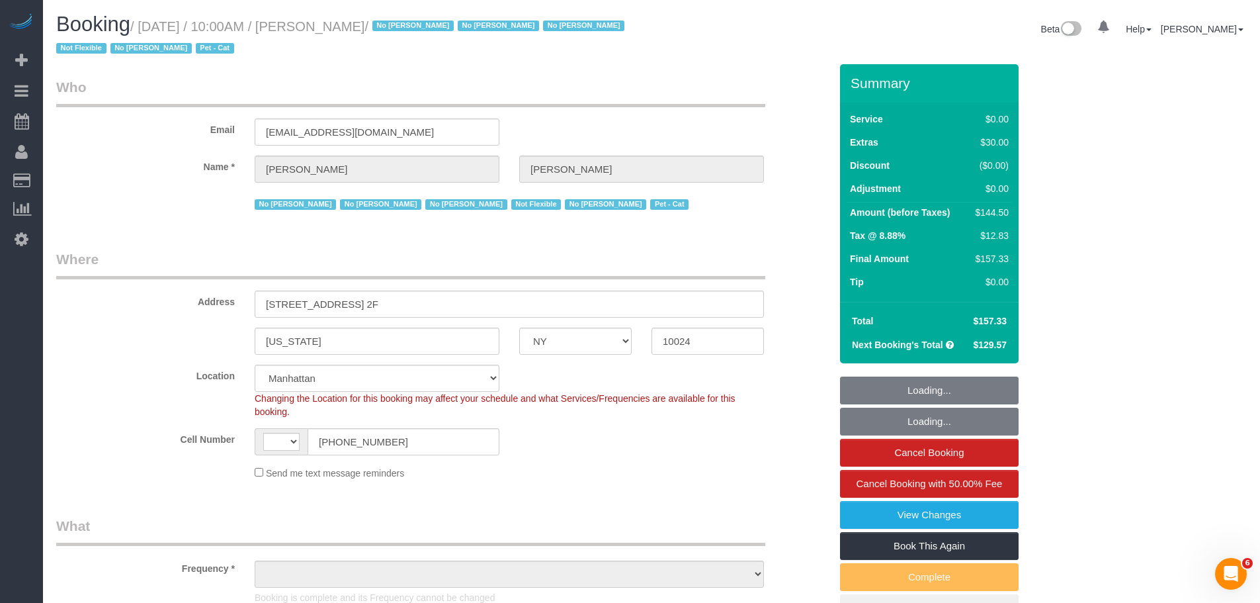
select select "string:[GEOGRAPHIC_DATA]"
select select "object:947"
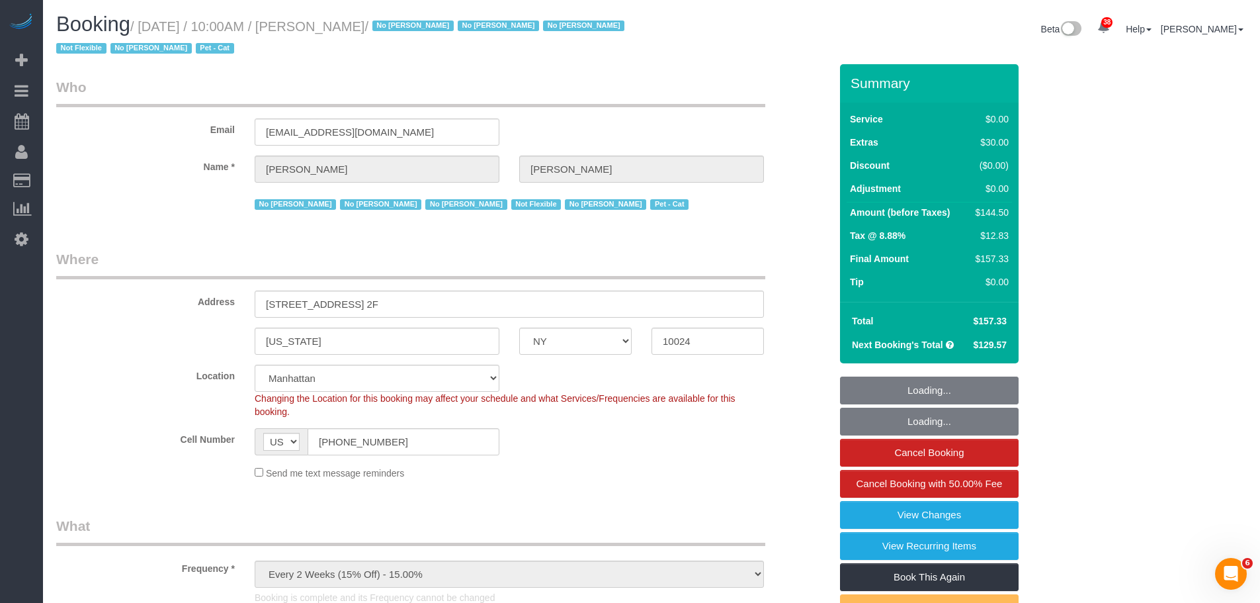
select select "spot1"
select select "number:89"
select select "number:90"
select select "number:14"
select select "number:5"
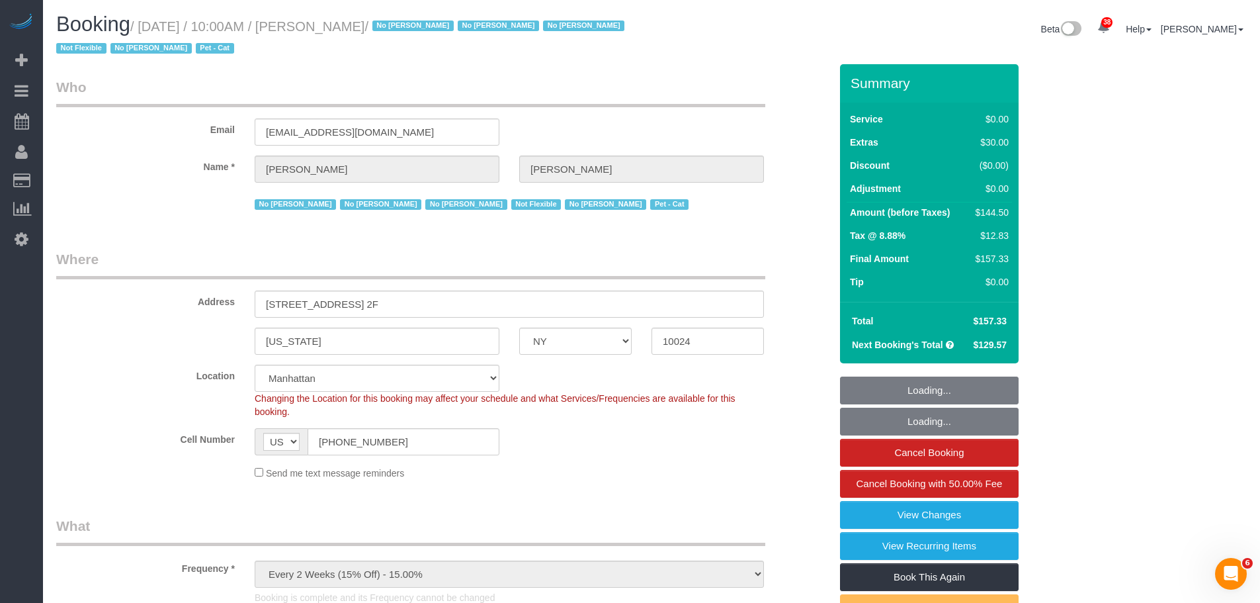
select select "number:21"
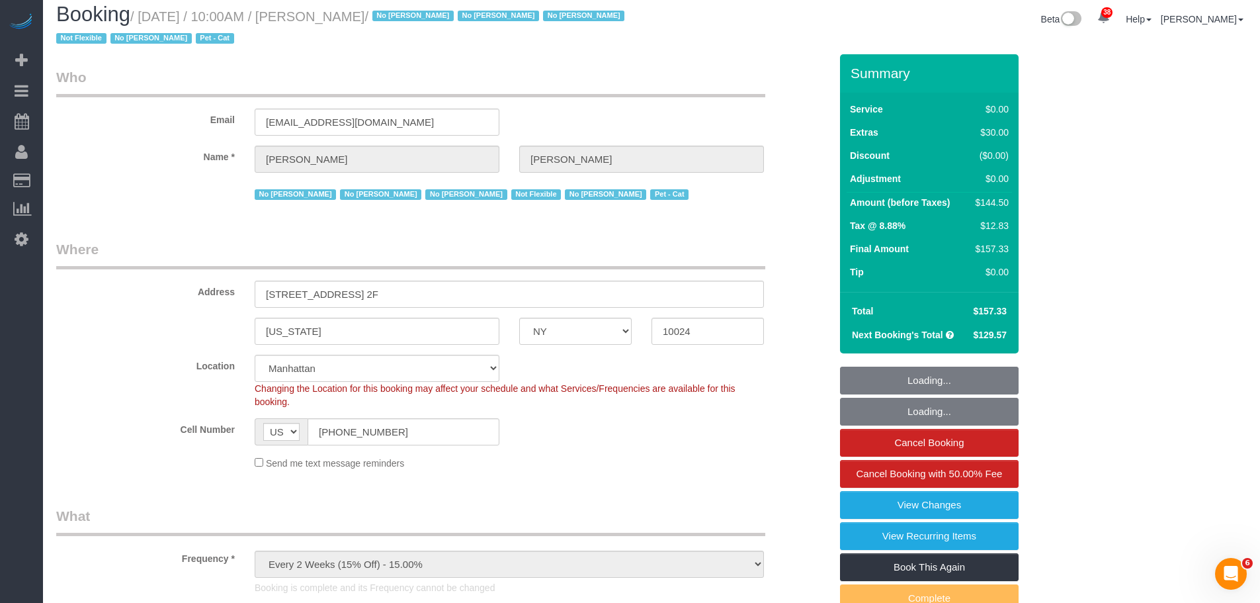
select select "string:stripe-pm_1KMZrb4VGloSiKo7NRp6bLrW"
select select "object:1623"
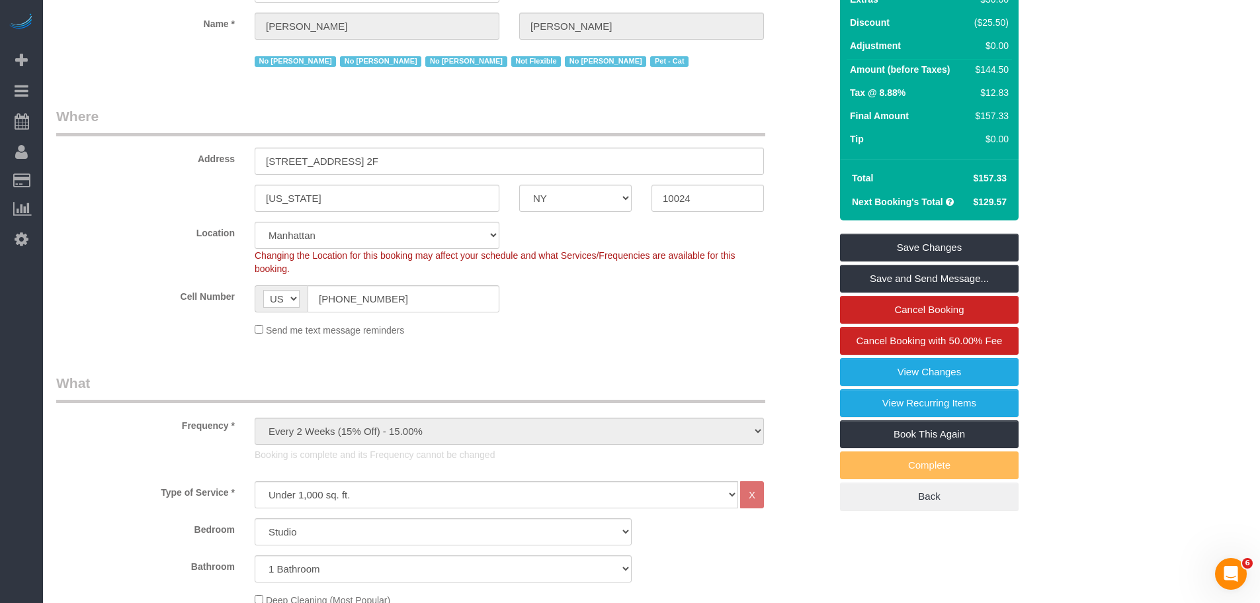
scroll to position [132, 0]
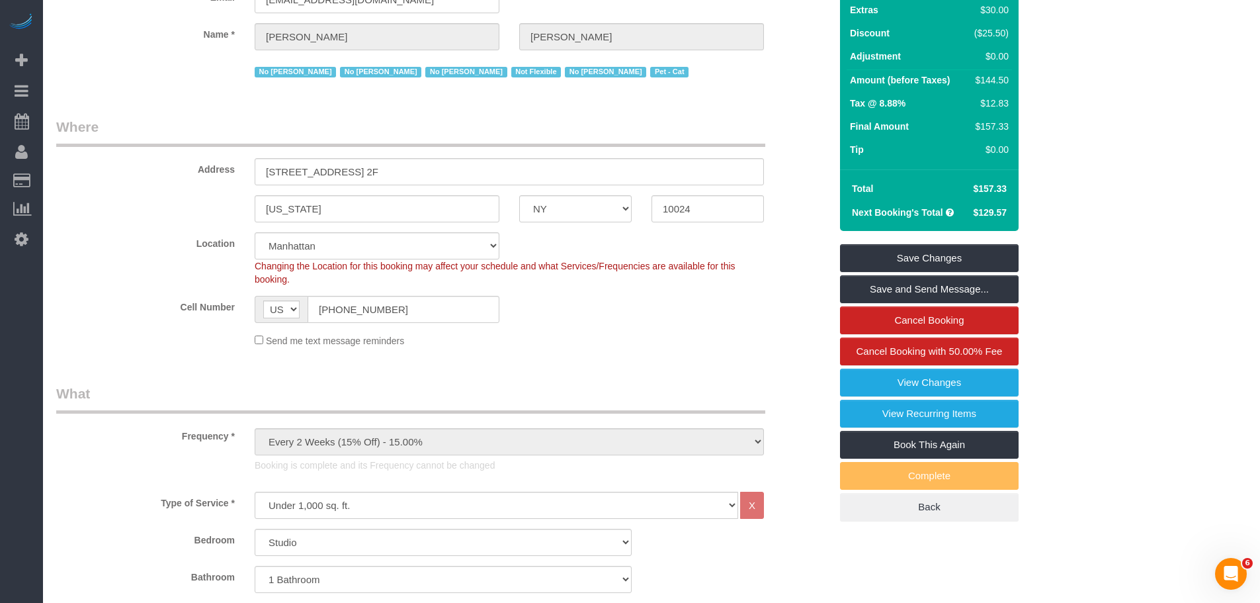
click at [1011, 193] on tr "Total $157.33" at bounding box center [929, 189] width 165 height 24
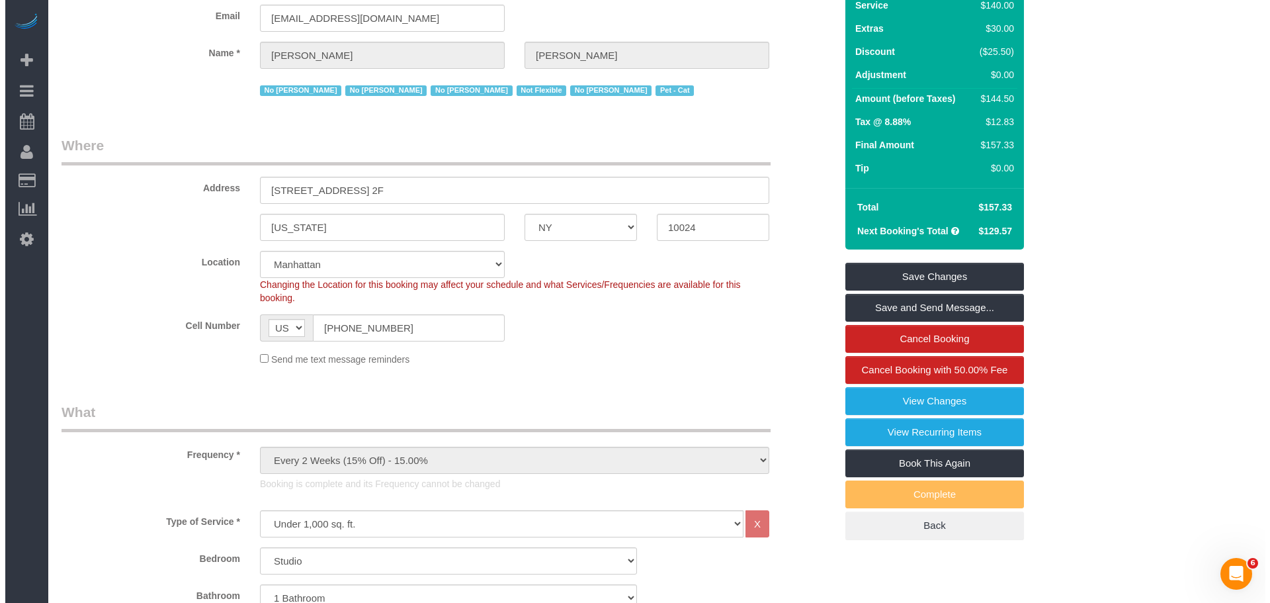
scroll to position [66, 0]
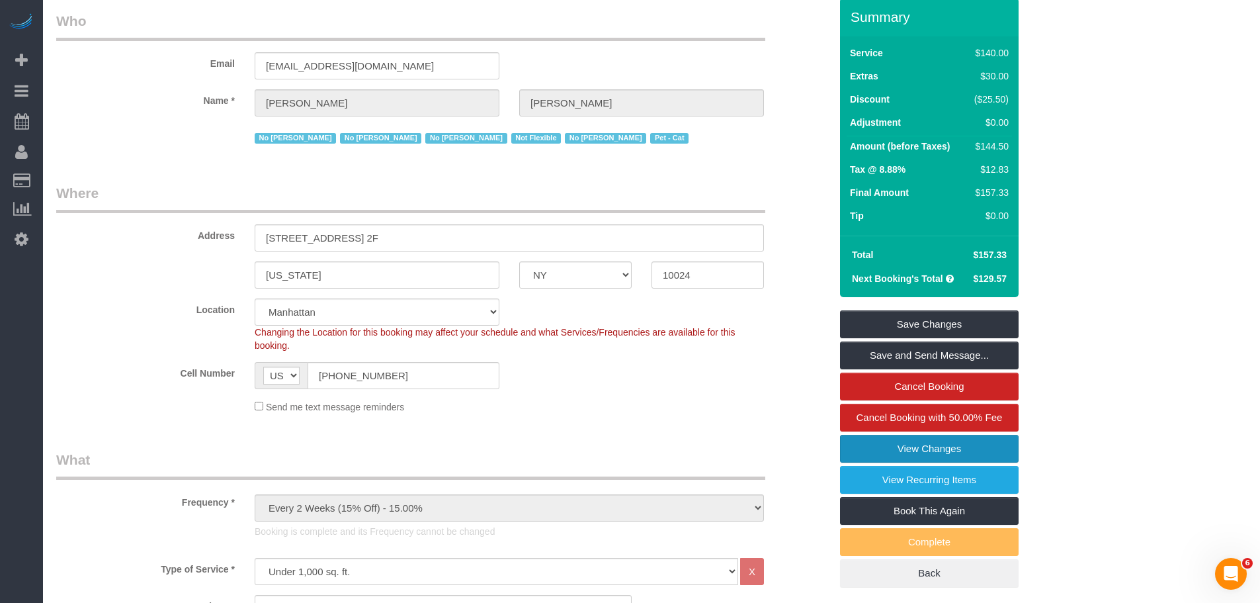
click at [915, 441] on link "View Changes" at bounding box center [929, 449] width 179 height 28
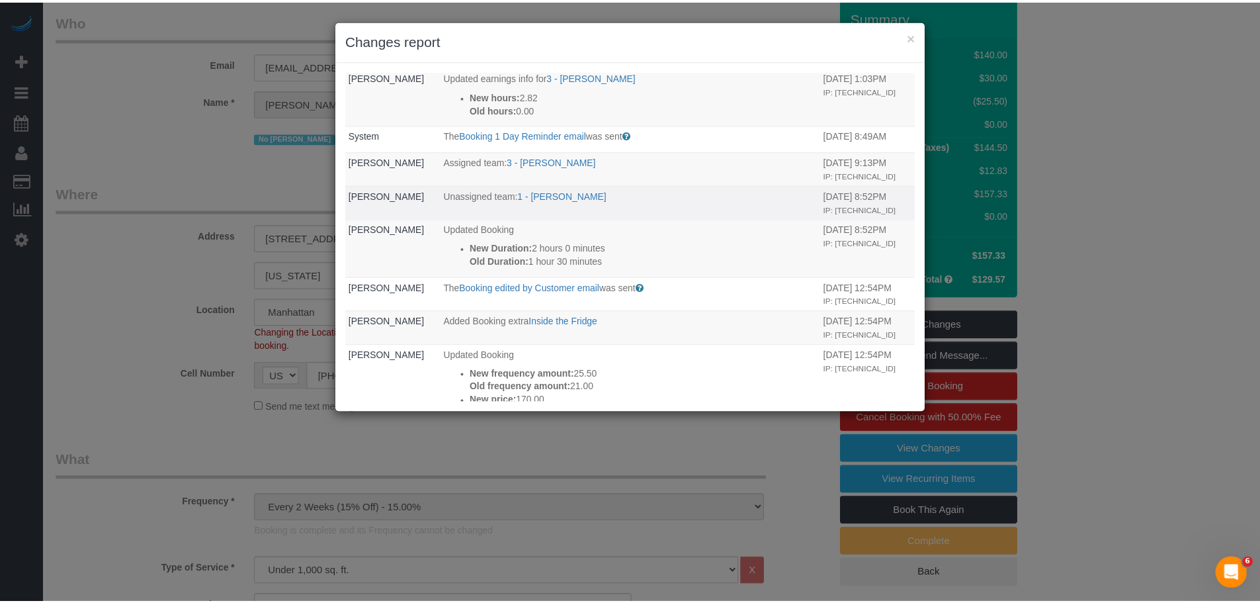
scroll to position [198, 0]
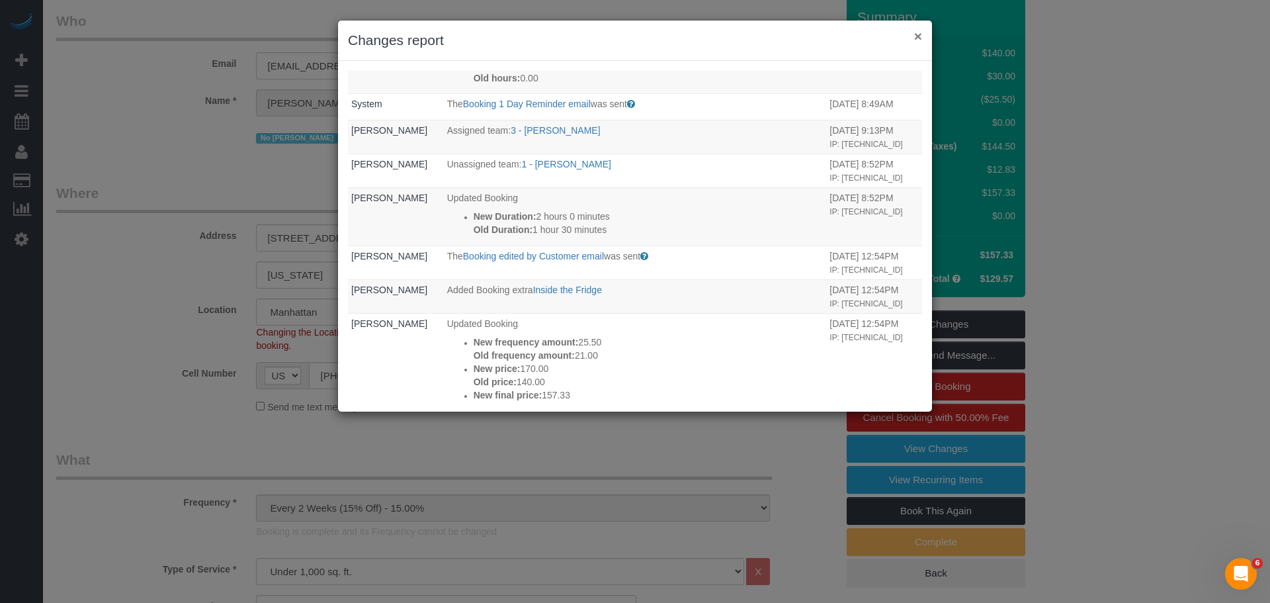
click at [915, 35] on button "×" at bounding box center [918, 36] width 8 height 14
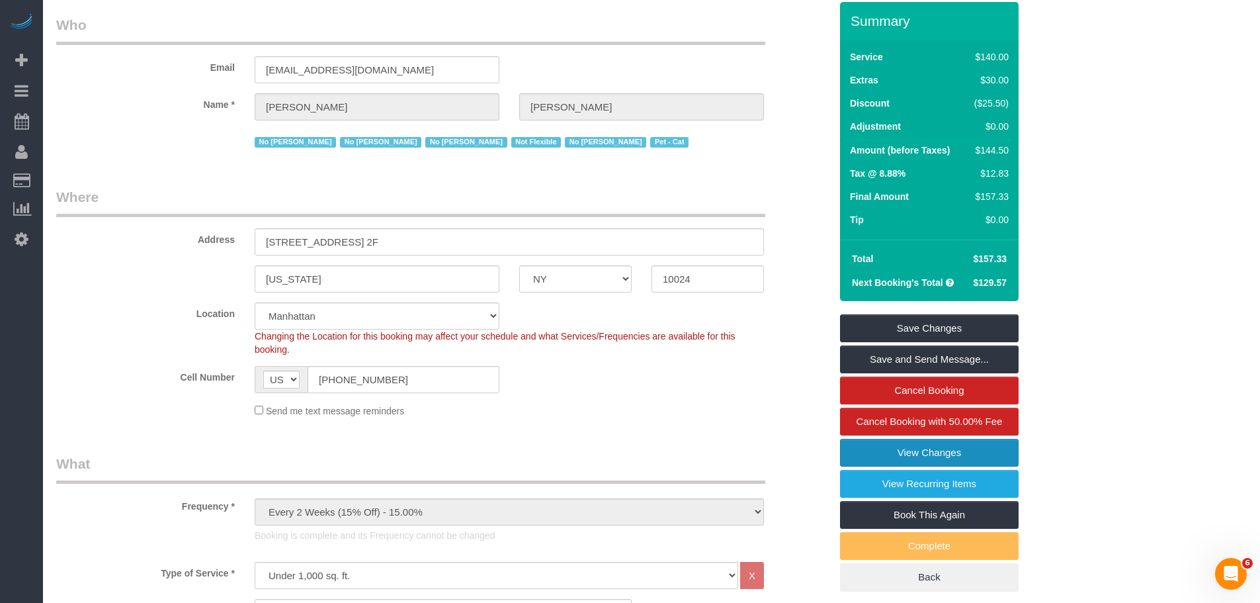
scroll to position [0, 0]
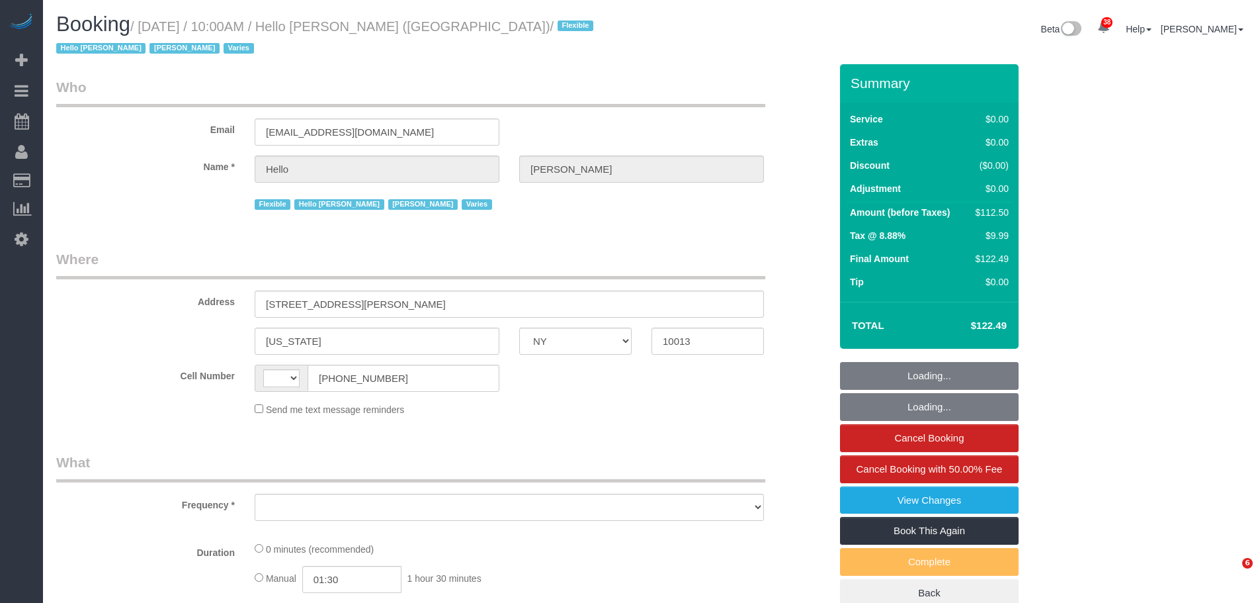
select select "NY"
select select "object:500"
select select "spot1"
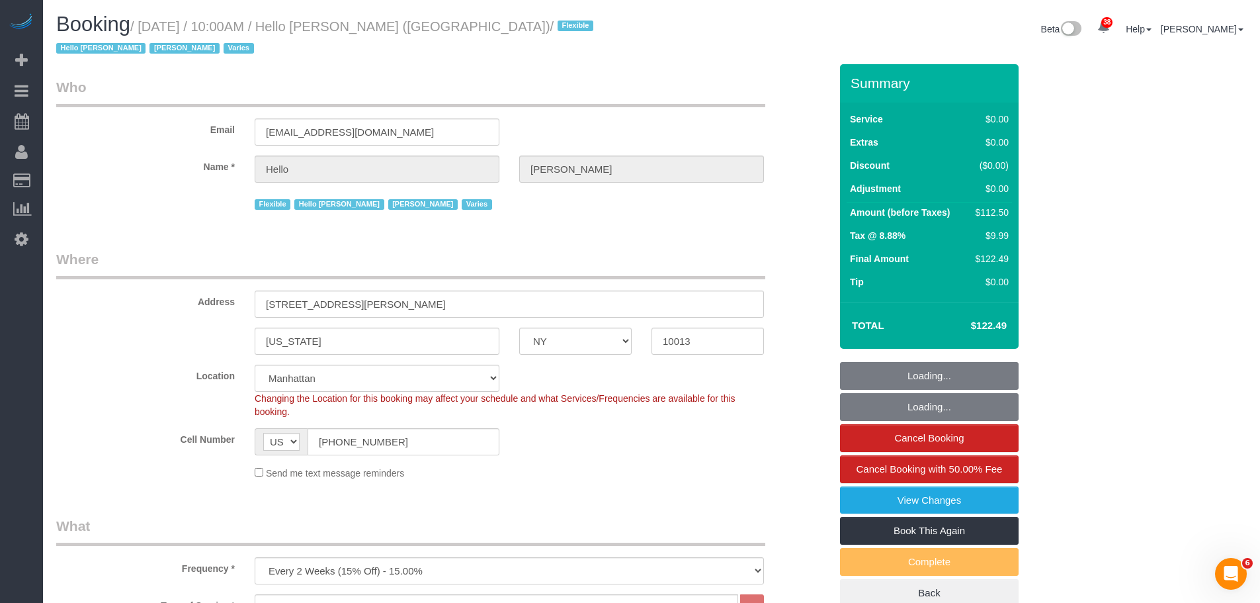
select select "string:[GEOGRAPHIC_DATA]"
select select "number:89"
select select "number:90"
select select "number:15"
select select "number:6"
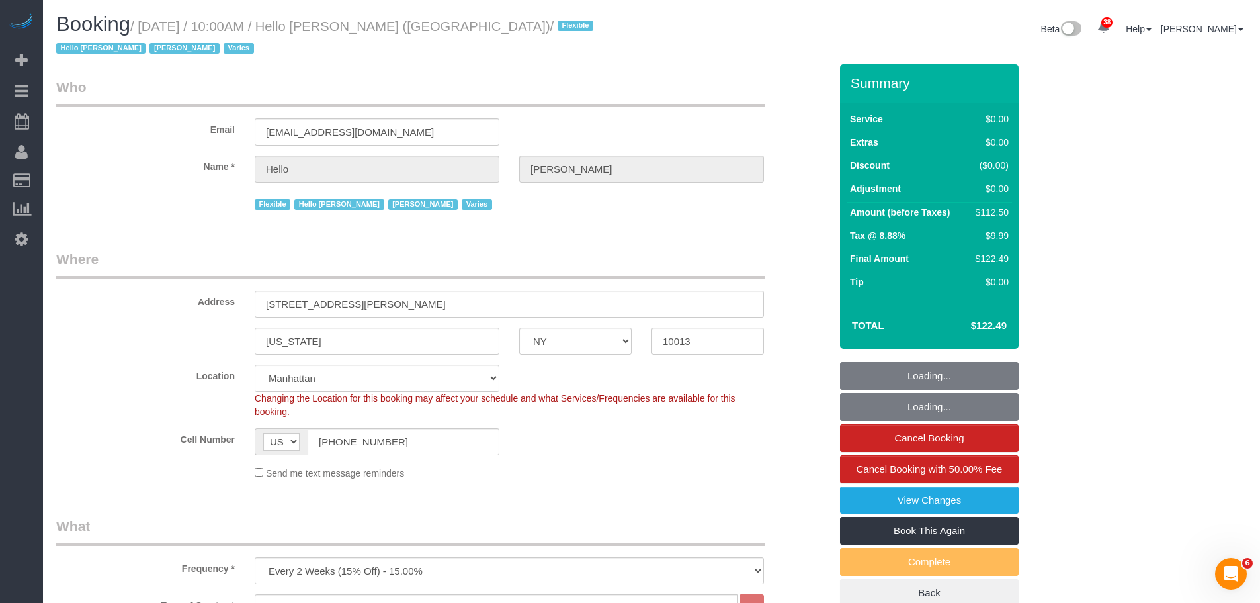
select select "object:1535"
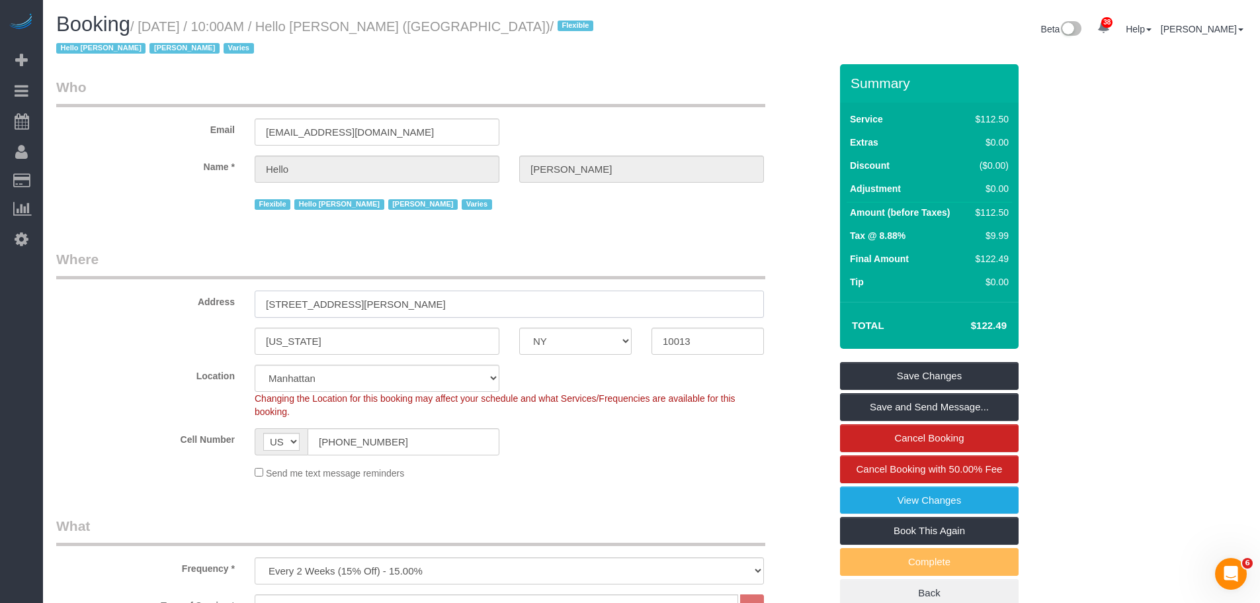
click at [197, 306] on sui-booking-address "Address 88 Leonard Street, Apt. 1906 New York AK AL AR AZ CA CO CT DC DE FL GA …" at bounding box center [443, 301] width 774 height 105
drag, startPoint x: 711, startPoint y: 328, endPoint x: 753, endPoint y: 330, distance: 42.4
click at [578, 332] on div "New York AK AL AR AZ CA CO CT DC DE FL GA HI IA ID IL IN KS KY LA MA MD ME MI M…" at bounding box center [443, 340] width 794 height 27
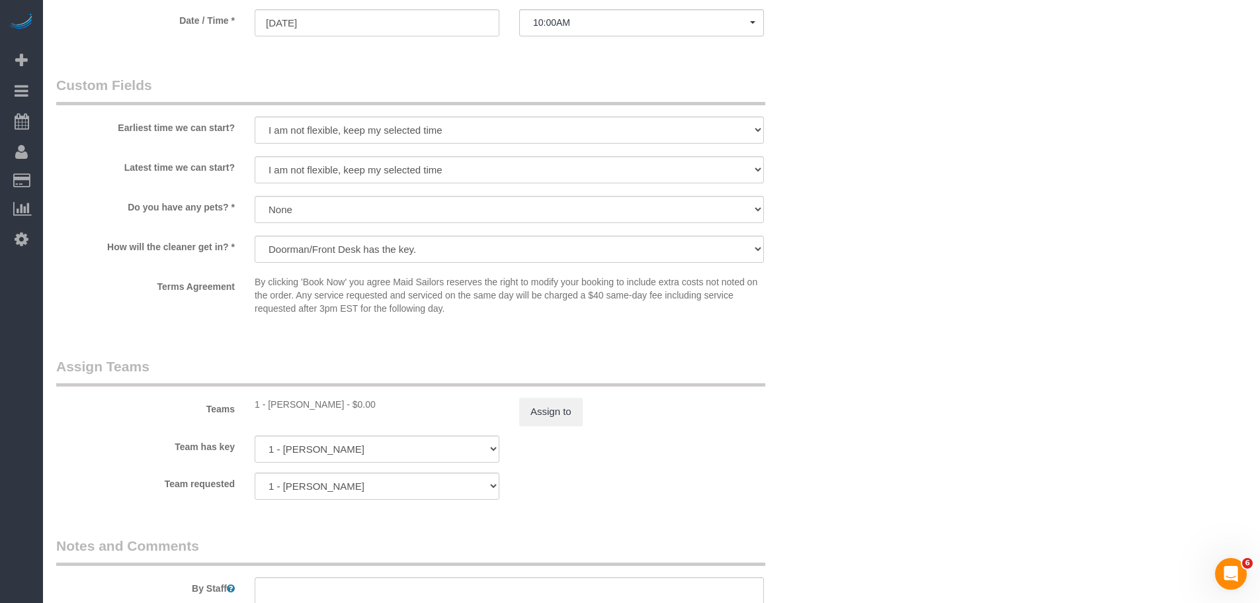
scroll to position [1389, 0]
click at [556, 401] on button "Assign to" at bounding box center [550, 411] width 63 height 28
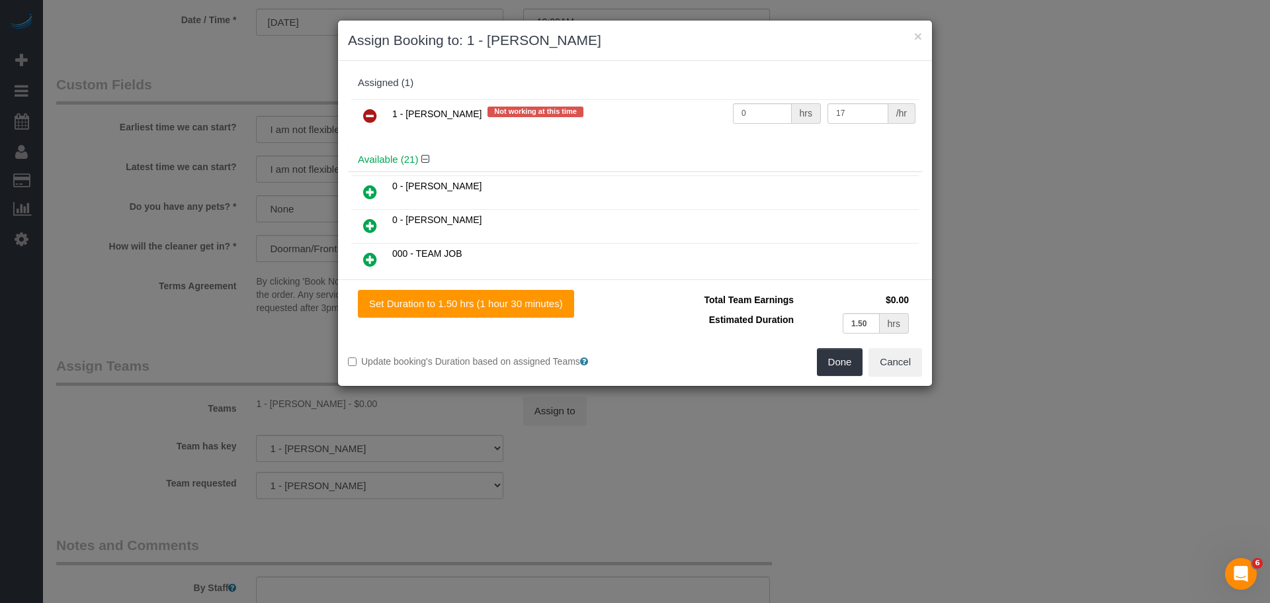
click at [363, 120] on icon at bounding box center [370, 116] width 14 height 16
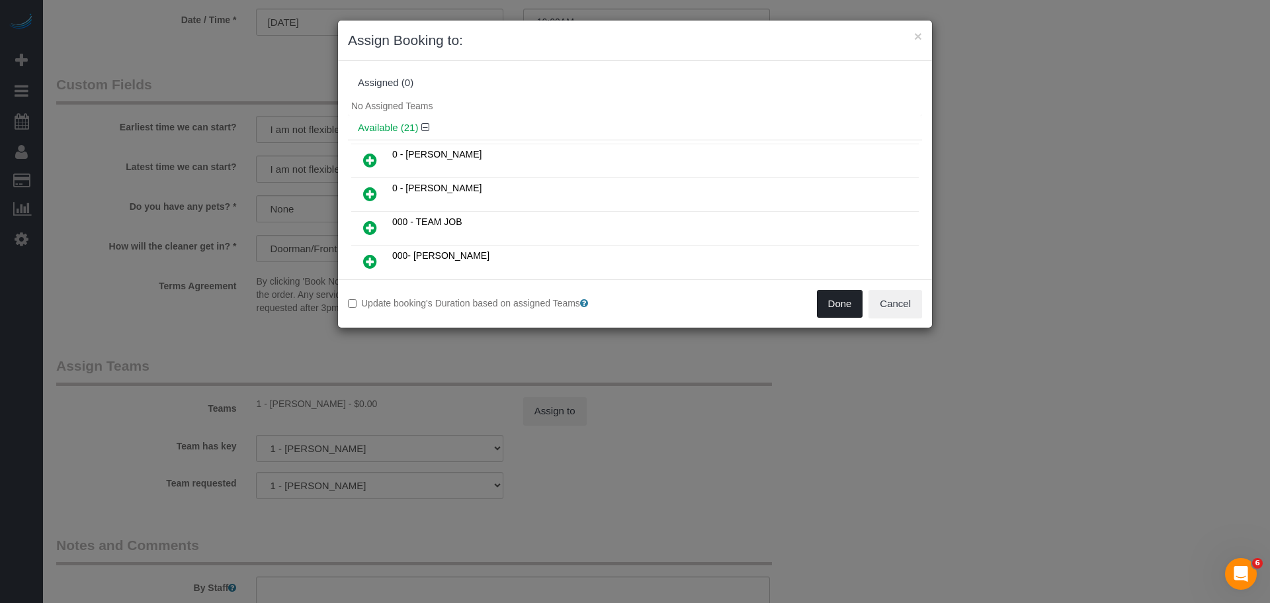
click at [823, 300] on button "Done" at bounding box center [840, 304] width 46 height 28
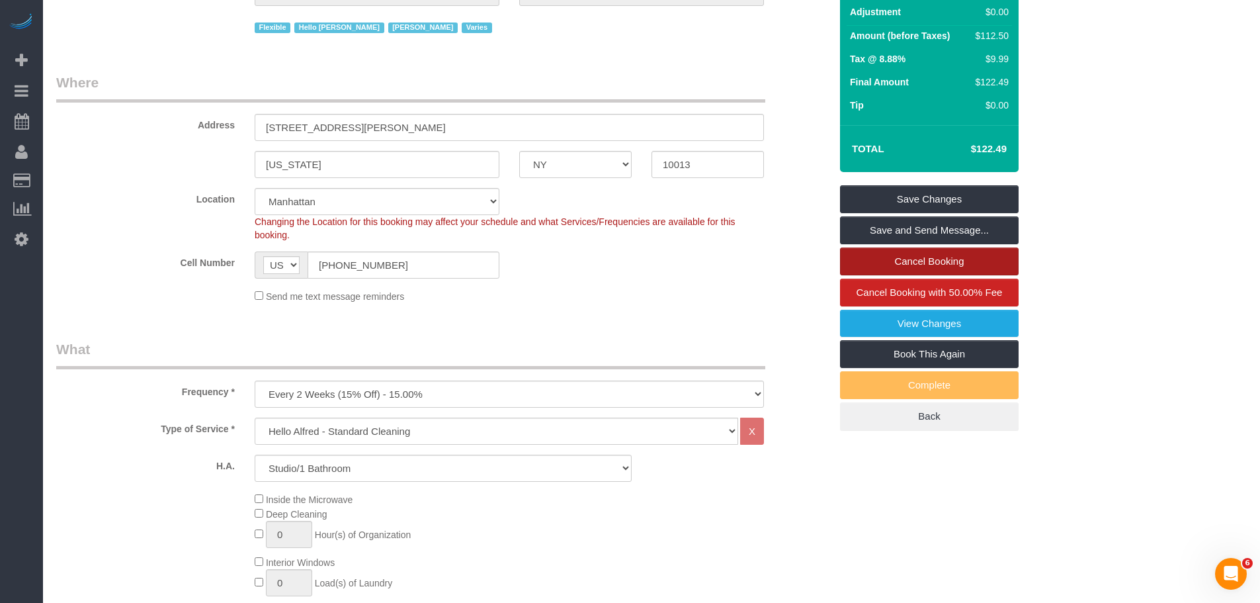
scroll to position [132, 0]
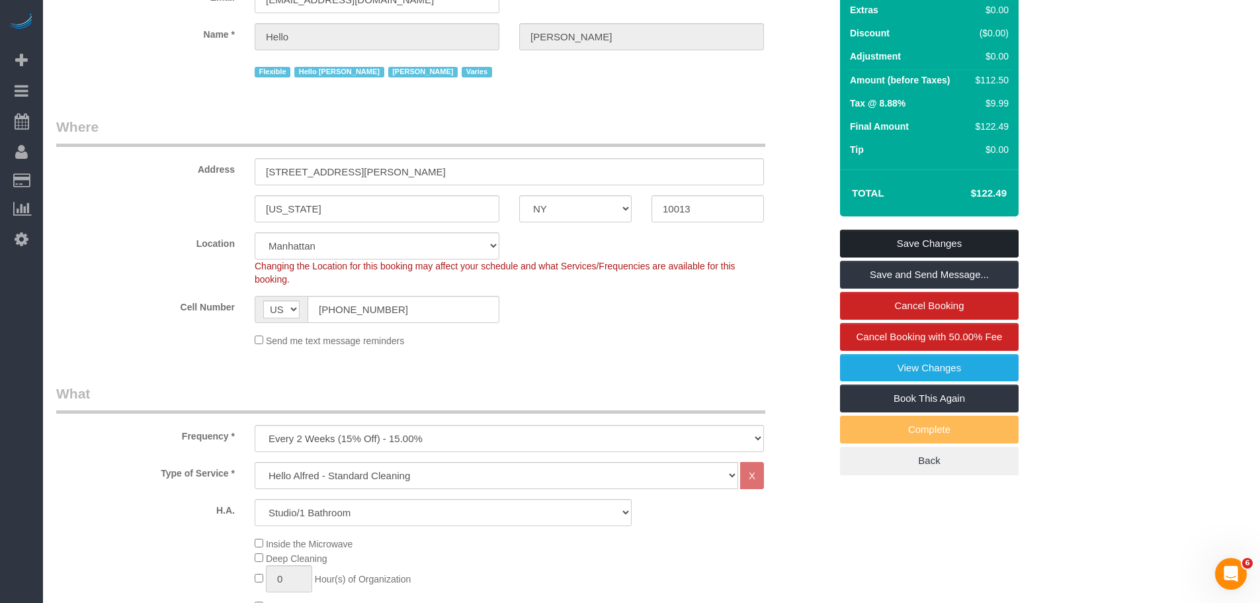
click at [955, 230] on link "Save Changes" at bounding box center [929, 244] width 179 height 28
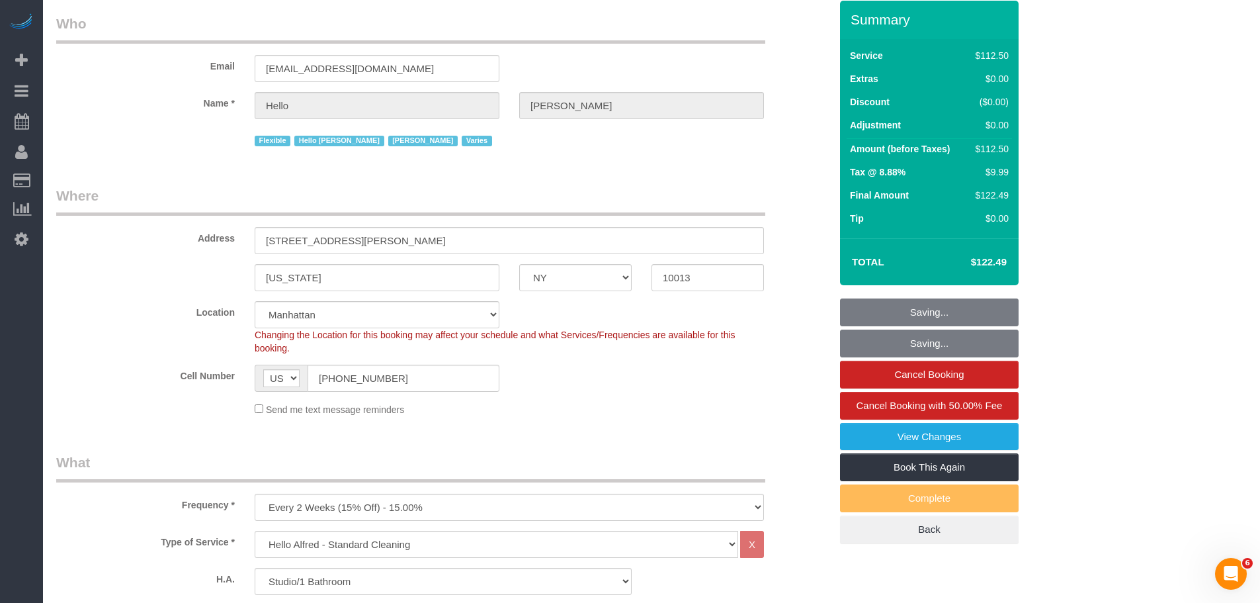
scroll to position [0, 0]
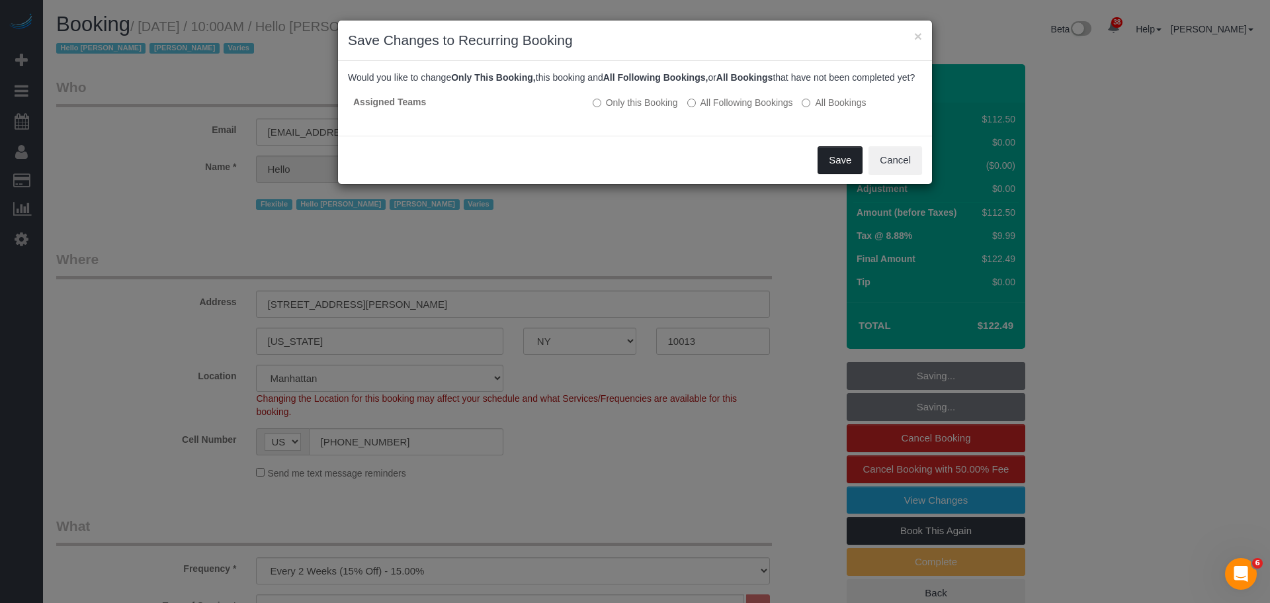
click at [841, 174] on button "Save" at bounding box center [839, 160] width 45 height 28
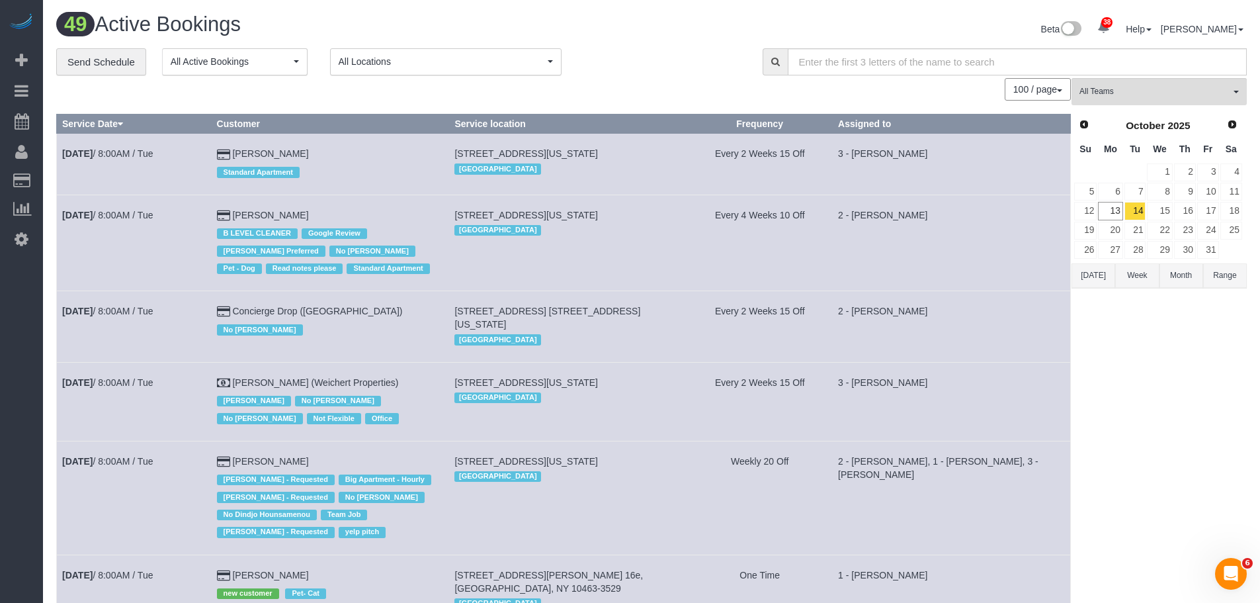
click at [673, 70] on div "**********" at bounding box center [399, 62] width 687 height 28
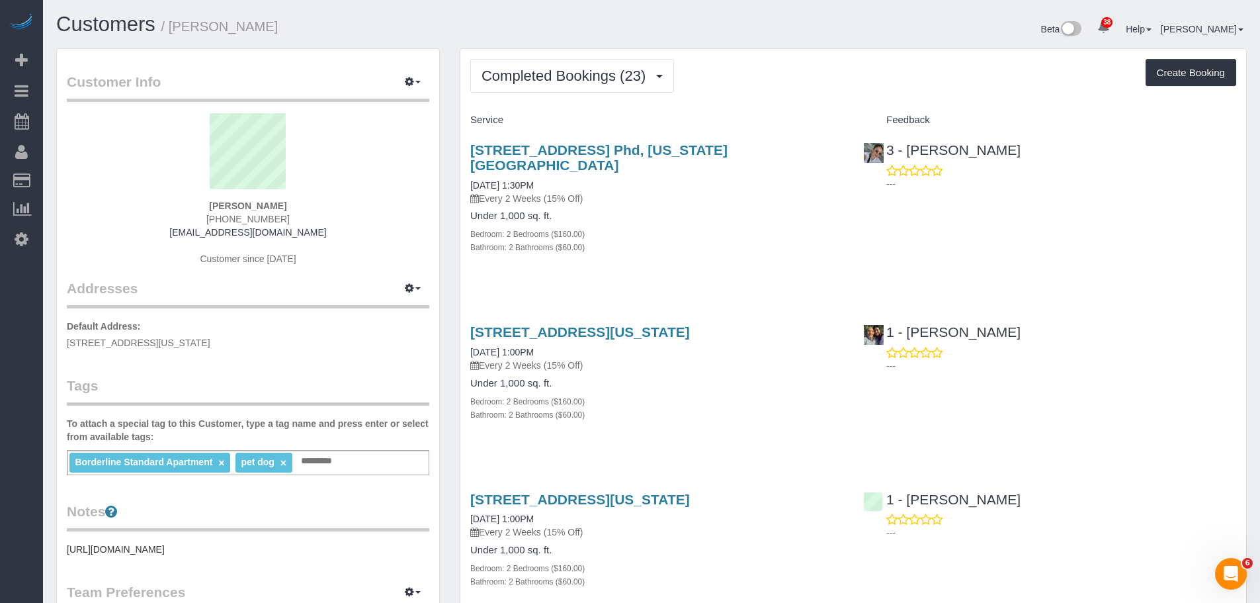
drag, startPoint x: 315, startPoint y: 204, endPoint x: 325, endPoint y: 204, distance: 9.9
click at [325, 204] on div "Christopher Cavilli (347) 209-8813 c.cavilli@hotmail.com Customer since 2024" at bounding box center [248, 195] width 362 height 165
copy strong "[PERSON_NAME]"
click at [198, 25] on small "/ Christopher Cavilli" at bounding box center [219, 26] width 117 height 15
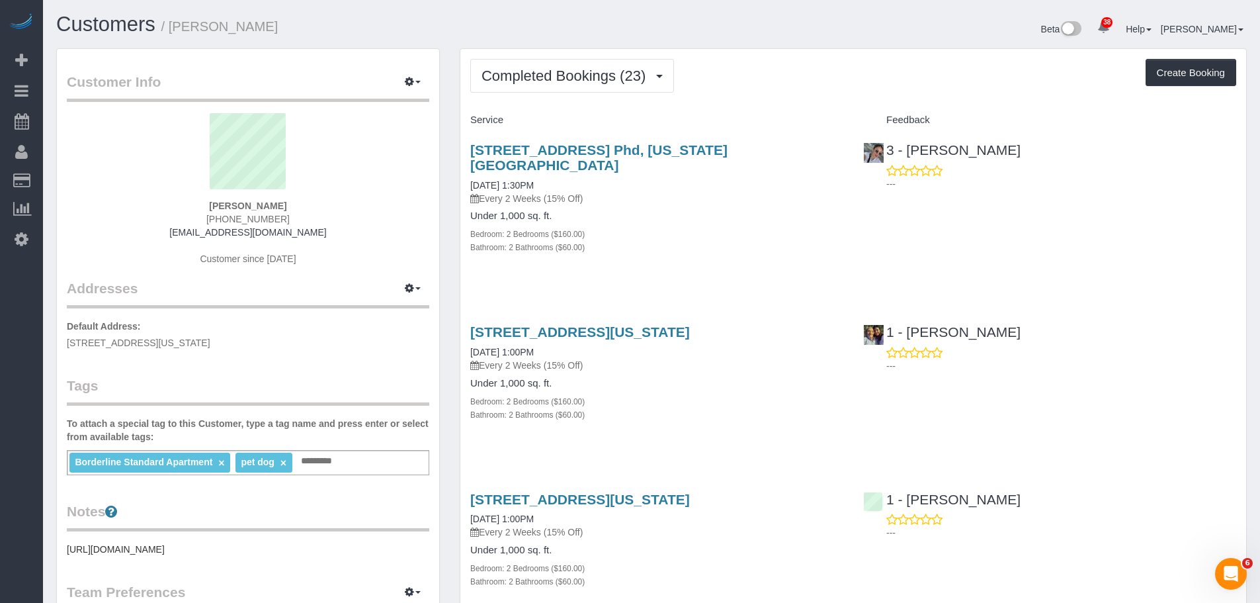
drag, startPoint x: 244, startPoint y: 26, endPoint x: 266, endPoint y: 25, distance: 21.8
click at [245, 26] on small "/ Christopher Cavilli" at bounding box center [219, 26] width 117 height 15
click at [266, 25] on small "/ Christopher Cavilli" at bounding box center [219, 26] width 117 height 15
copy small "Christopher Cavilli"
drag, startPoint x: 796, startPoint y: 147, endPoint x: 470, endPoint y: 152, distance: 325.4
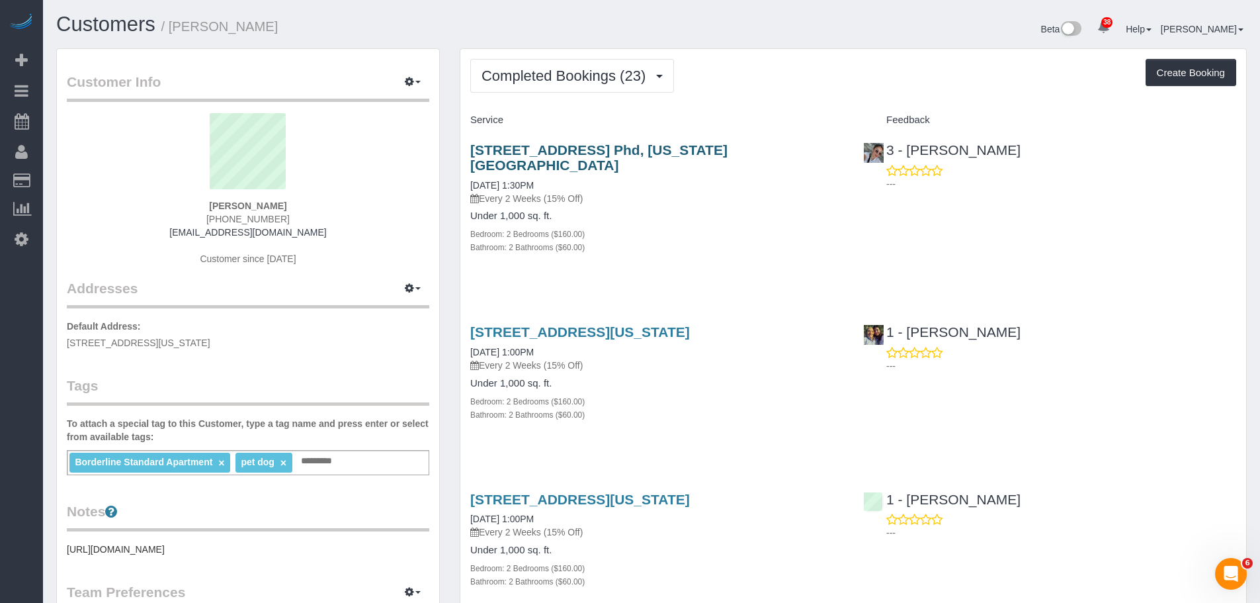
click at [470, 152] on h3 "805 Columbus Avenue, Apt. Phd, New York, NY 10025" at bounding box center [656, 157] width 373 height 30
copy link "805 Columbus Avenue, Apt. Phd, New York, NY 10025"
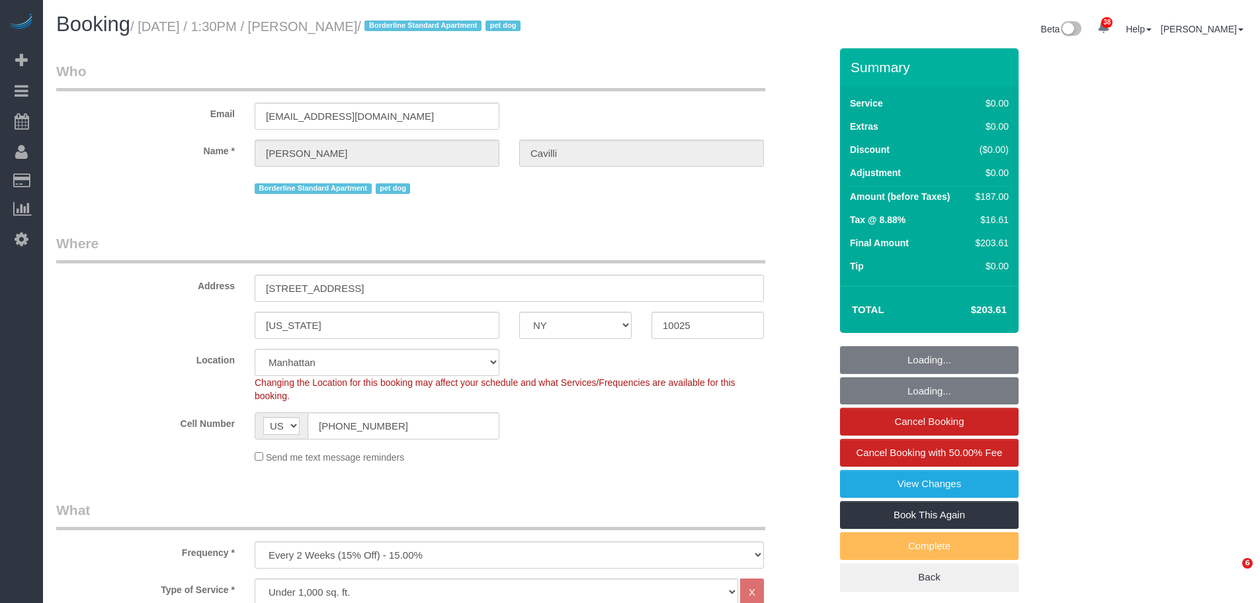
select select "NY"
select select "2"
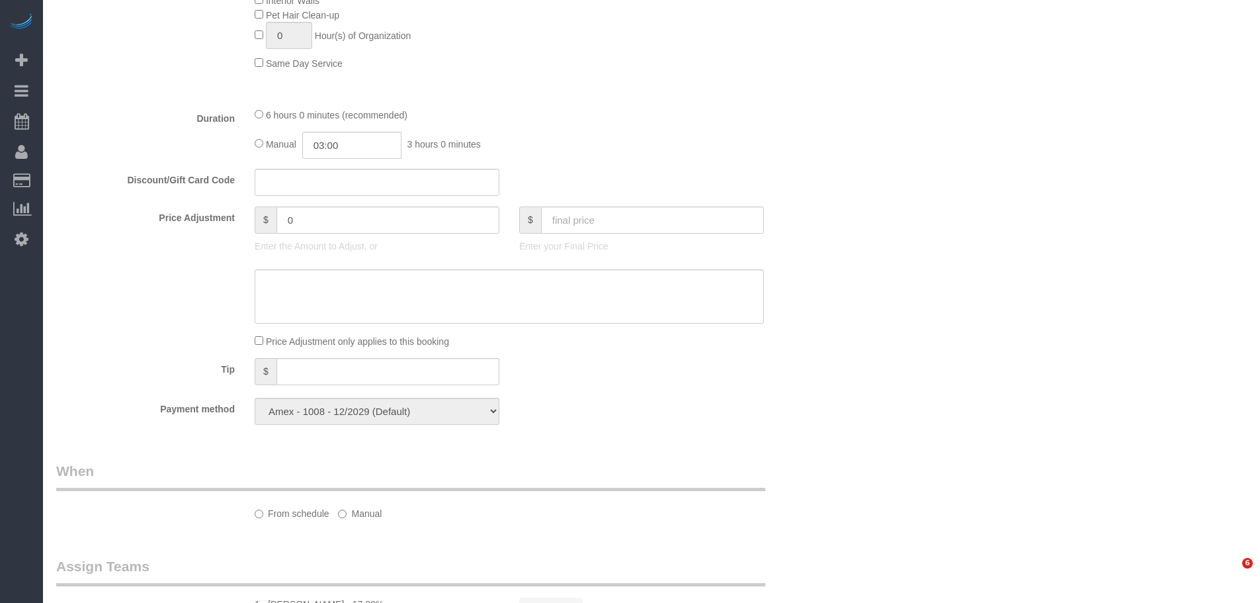
select select "object:1081"
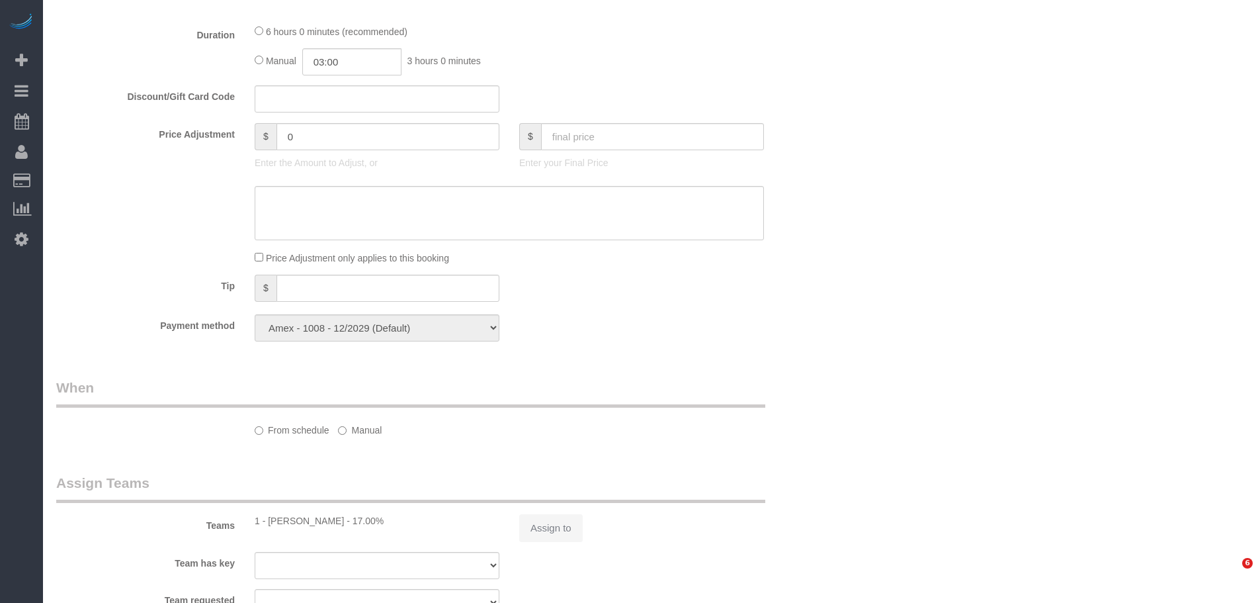
select select "2"
select select "number:89"
select select "number:90"
select select "number:13"
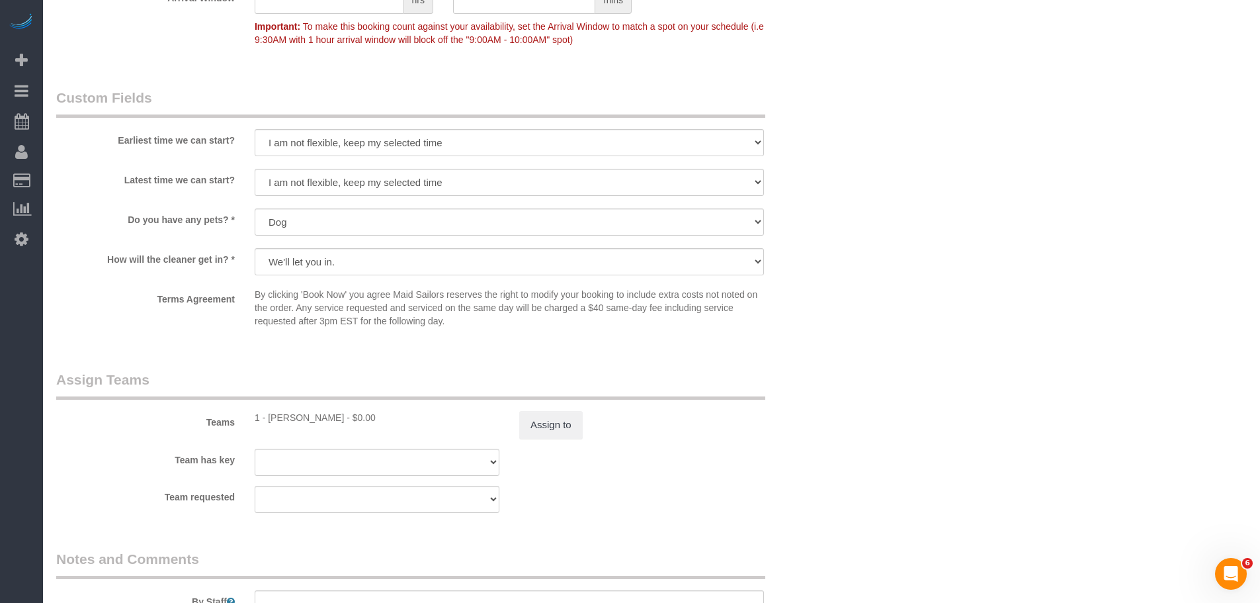
scroll to position [1456, 0]
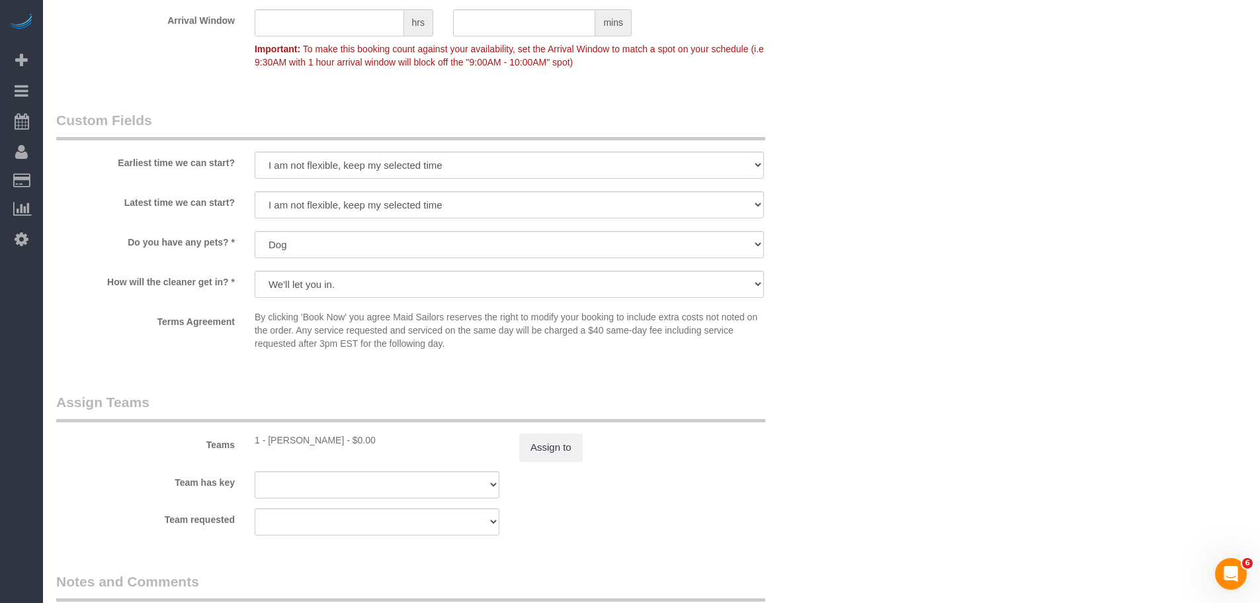
drag, startPoint x: 874, startPoint y: 236, endPoint x: 808, endPoint y: 237, distance: 65.5
click at [481, 282] on select "We'll let you in. Doorman/Front Desk has the key. Other (Provide details)" at bounding box center [509, 284] width 509 height 27
select select "number:6"
click at [255, 271] on select "We'll let you in. Doorman/Front Desk has the key. Other (Provide details)" at bounding box center [509, 284] width 509 height 27
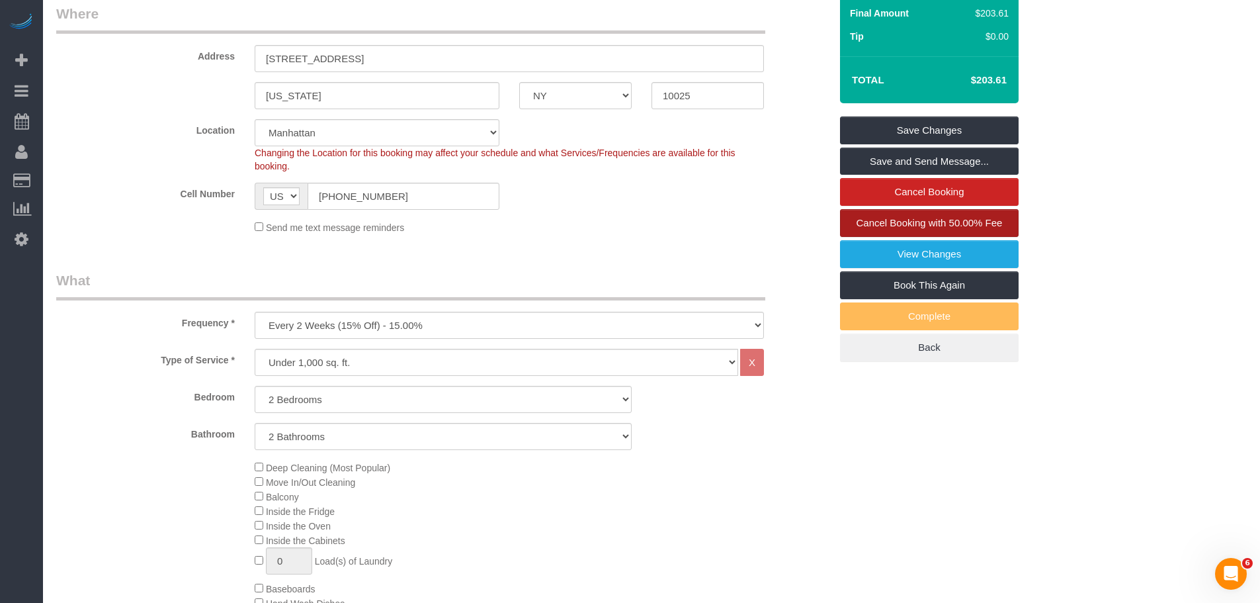
scroll to position [134, 0]
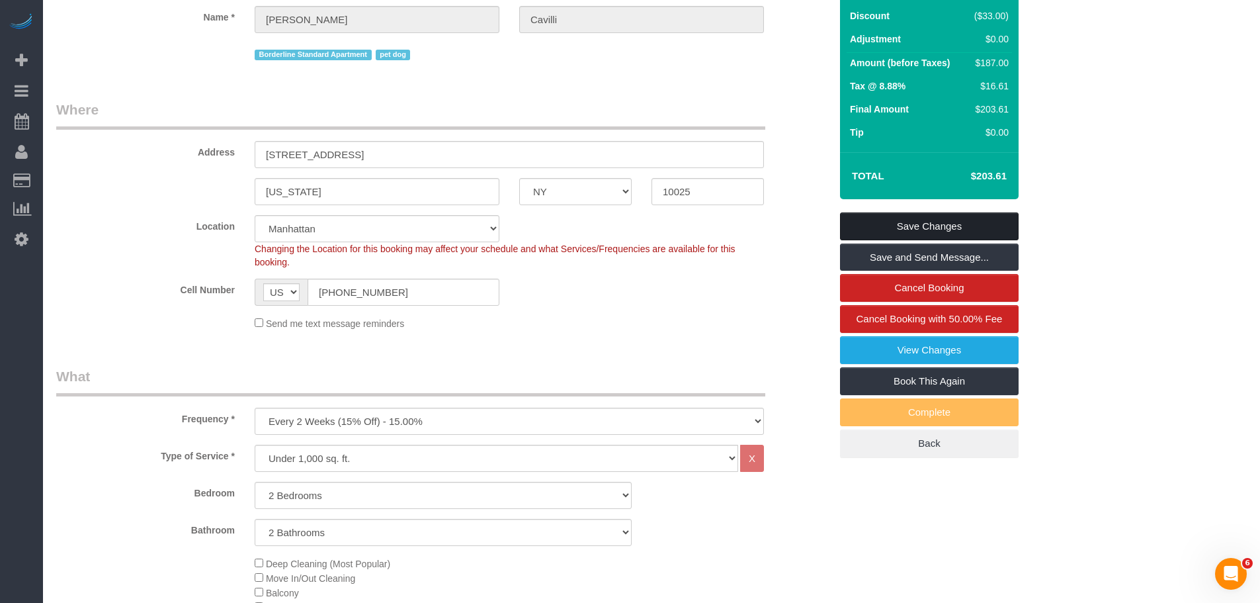
click at [939, 225] on link "Save Changes" at bounding box center [929, 226] width 179 height 28
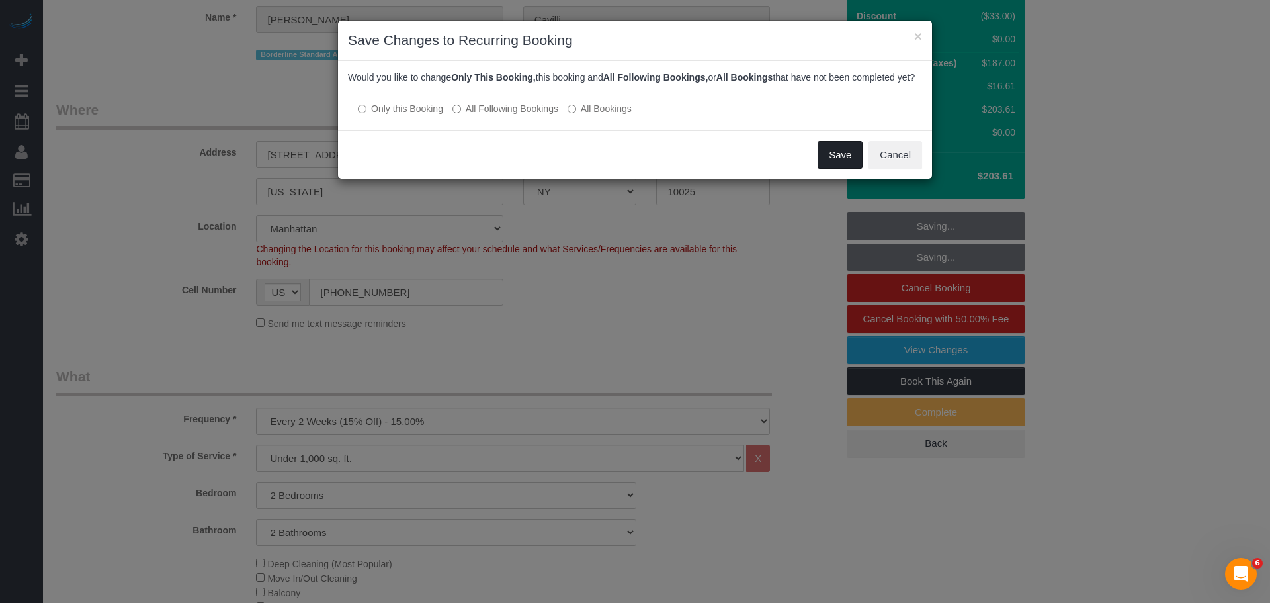
click at [826, 164] on button "Save" at bounding box center [839, 155] width 45 height 28
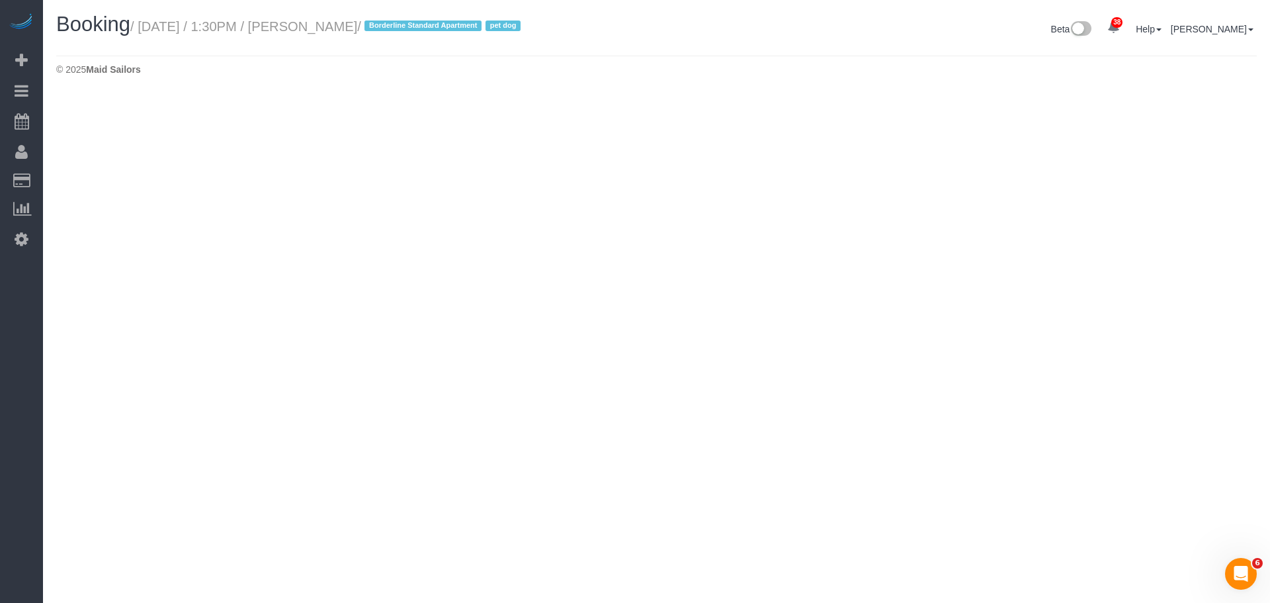
select select "NY"
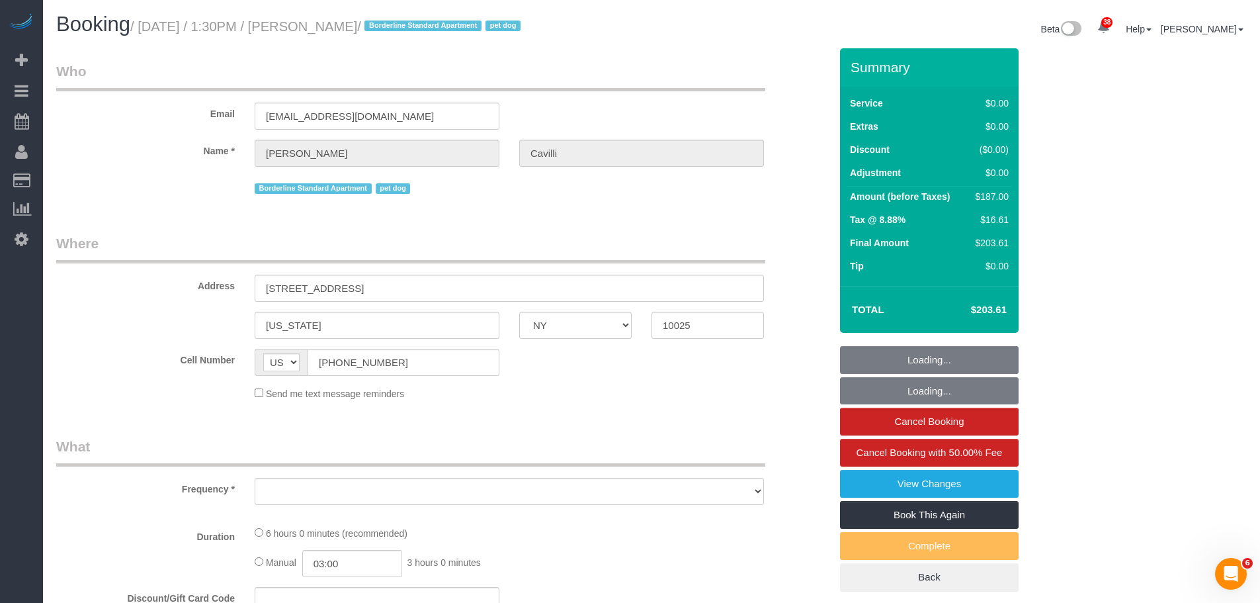
select select "object:3563"
select select "string:stripe-pm_1RY8gG4VGloSiKo7or0hj2s2"
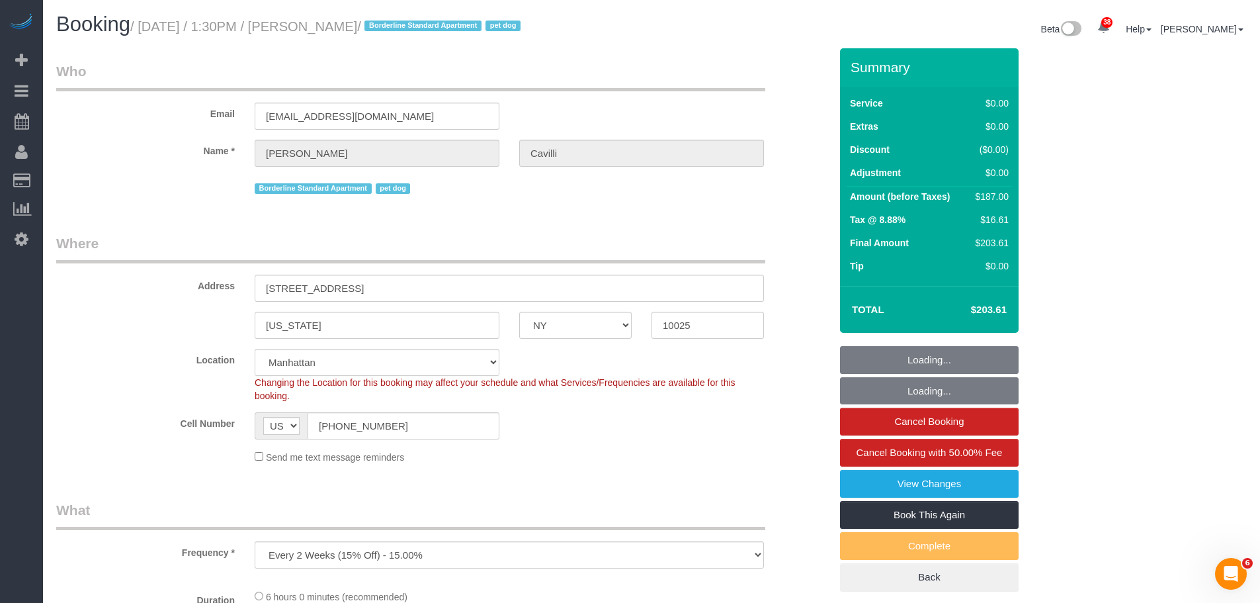
click at [151, 26] on small "/ October 14, 2025 / 1:30PM / Christopher Cavilli / Borderline Standard Apartme…" at bounding box center [327, 26] width 394 height 15
select select "object:3573"
click at [151, 26] on small "/ October 14, 2025 / 1:30PM / Christopher Cavilli / Borderline Standard Apartme…" at bounding box center [327, 26] width 394 height 15
select select "number:89"
select select "number:90"
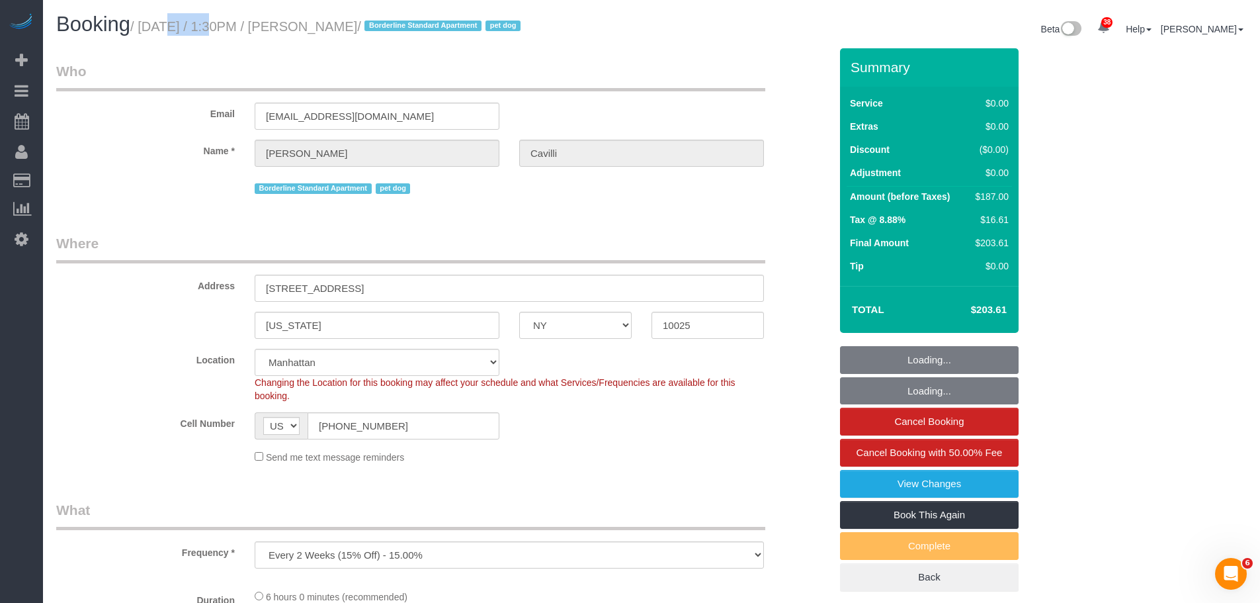
select select "number:13"
select select "number:6"
select select "2"
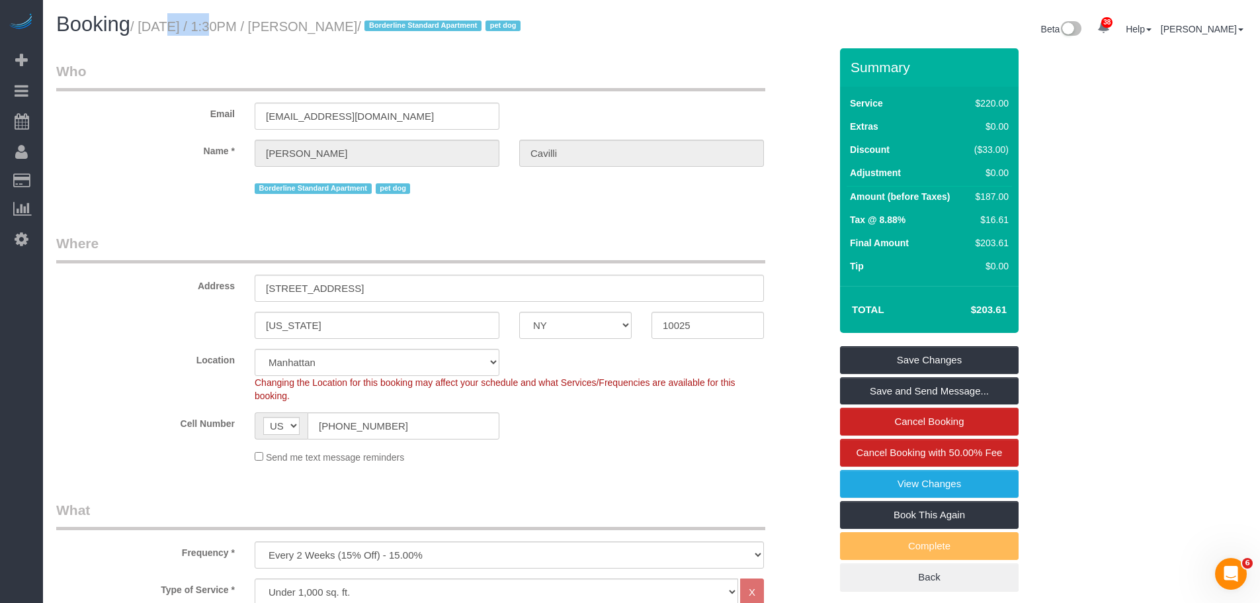
click at [391, 28] on small "/ October 14, 2025 / 1:30PM / Christopher Cavilli / Borderline Standard Apartme…" at bounding box center [327, 26] width 394 height 15
copy small "October 14, 2025 / 1:30PM / Christopher Cavilli"
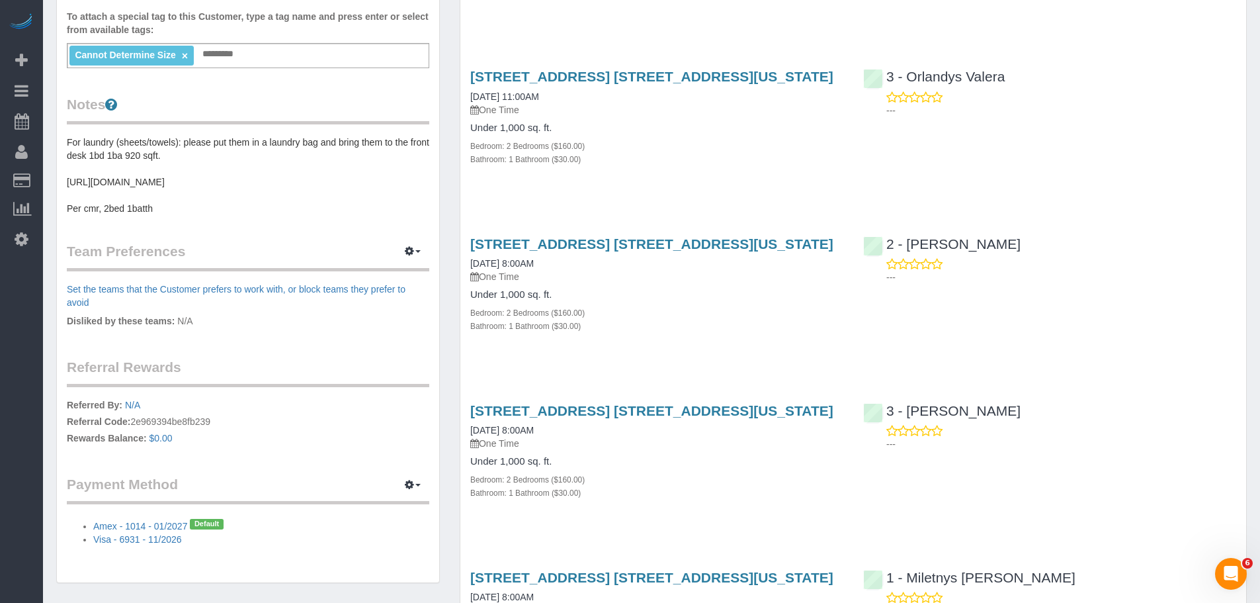
scroll to position [529, 0]
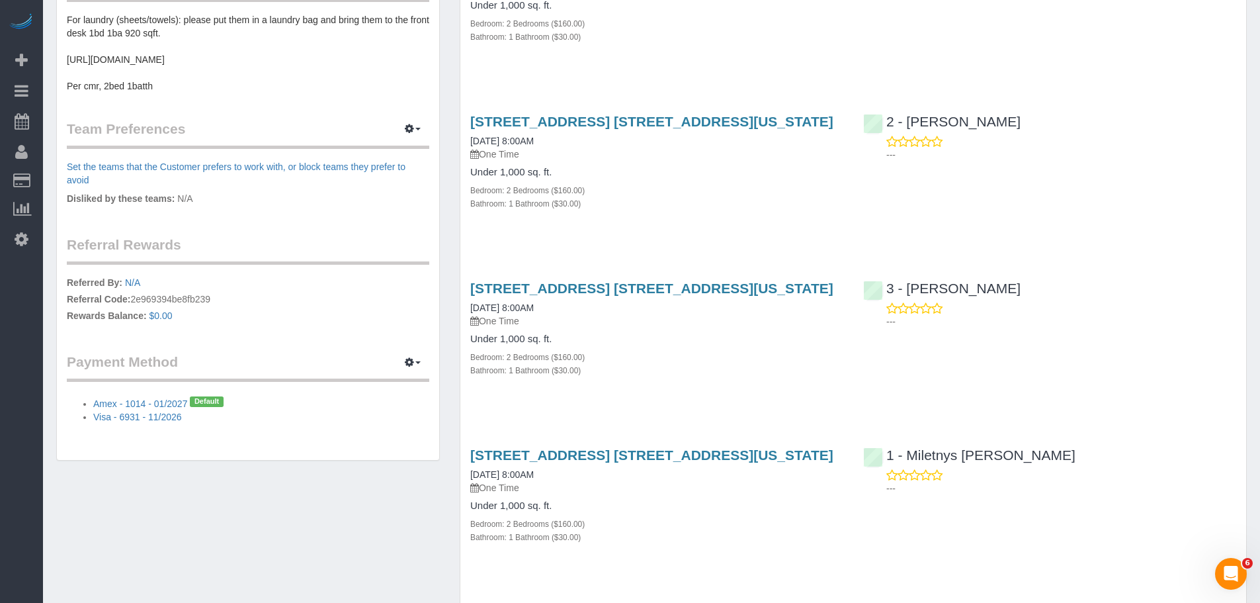
click at [706, 389] on div "[STREET_ADDRESS] [STREET_ADDRESS][US_STATE] [DATE] 8:00AM One Time Under 1,000 …" at bounding box center [656, 336] width 393 height 134
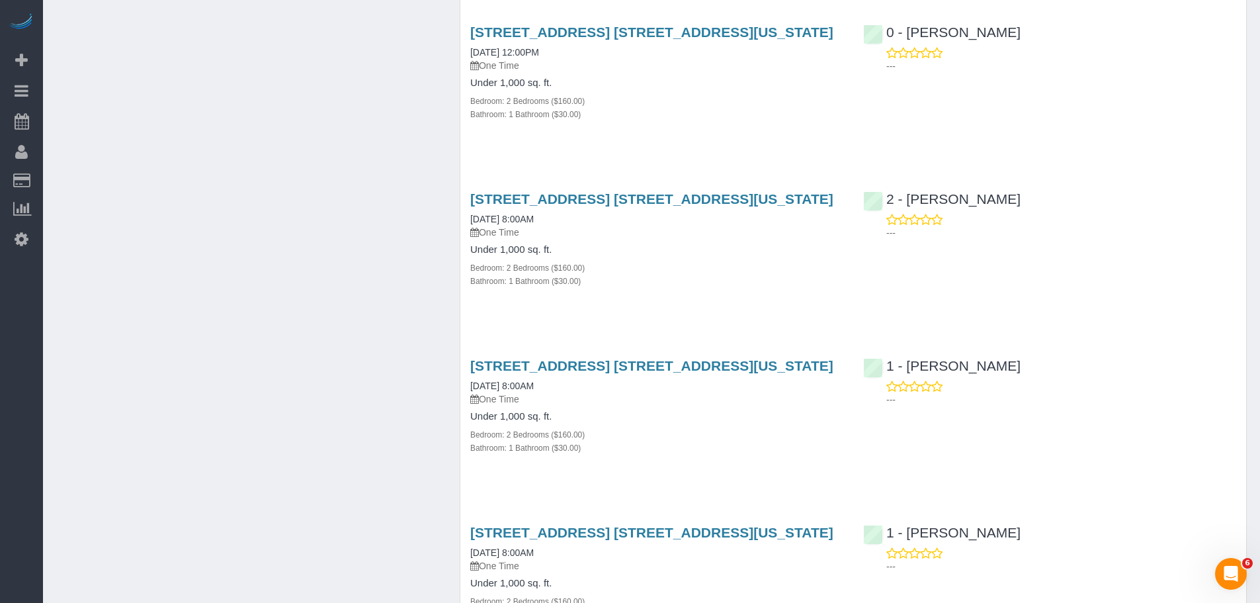
scroll to position [1521, 0]
